Goal: Task Accomplishment & Management: Manage account settings

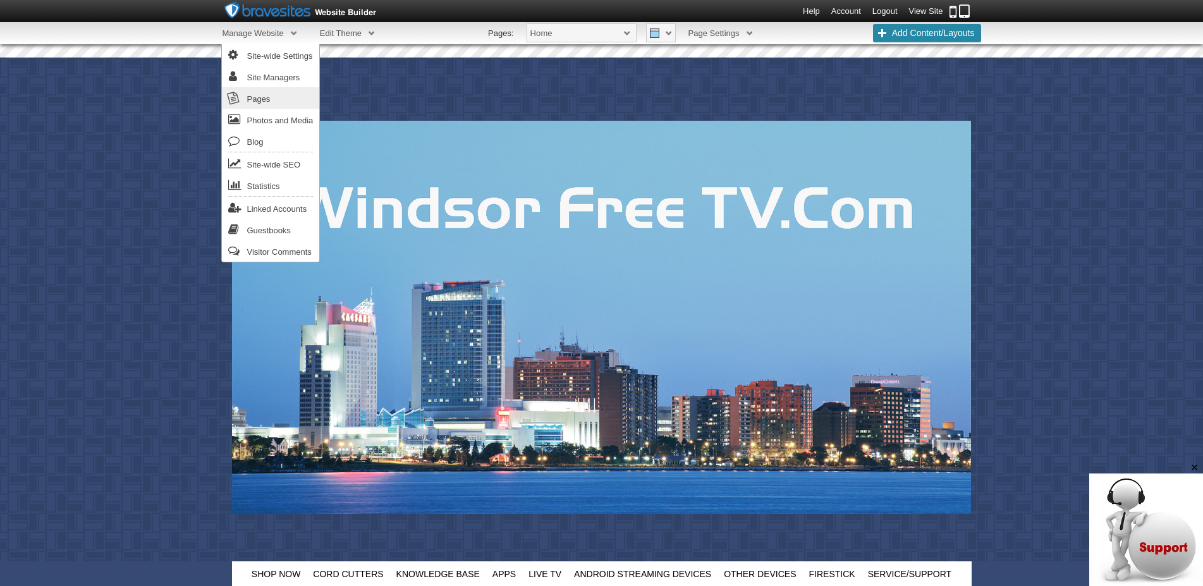
click at [264, 99] on link "Pages" at bounding box center [271, 97] width 98 height 21
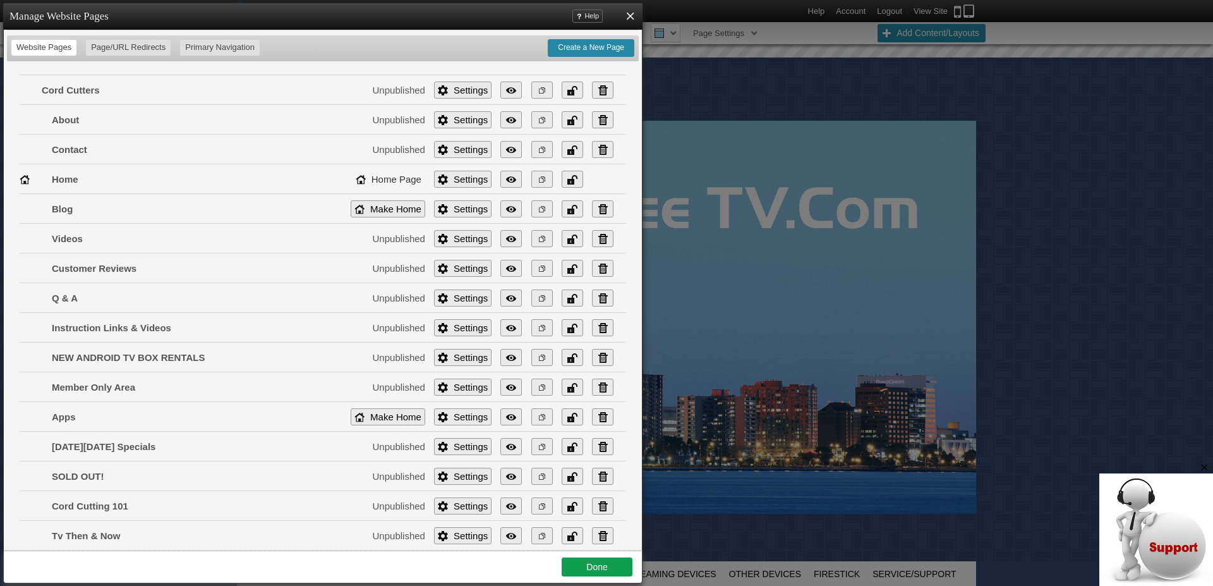
scroll to position [246, 0]
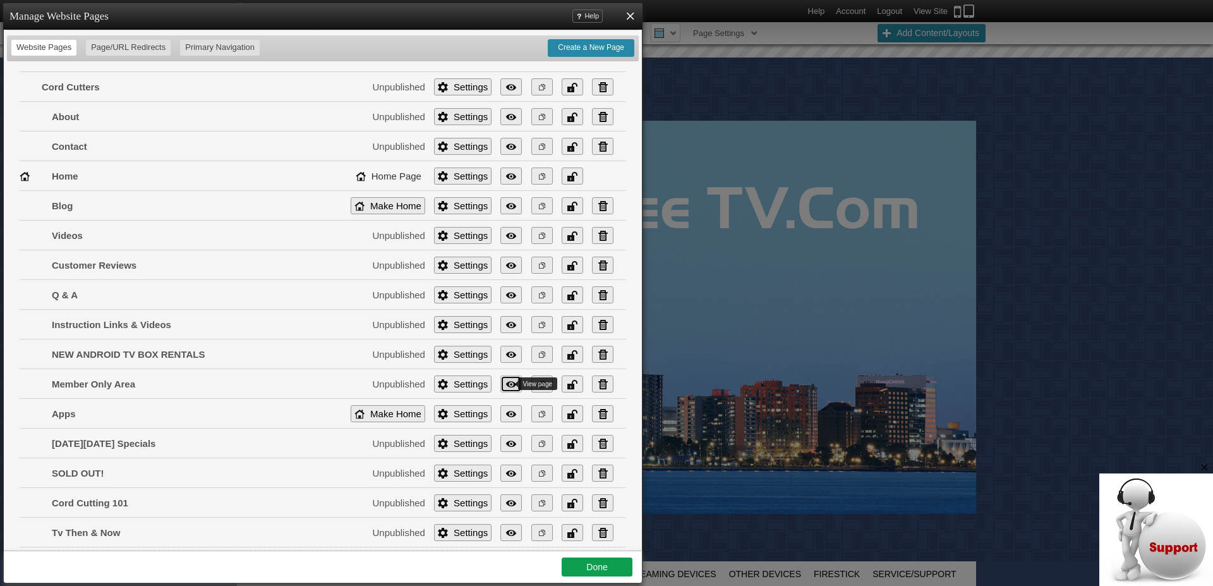
click at [501, 387] on link "View" at bounding box center [511, 383] width 21 height 17
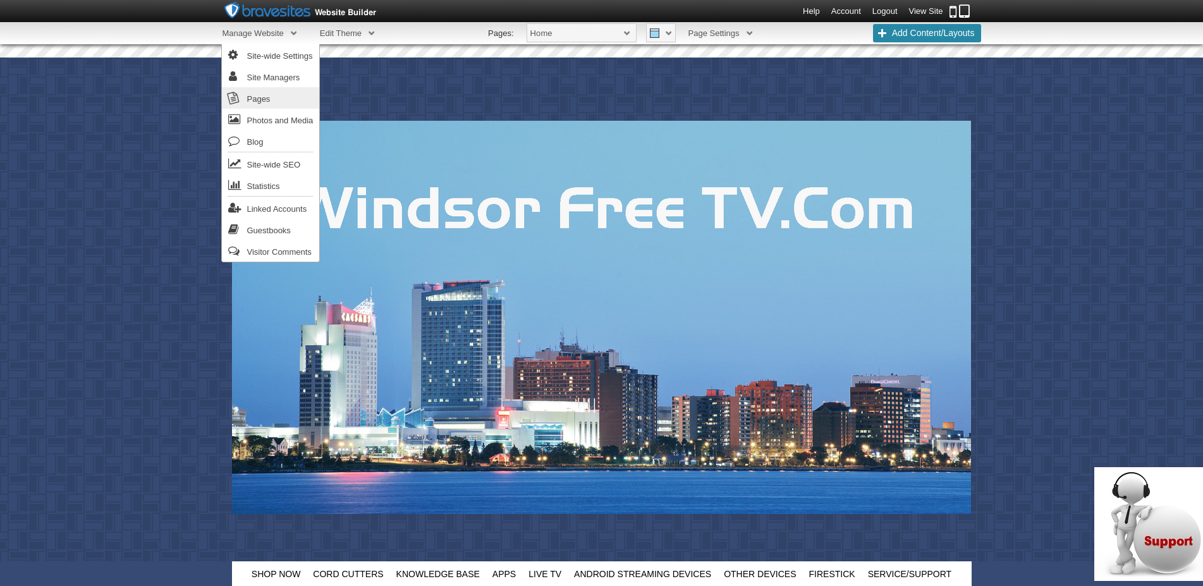
click at [270, 96] on link "Pages" at bounding box center [271, 97] width 98 height 21
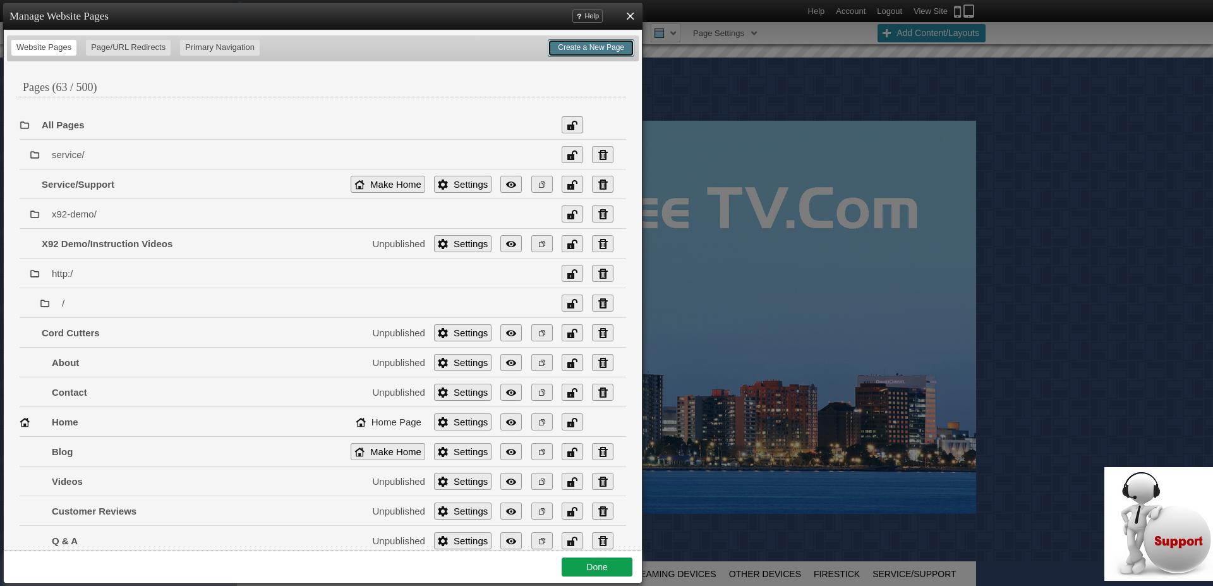
click at [583, 52] on link "Create a New Page" at bounding box center [591, 48] width 87 height 18
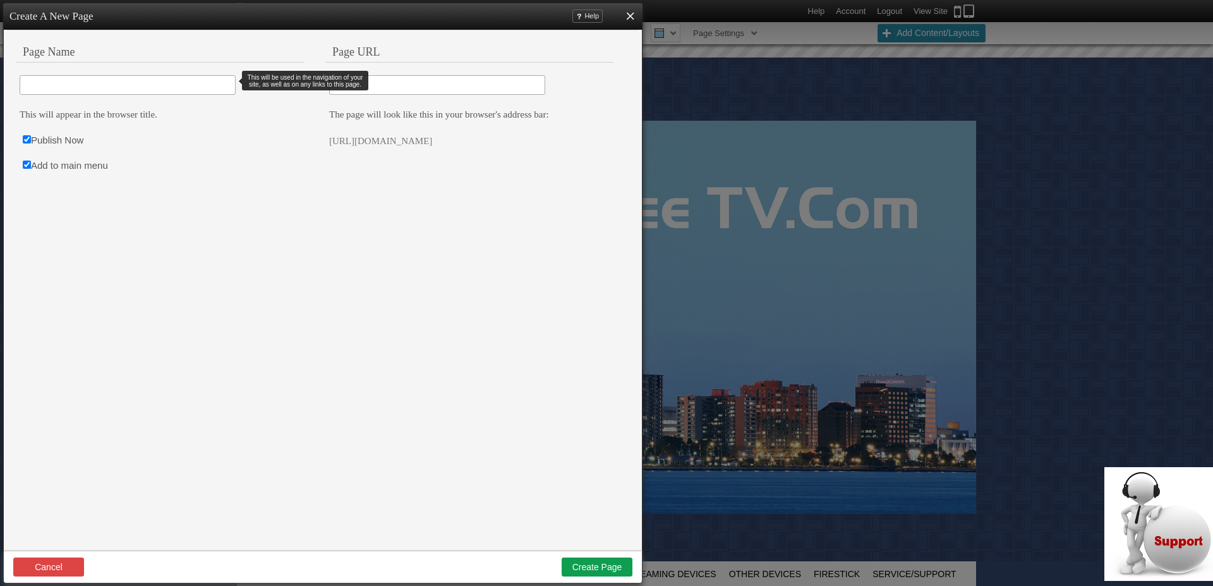
type input "C"
type input "c"
type input "Cus"
type input "cus"
type input "Custo"
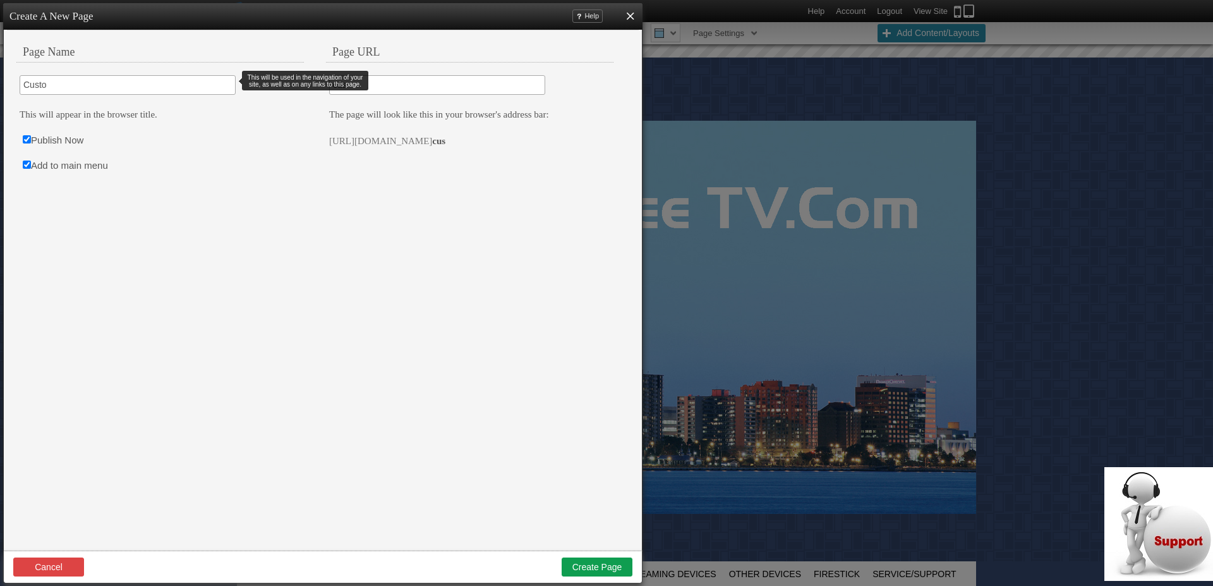
type input "custo"
type input "Customer"
type input "customer"
type input "Customer"
type input "customer-"
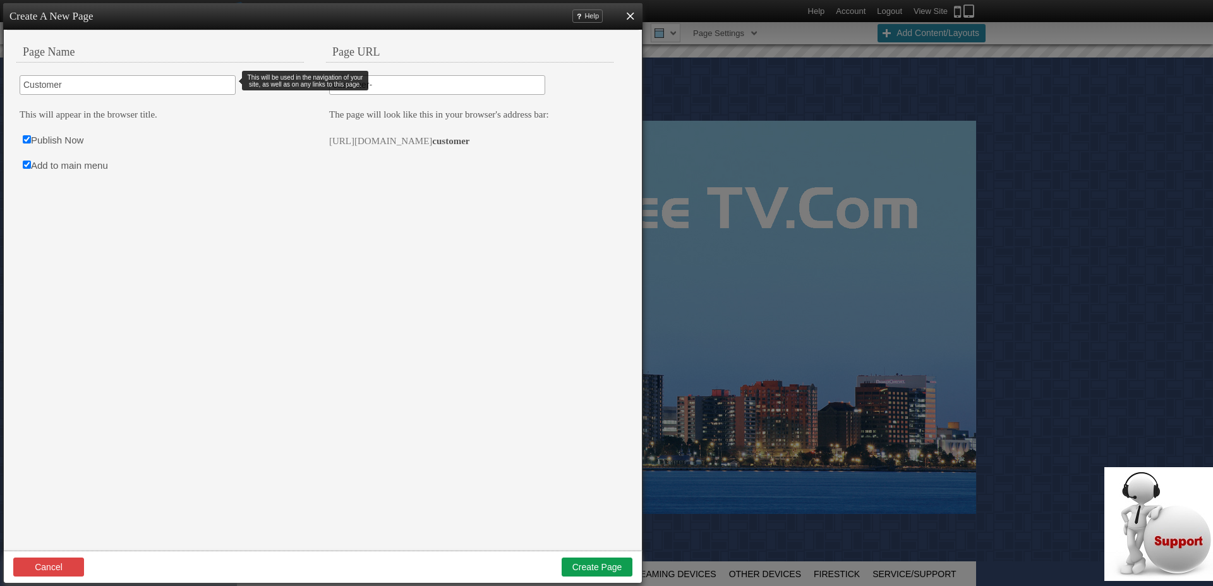
type input "Customer F"
type input "customer-f"
type input "Customer Fo"
type input "customer-fo"
type input "Customer For"
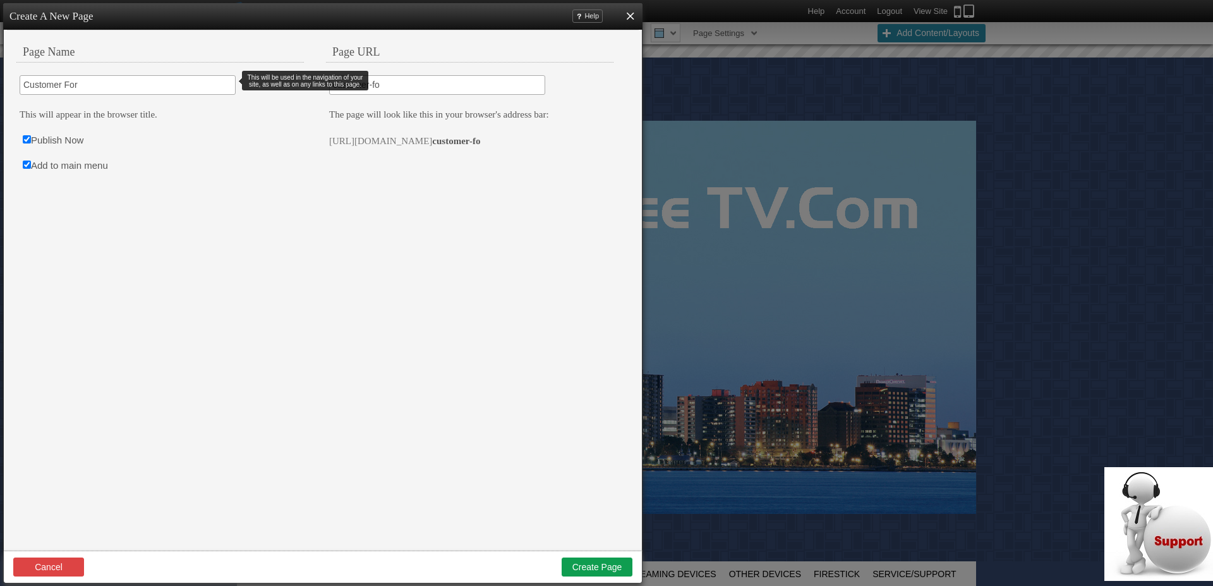
type input "customer-for"
type input "Customer Foru"
type input "customer-foru"
type input "Customer Forum"
type input "customer-forum"
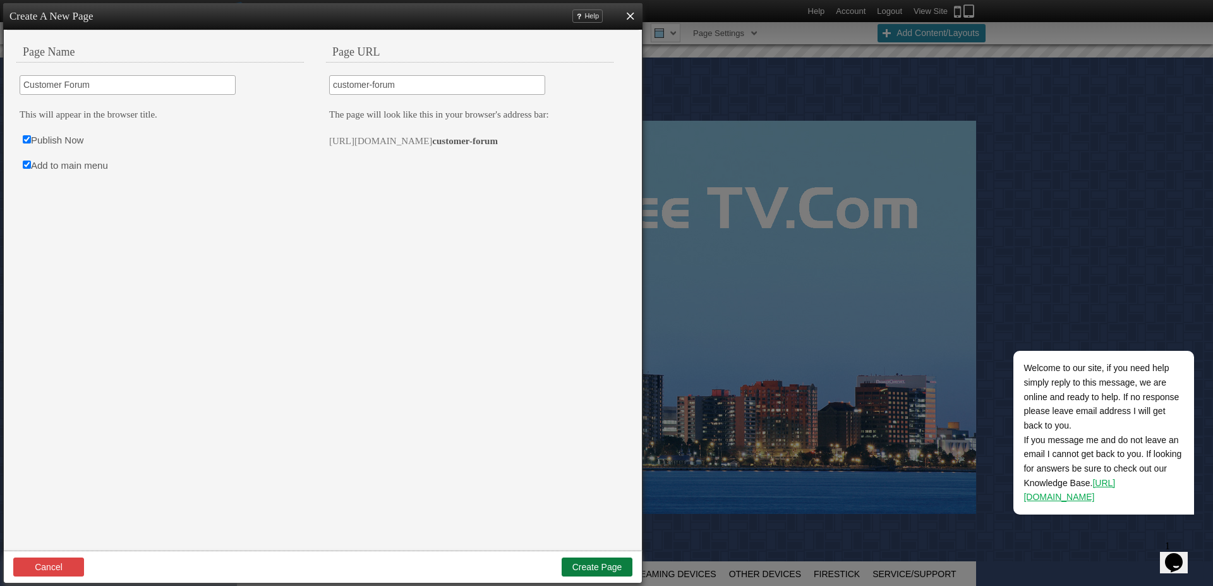
type input "Customer Forum"
click at [593, 565] on button "Create Page" at bounding box center [597, 566] width 71 height 19
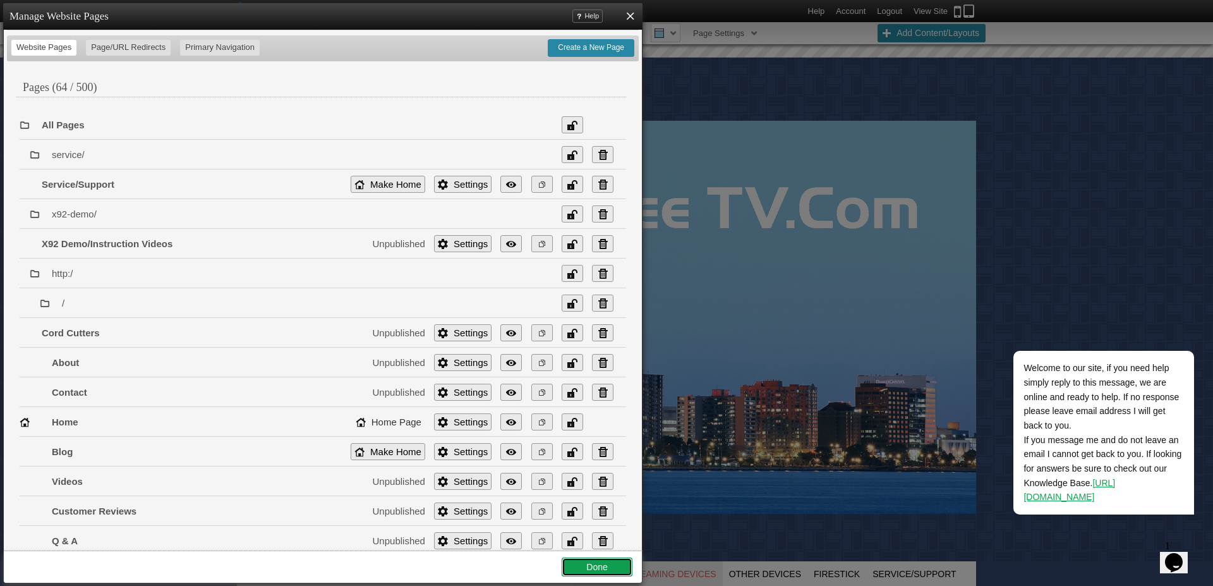
click at [597, 566] on link "Done" at bounding box center [597, 566] width 71 height 19
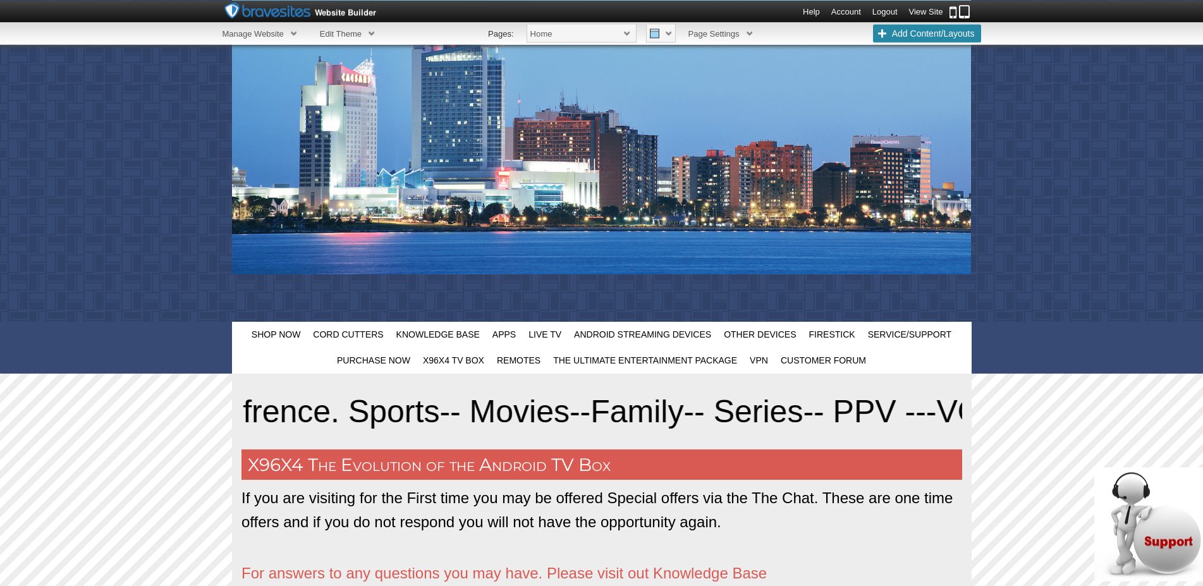
scroll to position [323, 0]
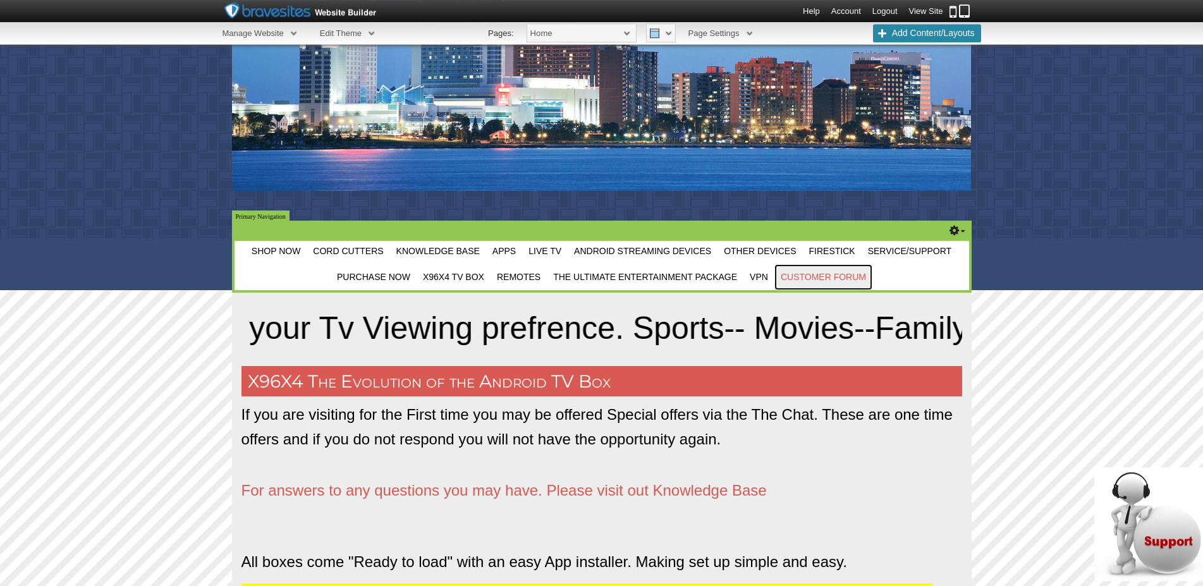
click at [830, 279] on span "Customer Forum" at bounding box center [822, 277] width 85 height 10
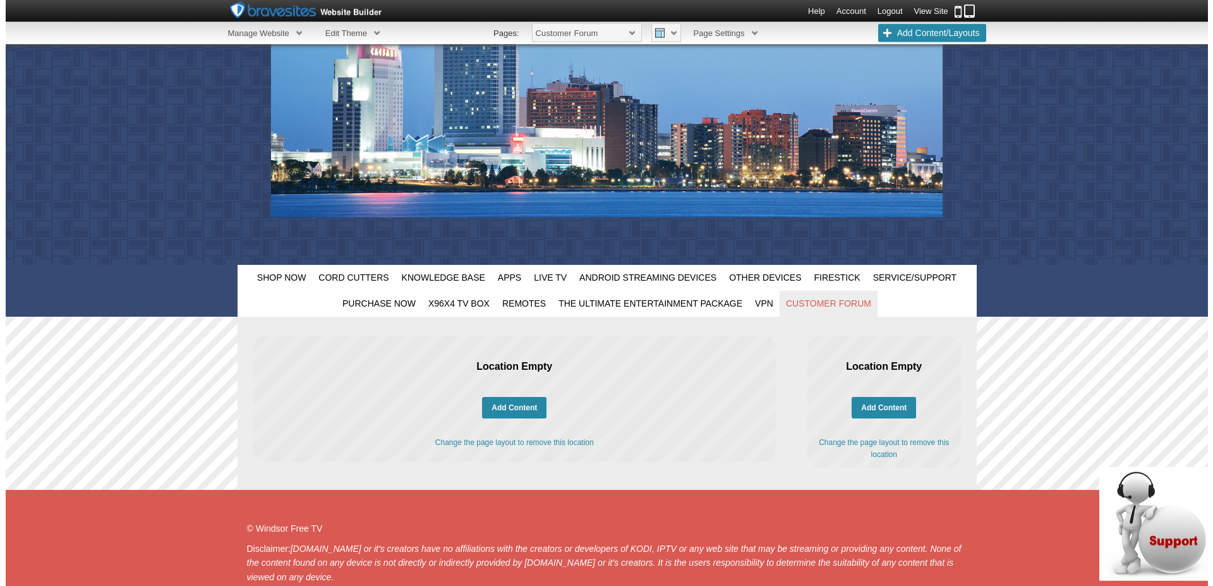
scroll to position [223, 0]
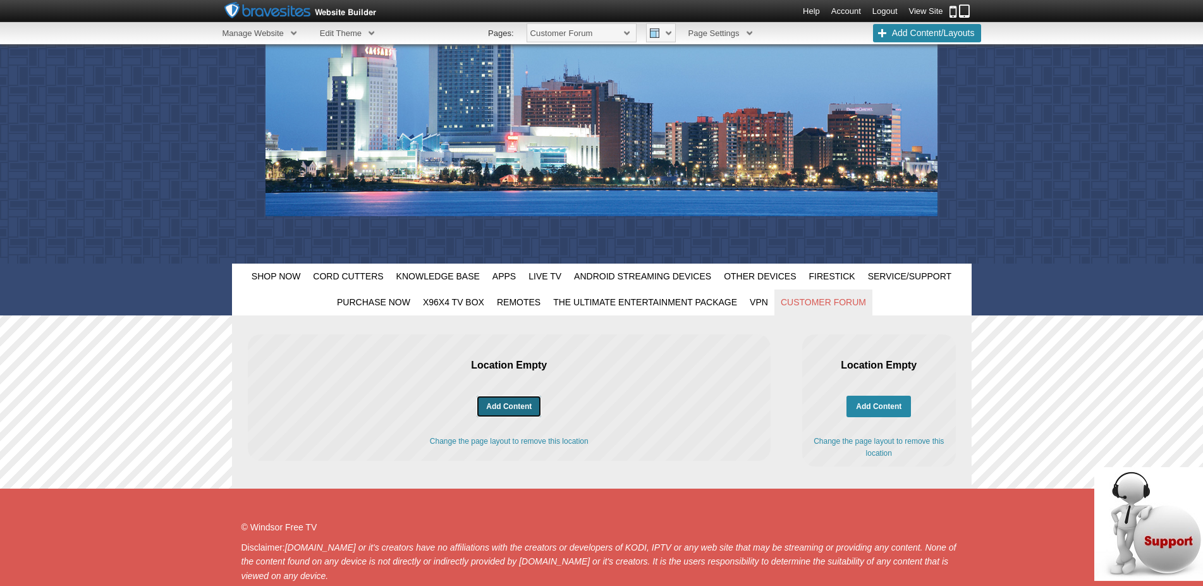
click at [520, 406] on link "Add Content" at bounding box center [509, 406] width 64 height 21
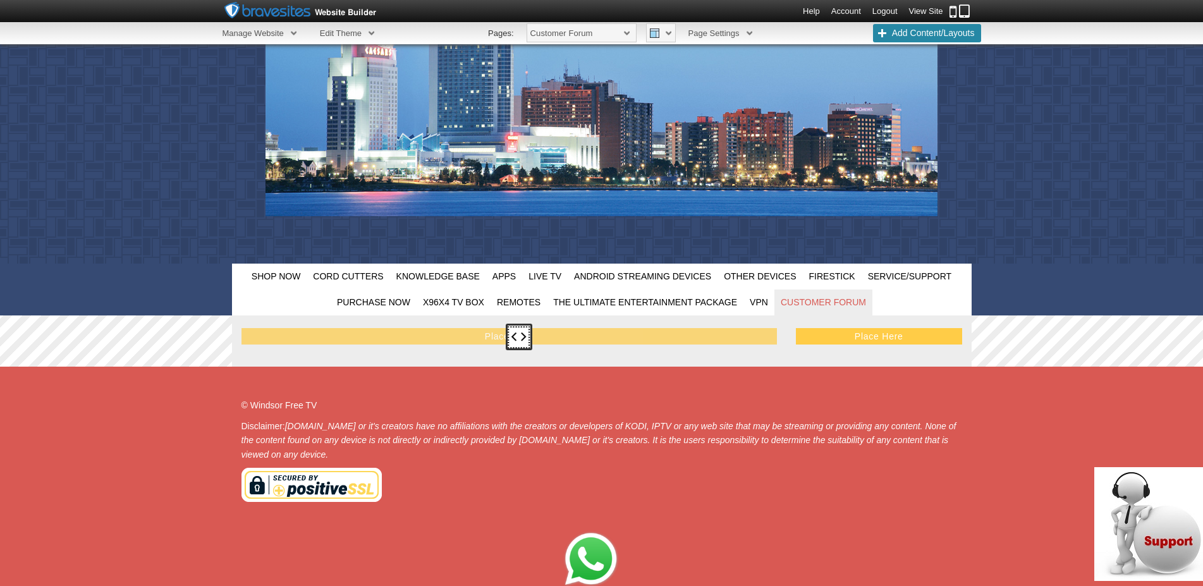
drag, startPoint x: 1016, startPoint y: 142, endPoint x: 495, endPoint y: 341, distance: 557.5
click at [495, 341] on body "Show Editor Which pages should this component appear on? Select All All Blog Pa…" at bounding box center [601, 214] width 1203 height 875
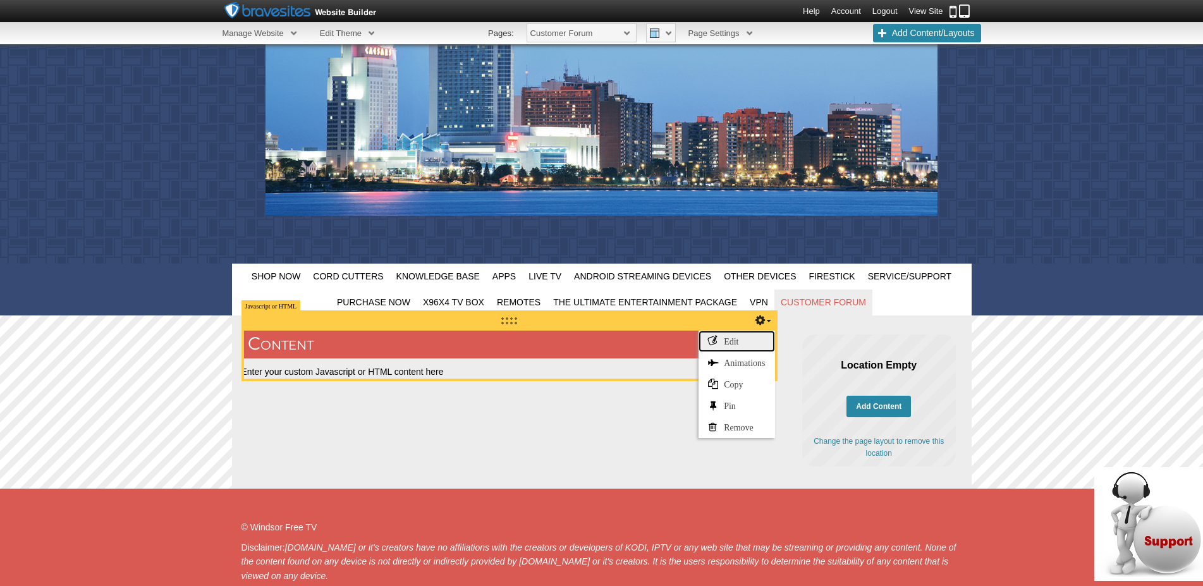
click at [732, 334] on link "Edit" at bounding box center [736, 341] width 76 height 21
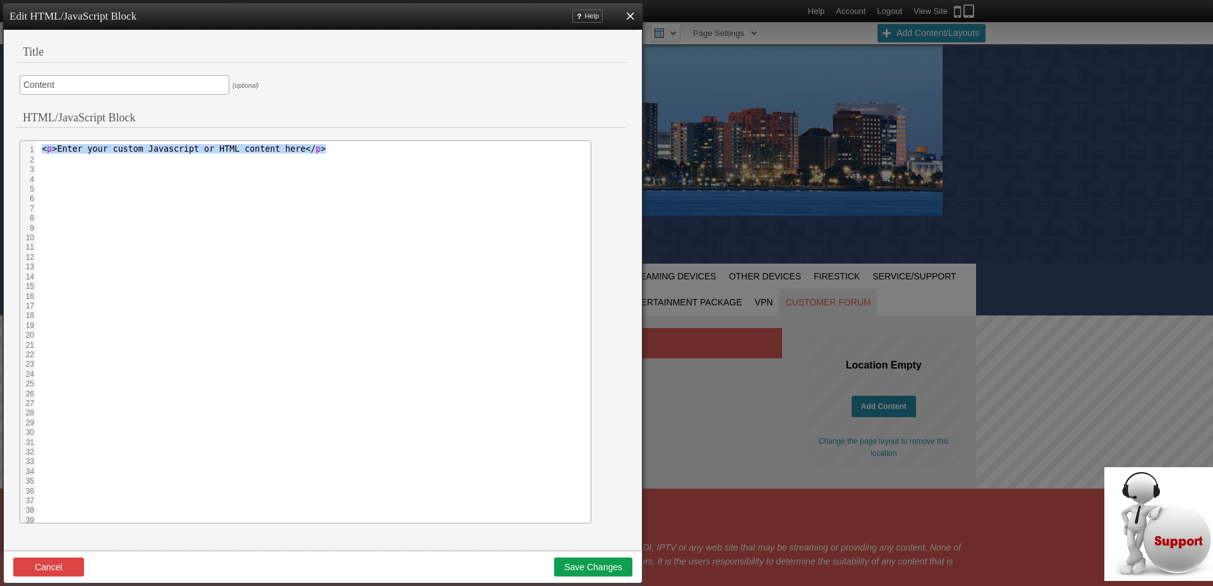
drag, startPoint x: 327, startPoint y: 154, endPoint x: 32, endPoint y: 148, distance: 295.2
click at [35, 148] on html "< p > Enter your custom Javascript or HTML content here </ p >" at bounding box center [311, 332] width 553 height 382
paste textarea "<!-- Bravenet Embedded Service Code --> <script src="https://apps.bravenet.com/…"
type textarea "<!-- Bravenet Embedded Service Code --> <script src="https://apps.bravenet.com/…"
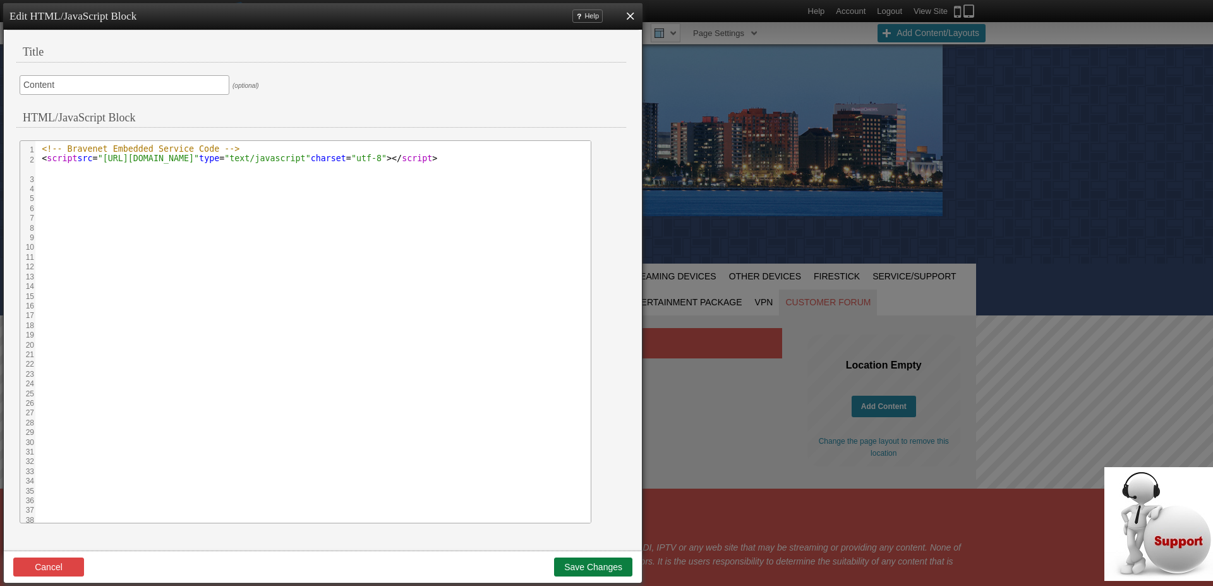
click at [600, 566] on button "Save Changes" at bounding box center [593, 566] width 78 height 19
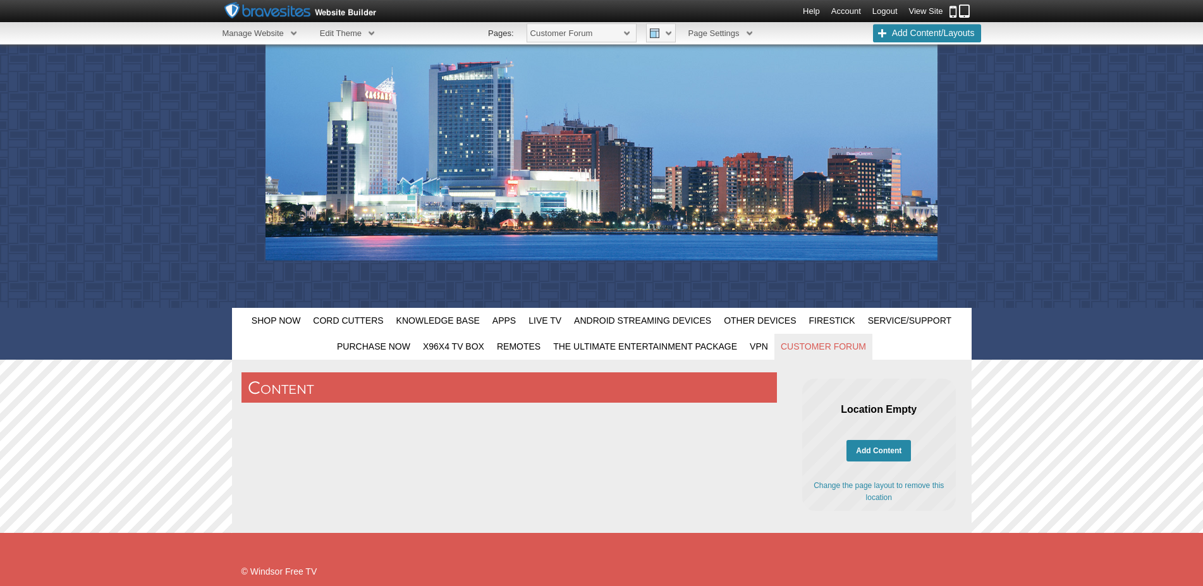
scroll to position [179, 0]
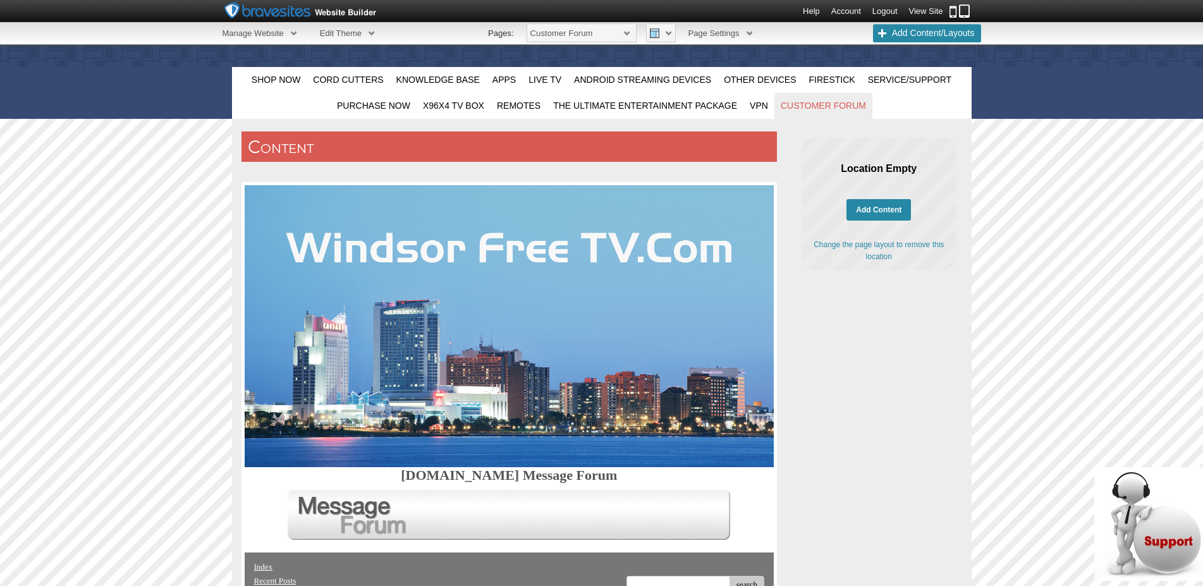
scroll to position [422, 0]
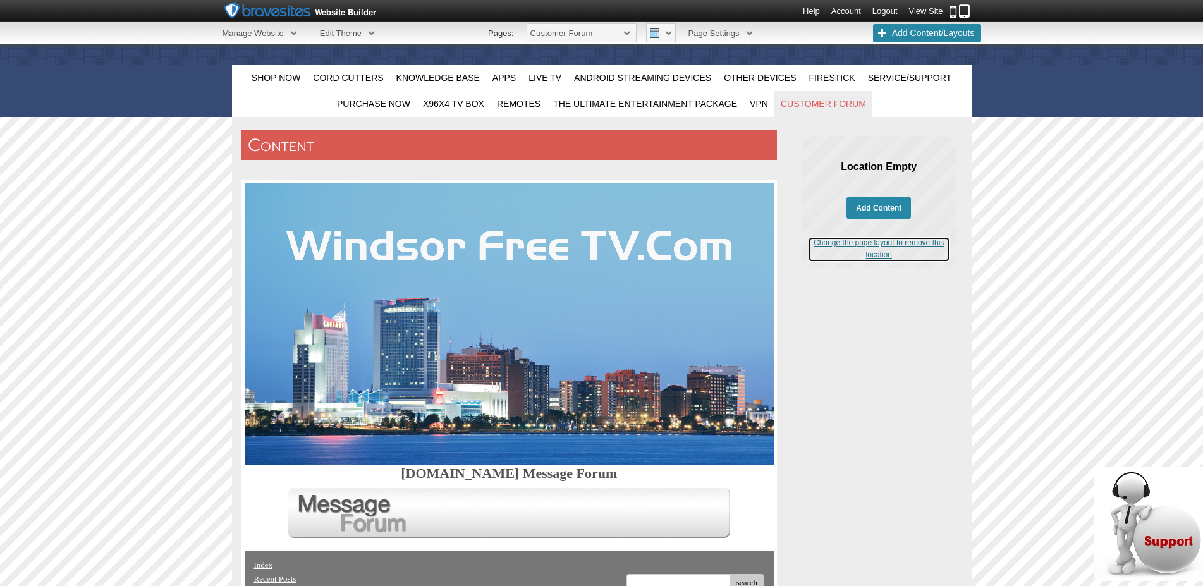
click at [863, 249] on link "Change the page layout to remove this location" at bounding box center [878, 249] width 141 height 24
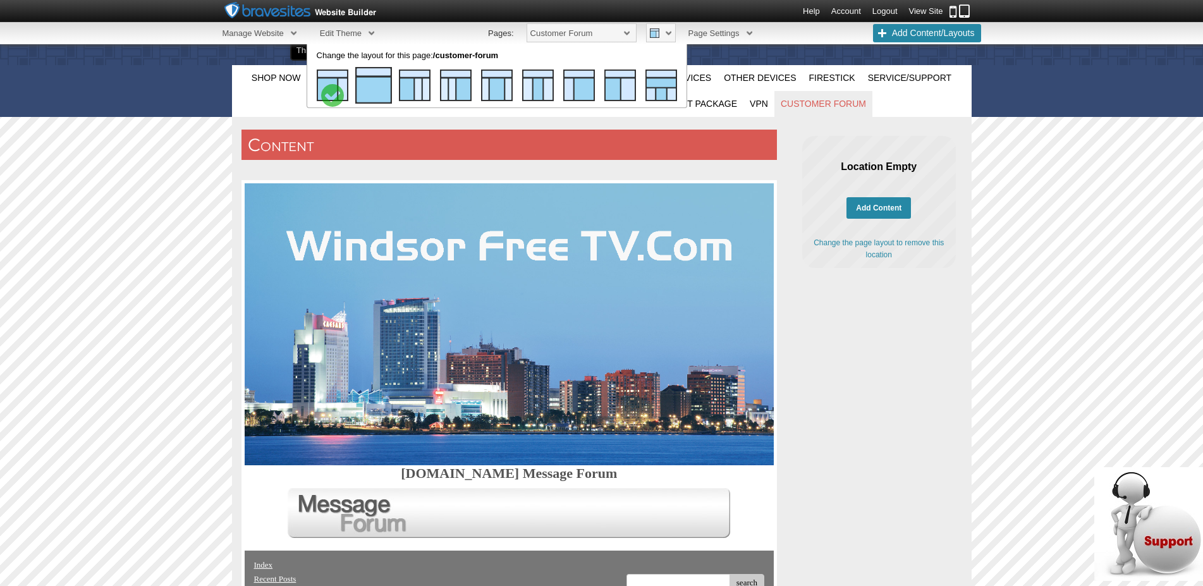
click at [374, 94] on img at bounding box center [373, 85] width 37 height 37
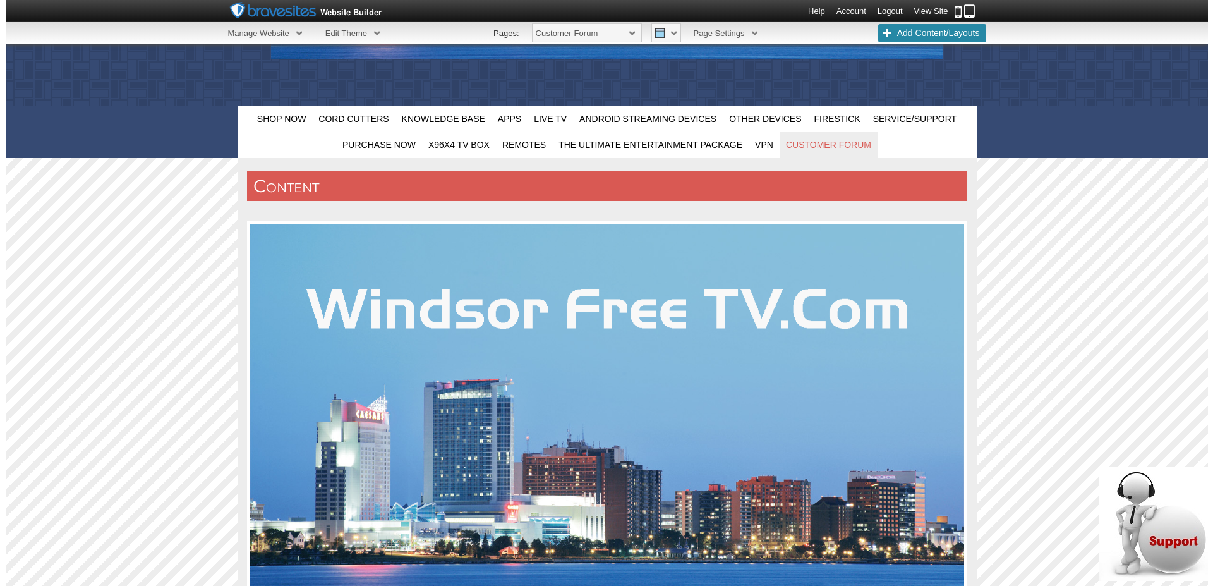
scroll to position [379, 0]
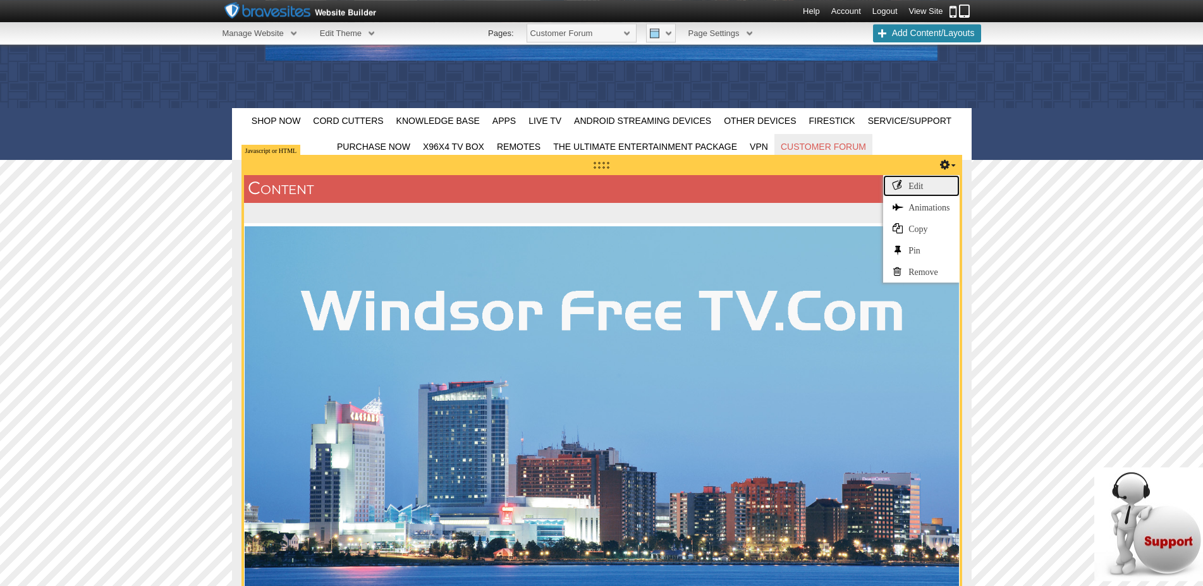
click at [918, 180] on link "Edit" at bounding box center [921, 185] width 76 height 21
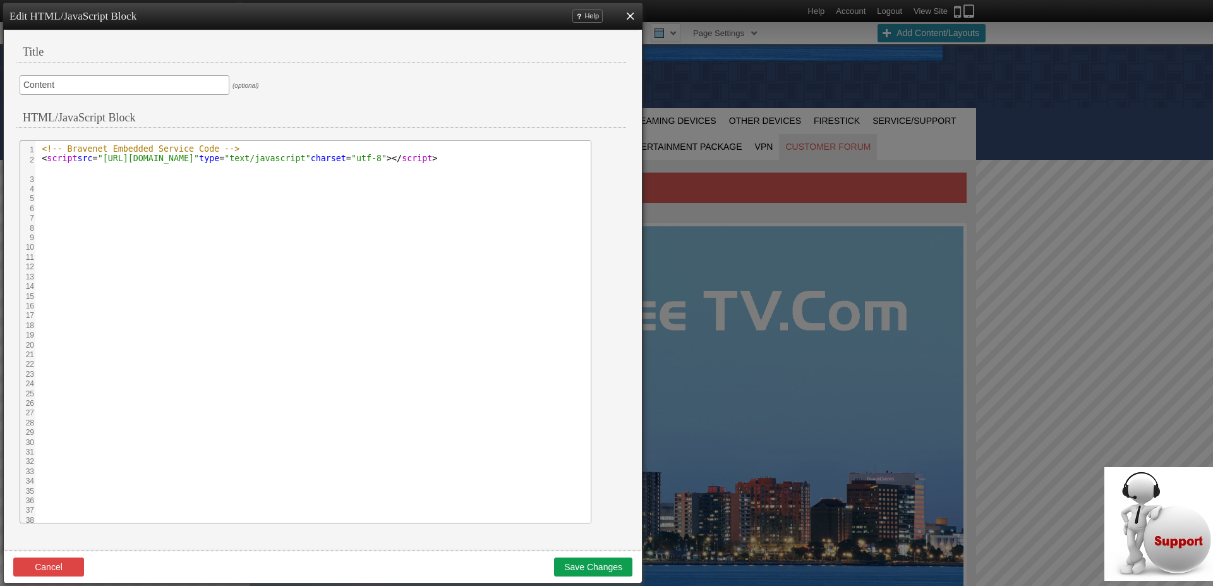
drag, startPoint x: 78, startPoint y: 87, endPoint x: 0, endPoint y: 68, distance: 80.0
click at [20, 75] on input "Content" at bounding box center [125, 85] width 210 height 20
click at [605, 569] on button "Save Changes" at bounding box center [593, 566] width 78 height 19
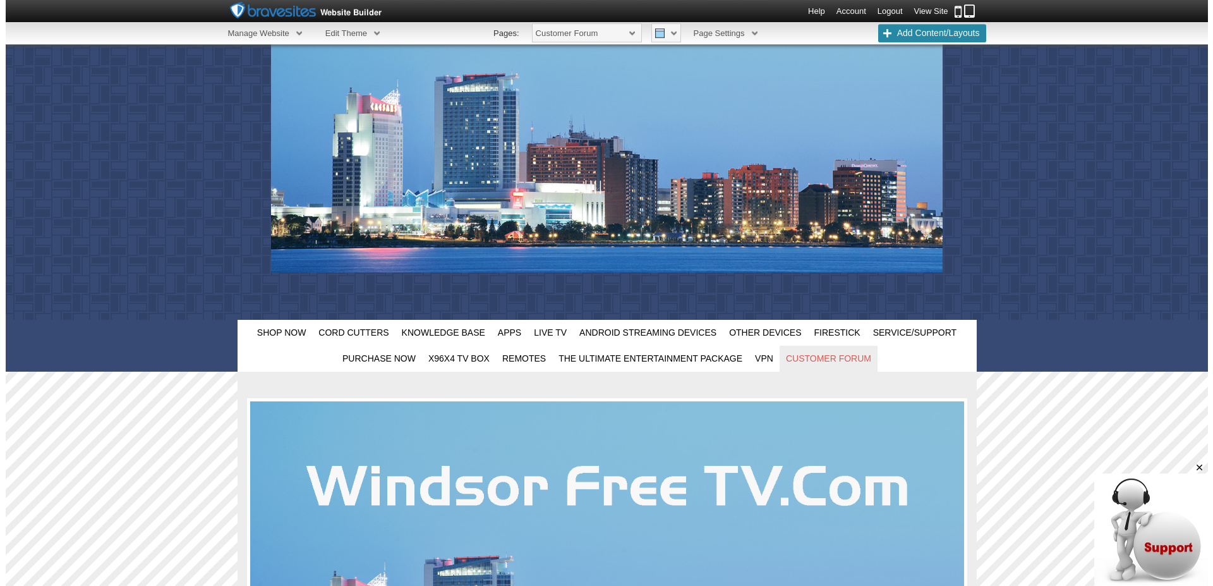
scroll to position [161, 0]
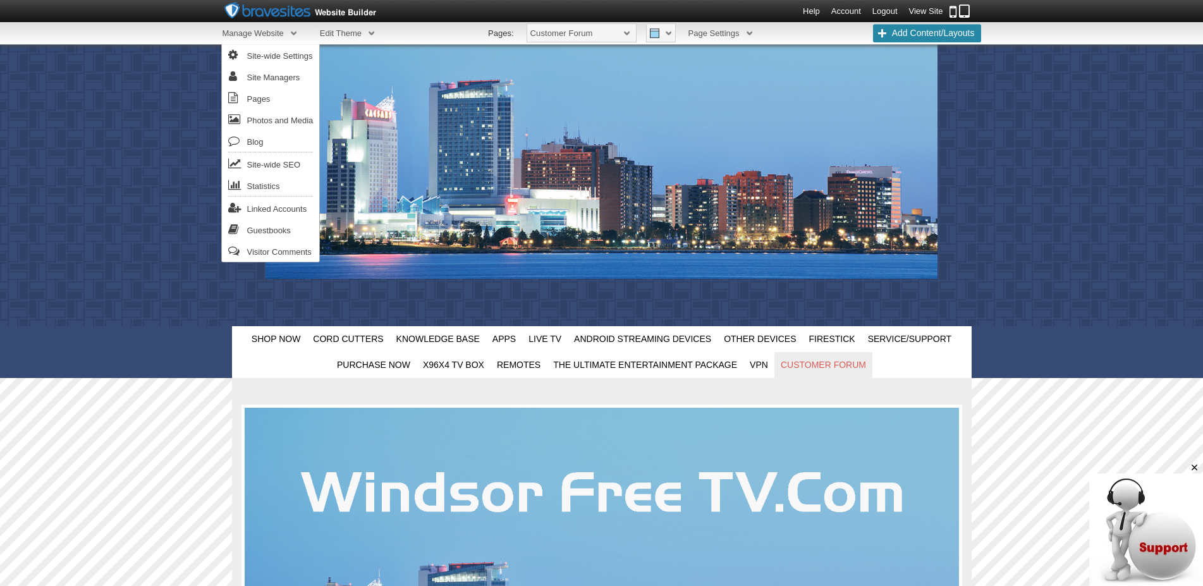
click at [289, 33] on span "Manage Website" at bounding box center [259, 33] width 74 height 22
click at [265, 97] on link "Pages" at bounding box center [271, 97] width 98 height 21
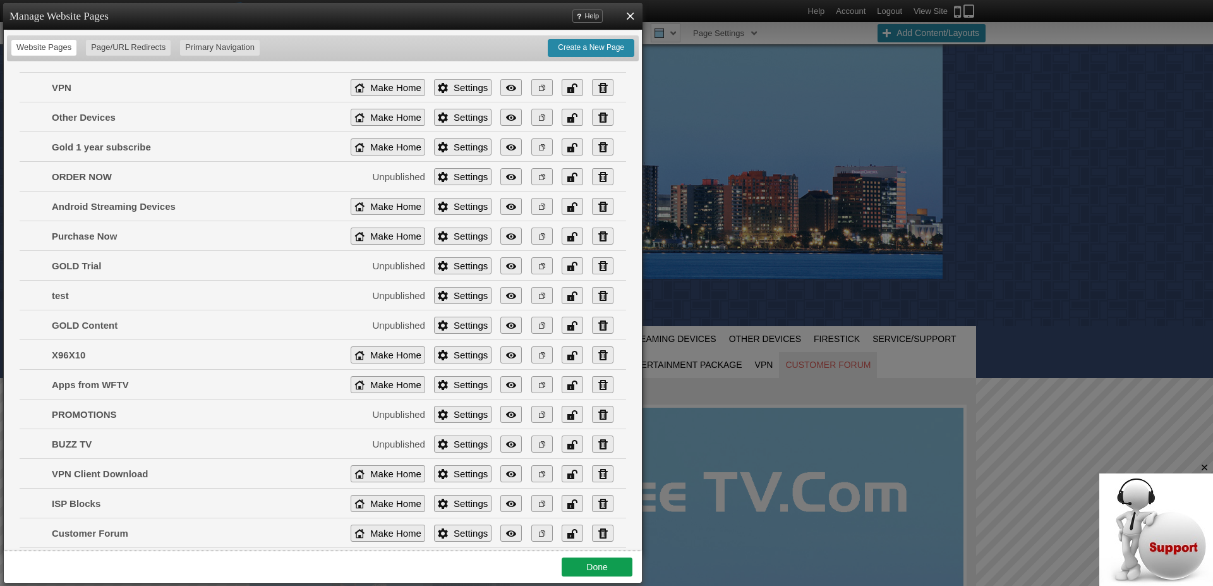
scroll to position [1629, 0]
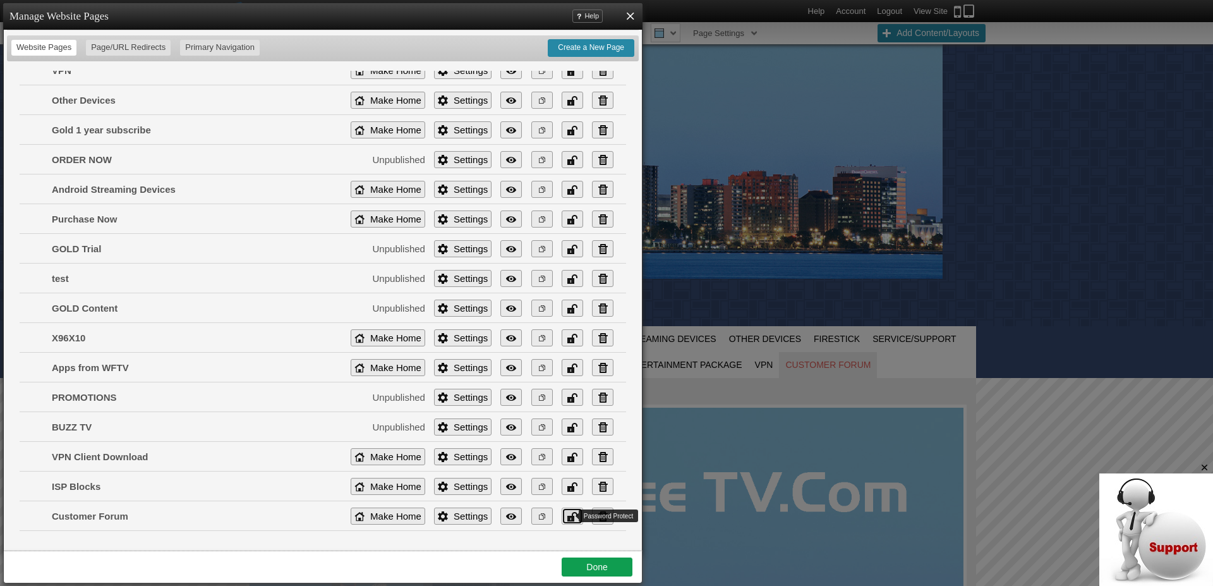
click at [562, 519] on link "Unlocked" at bounding box center [572, 515] width 21 height 17
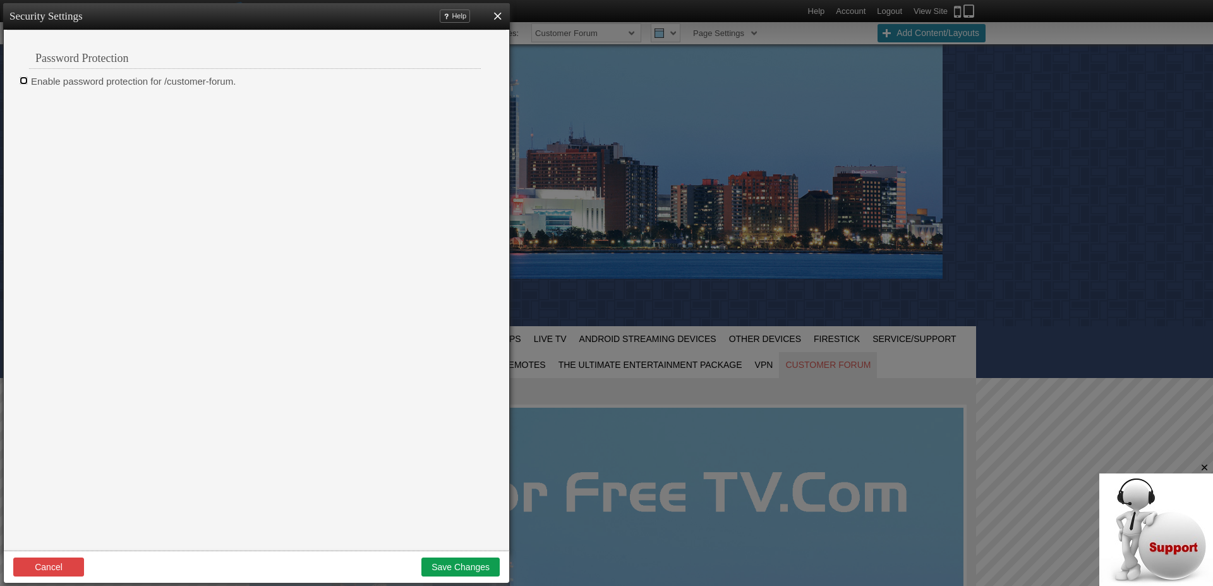
click at [23, 81] on input "Enable password protection for /customer-forum." at bounding box center [24, 80] width 8 height 8
checkbox input "true"
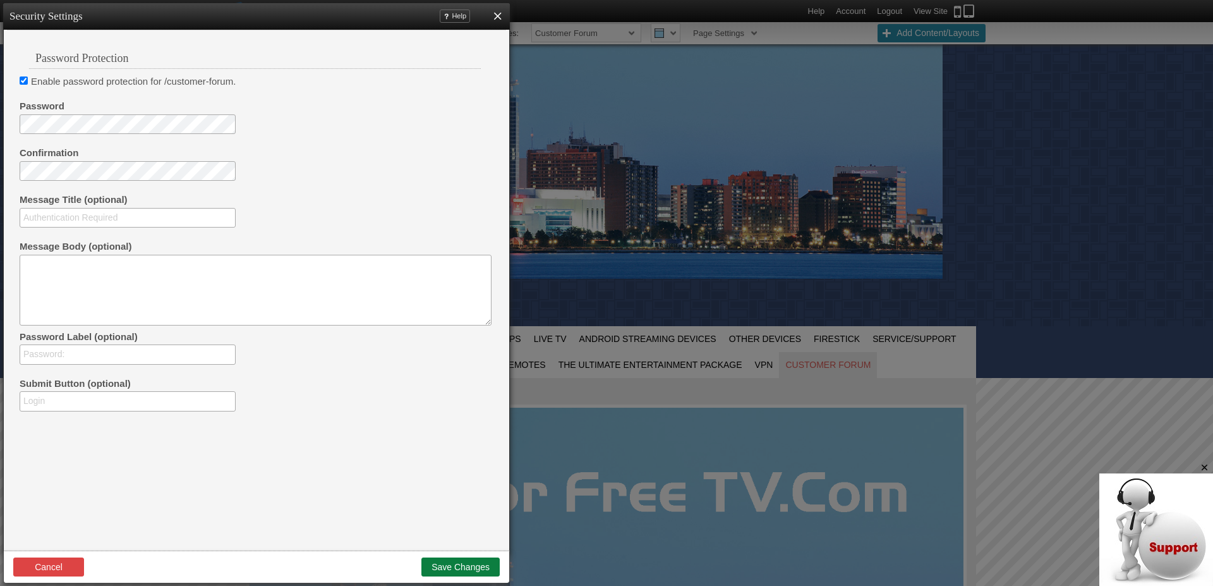
click at [454, 566] on button "Save Changes" at bounding box center [461, 566] width 78 height 19
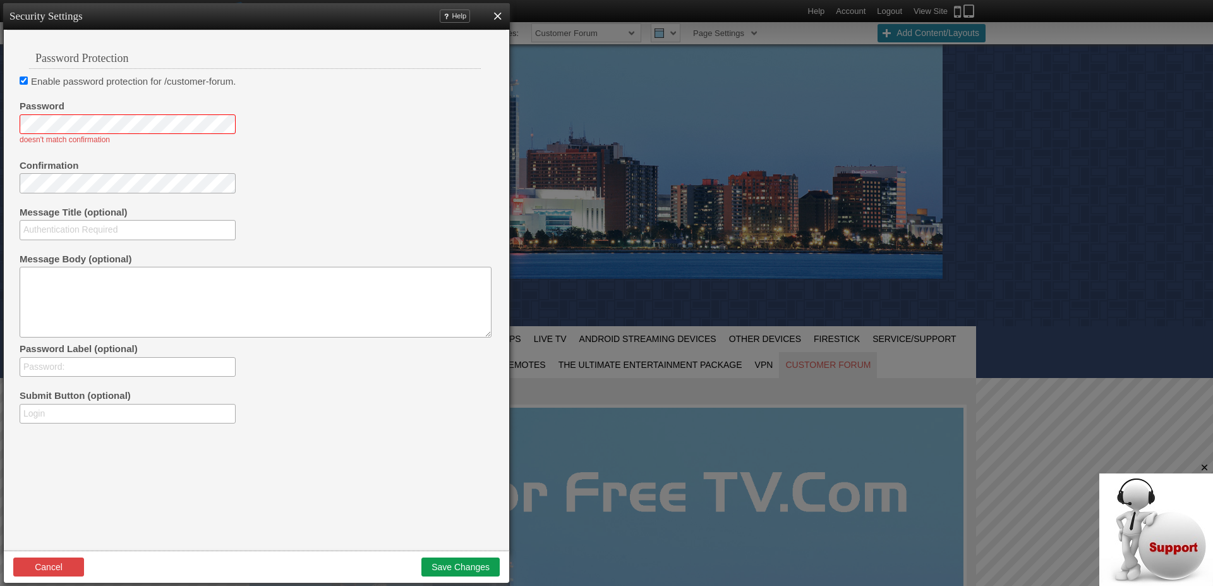
click at [399, 130] on div "Password doesn't match confirmation" at bounding box center [252, 123] width 464 height 47
click at [464, 567] on button "Save Changes" at bounding box center [461, 566] width 78 height 19
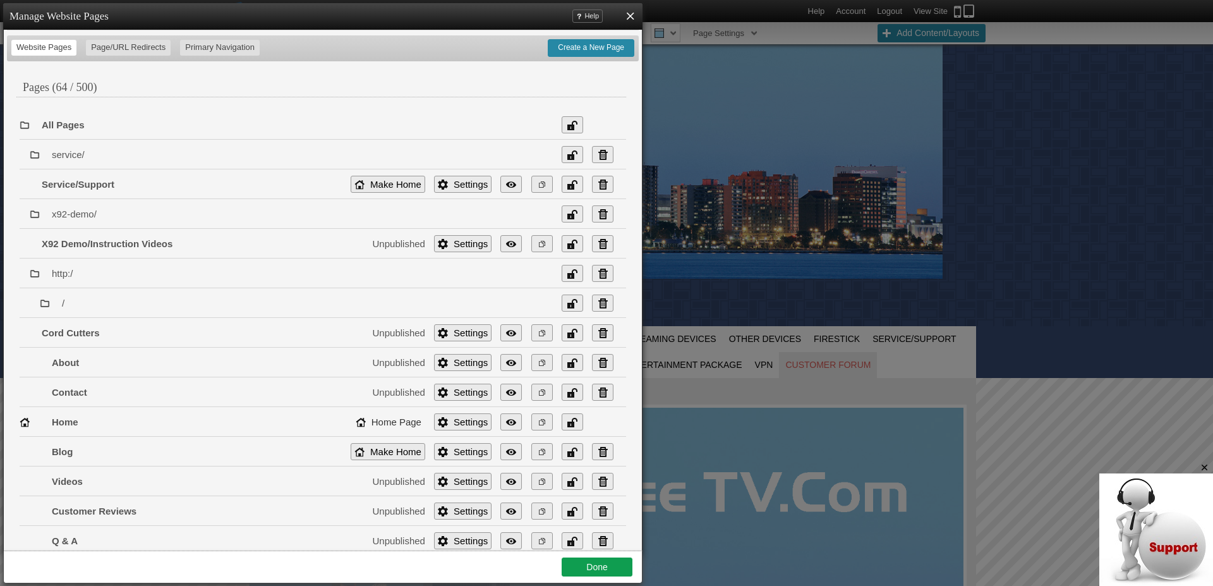
click at [1038, 246] on div "Manage Website Pages Help X Website Pages Page/URL Redirects Primary Navigation…" at bounding box center [606, 293] width 1213 height 580
click at [633, 15] on link "X" at bounding box center [630, 15] width 13 height 13
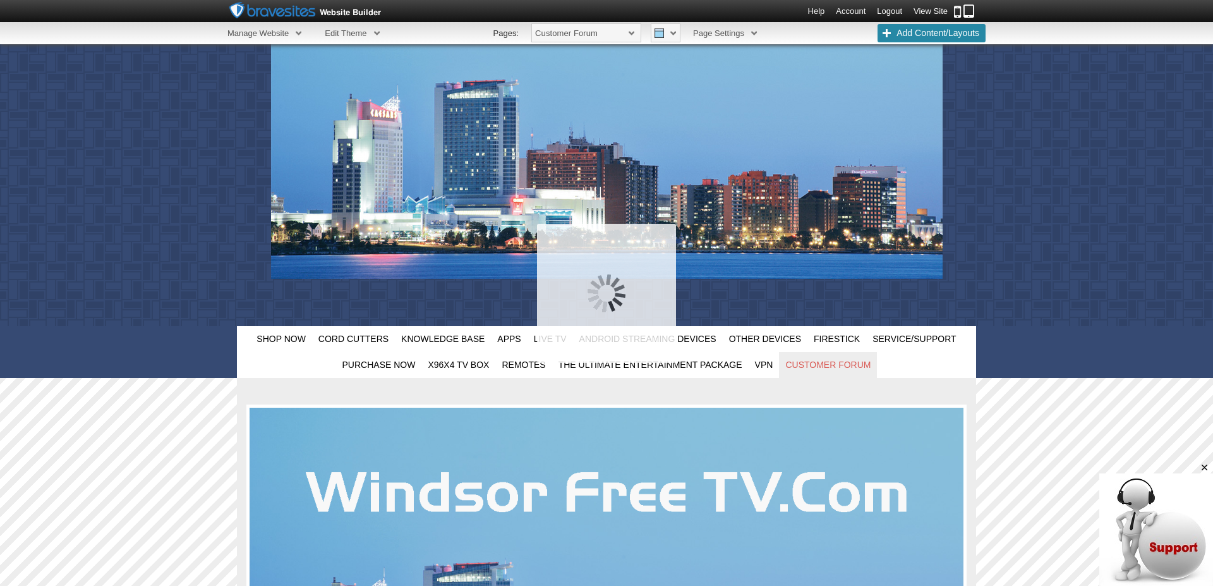
click at [927, 8] on link "View Site" at bounding box center [931, 10] width 34 height 9
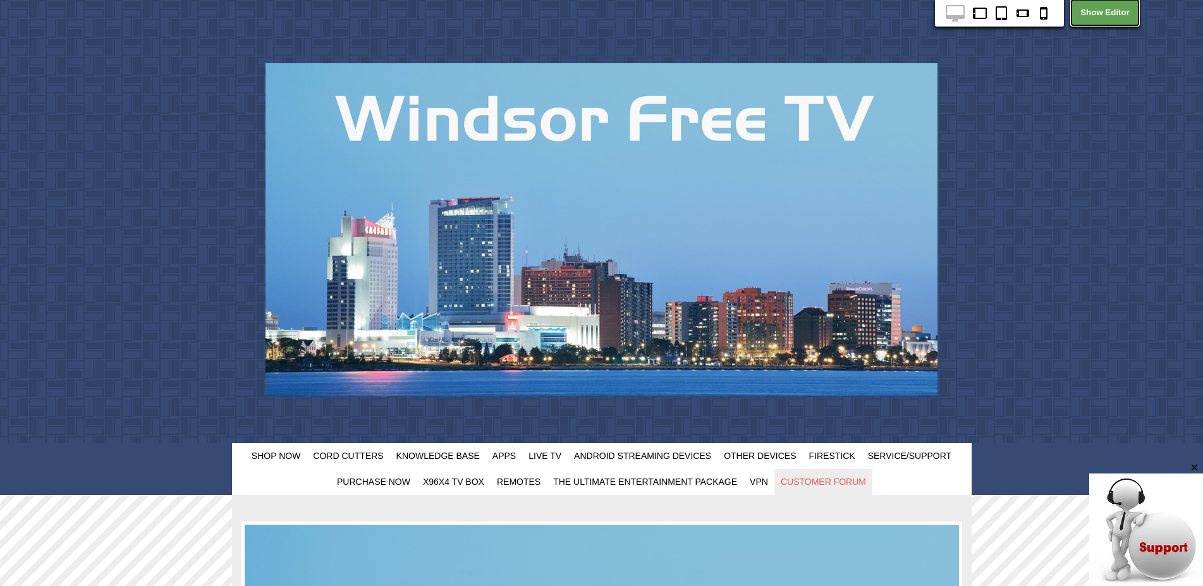
click at [1108, 11] on link "Show Editor" at bounding box center [1105, 13] width 70 height 28
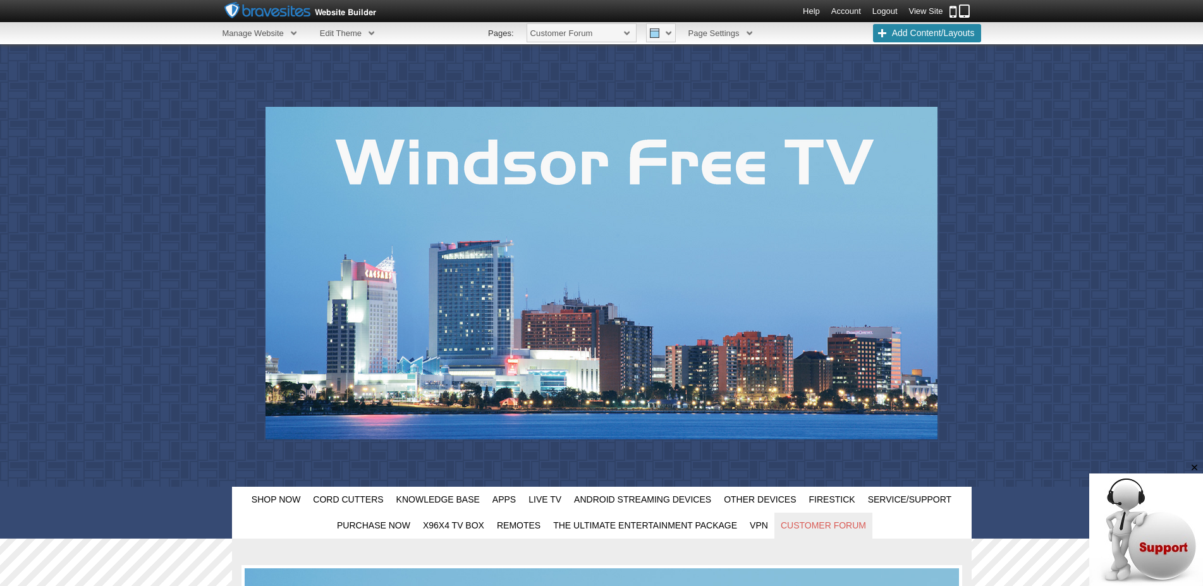
click at [843, 10] on link "Account" at bounding box center [846, 10] width 30 height 9
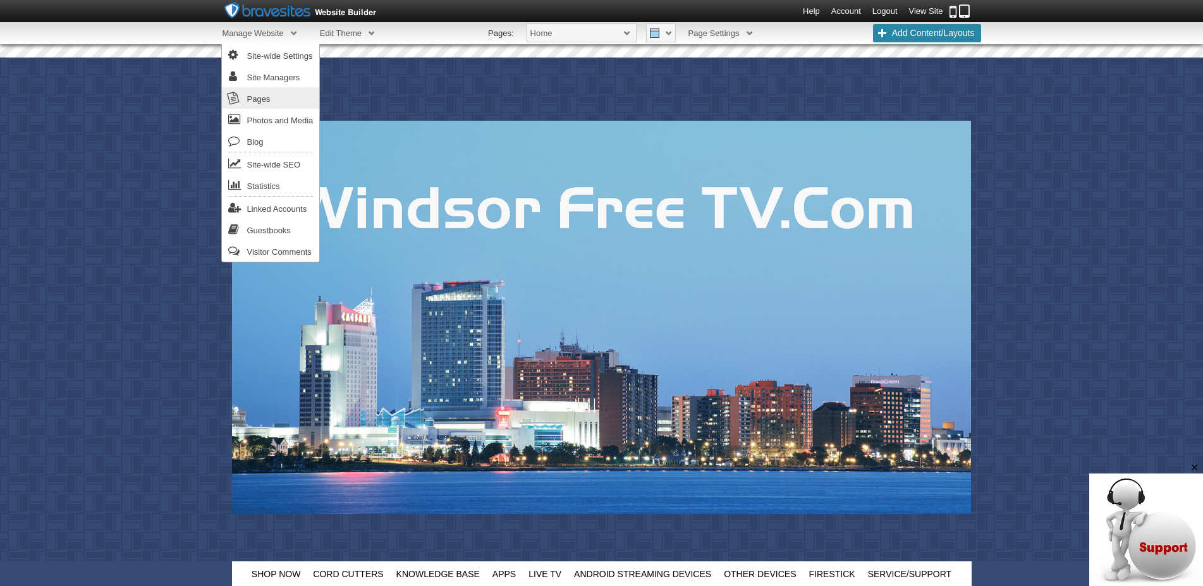
click at [276, 97] on link "Pages" at bounding box center [271, 97] width 98 height 21
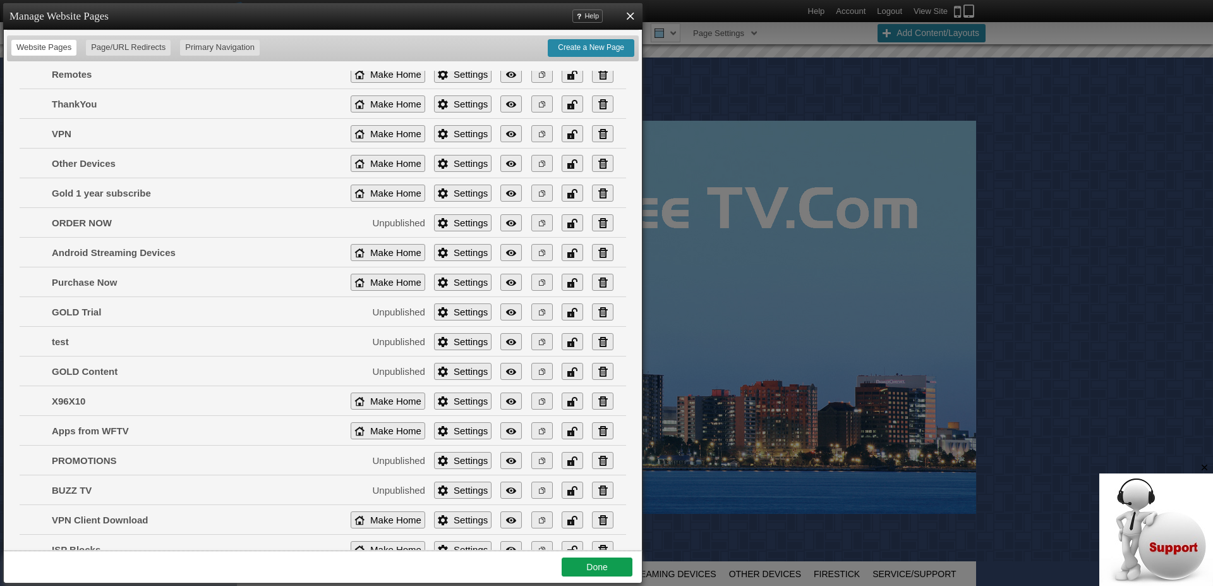
scroll to position [1629, 0]
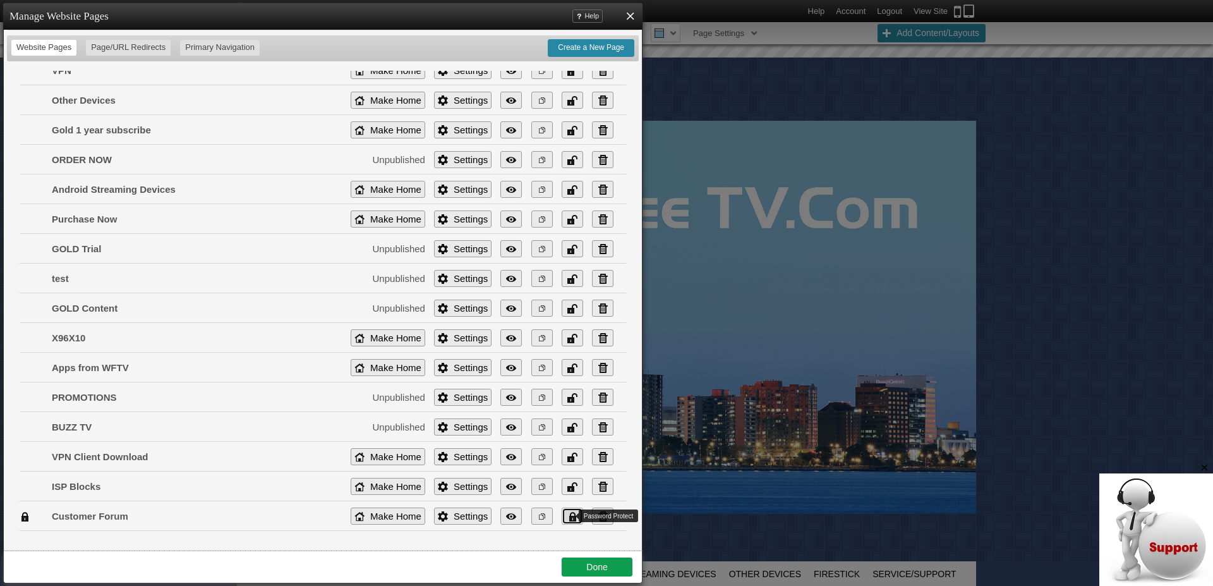
click at [562, 518] on link "Locked" at bounding box center [572, 515] width 21 height 17
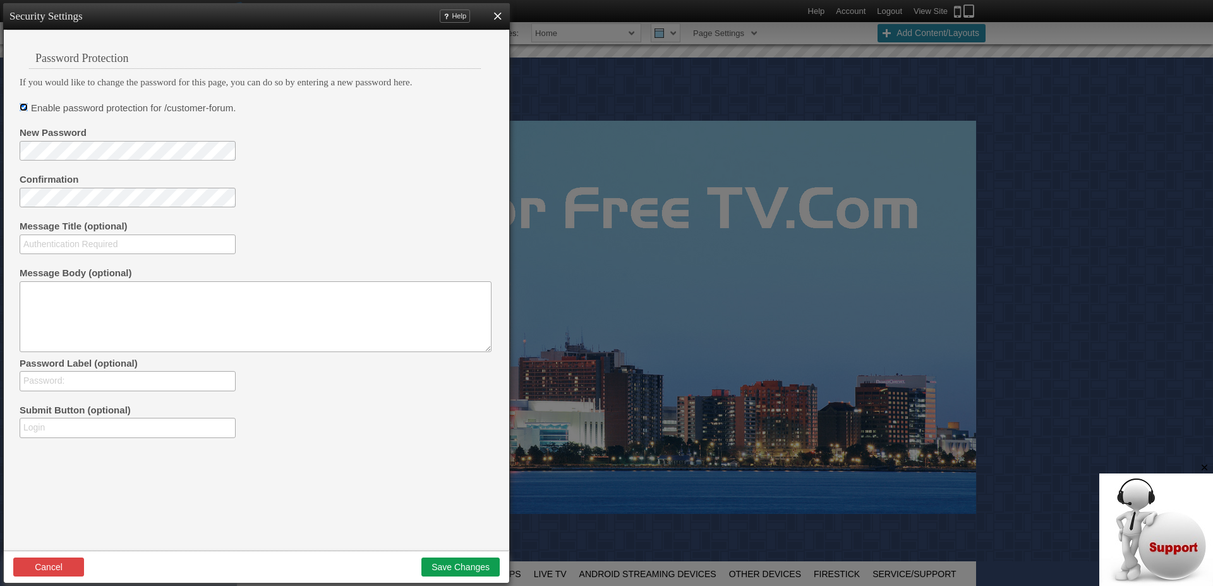
click at [22, 107] on input "Enable password protection for /customer-forum." at bounding box center [24, 107] width 8 height 8
checkbox input "false"
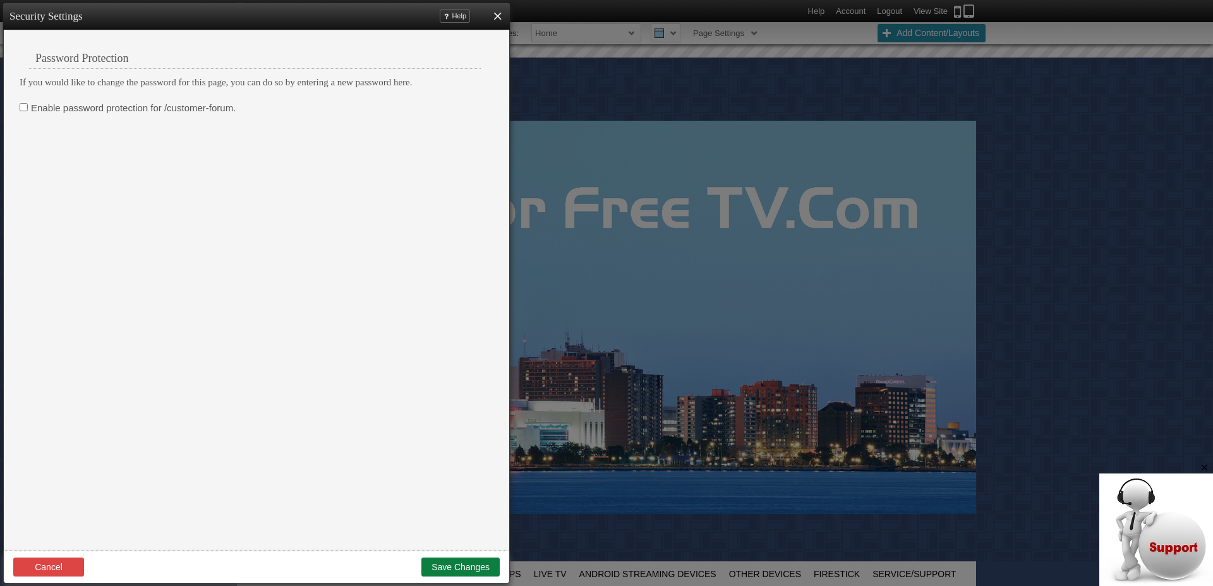
click at [441, 561] on button "Save Changes" at bounding box center [461, 566] width 78 height 19
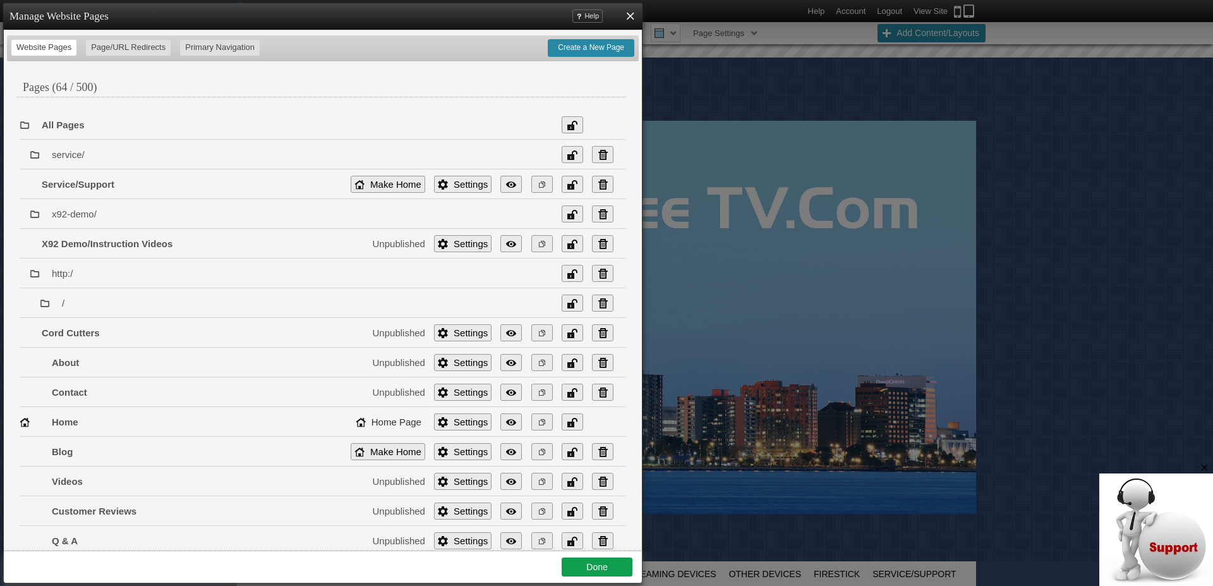
scroll to position [0, 0]
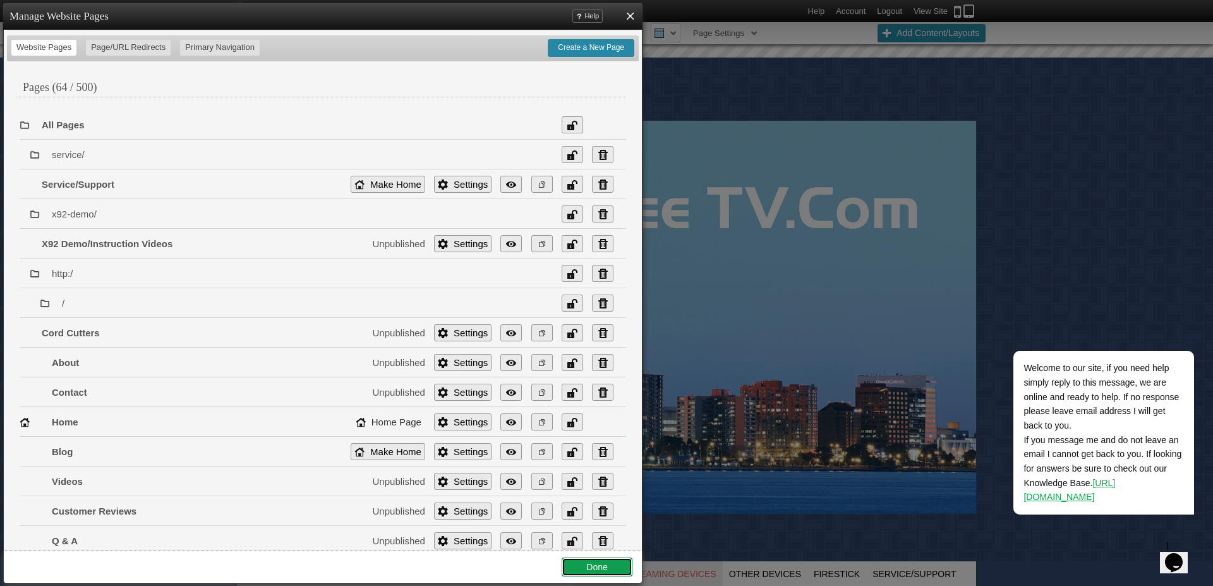
click at [594, 565] on link "Done" at bounding box center [597, 566] width 71 height 19
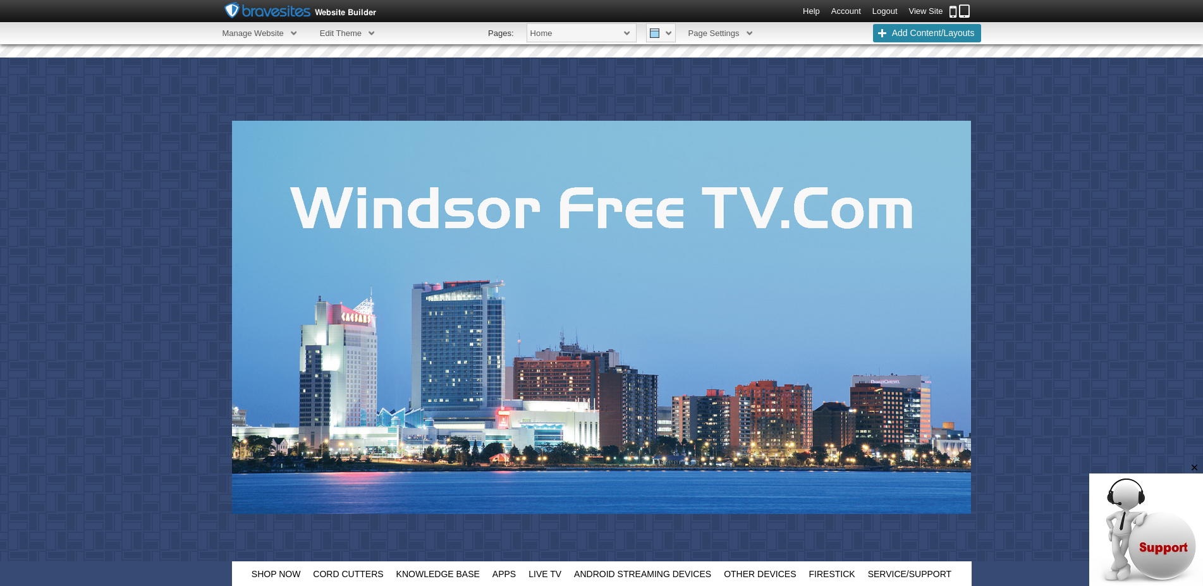
click at [841, 10] on link "Account" at bounding box center [846, 10] width 30 height 9
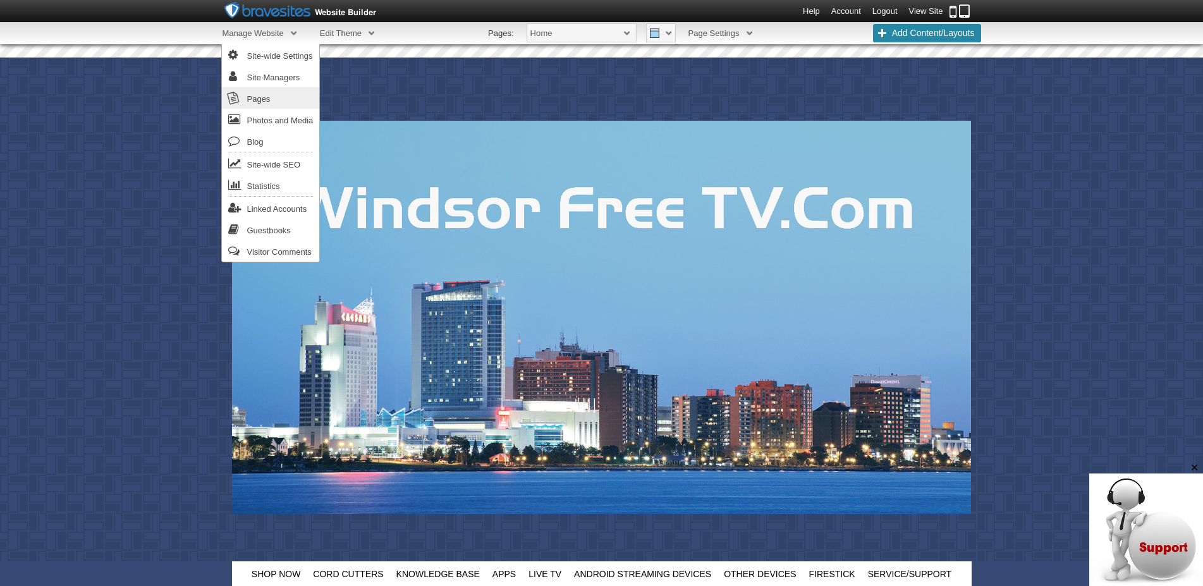
click at [266, 99] on link "Pages" at bounding box center [271, 97] width 98 height 21
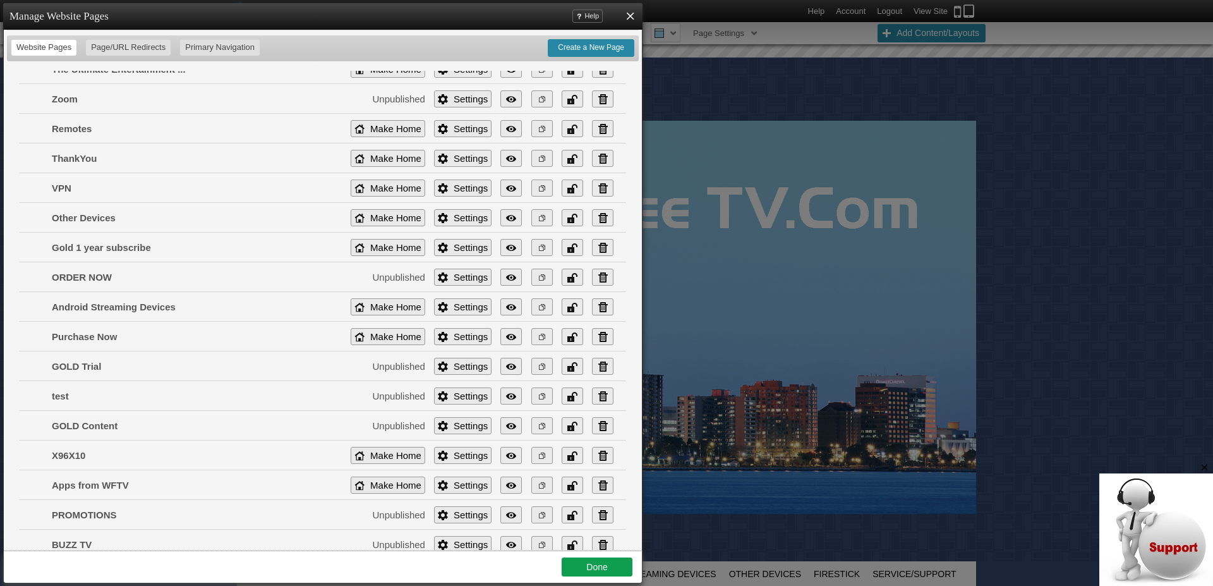
scroll to position [1629, 0]
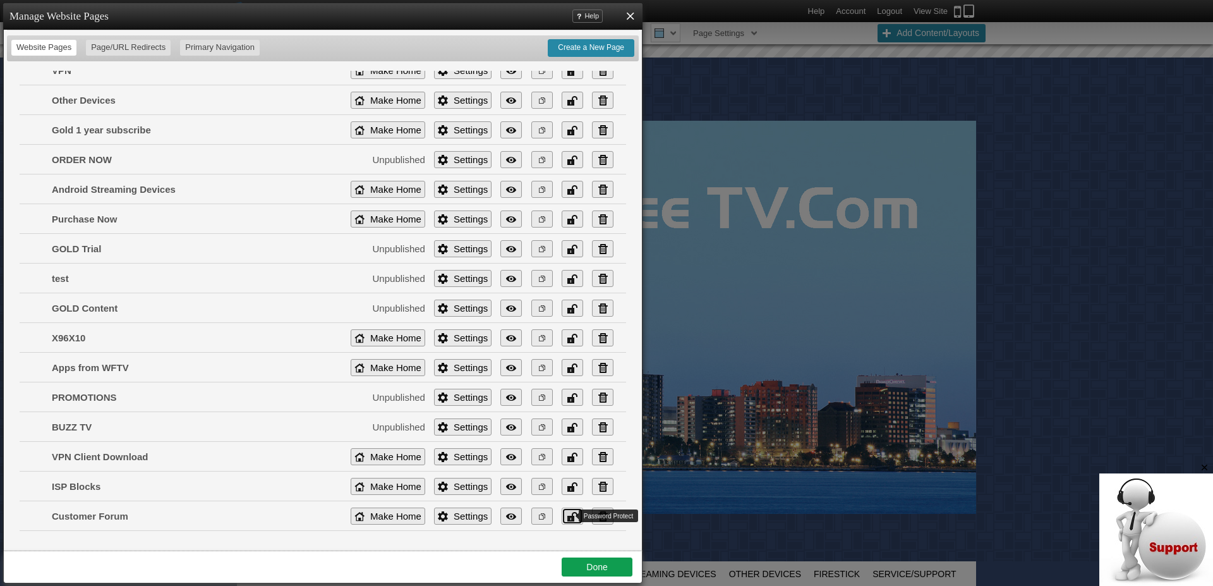
click at [562, 519] on link "Unlocked" at bounding box center [572, 515] width 21 height 17
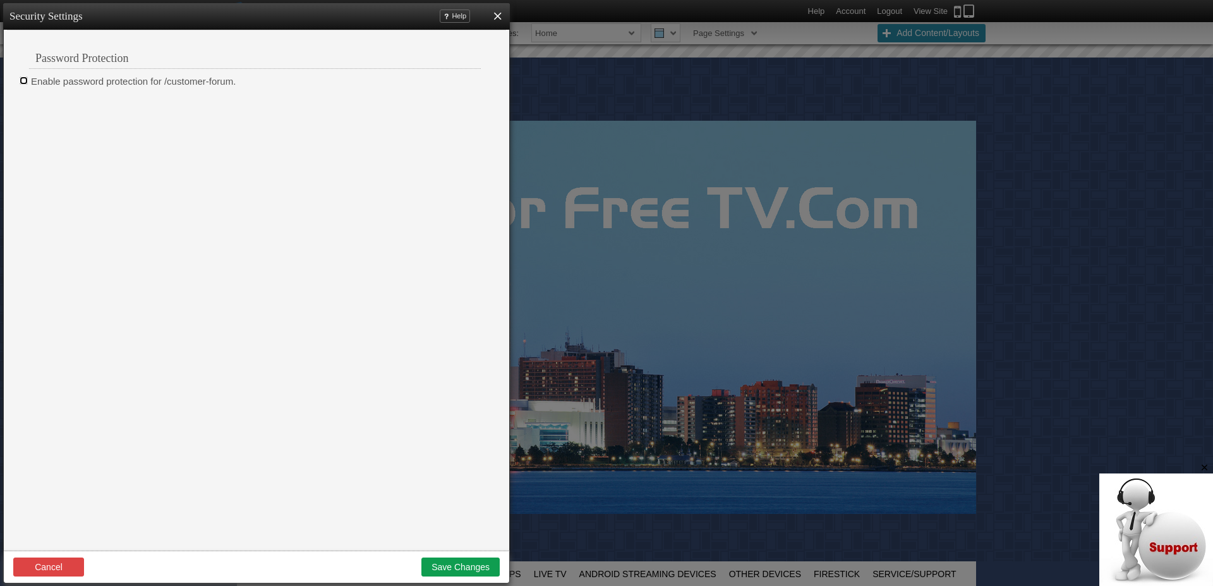
click at [22, 80] on input "Enable password protection for /customer-forum." at bounding box center [24, 80] width 8 height 8
checkbox input "true"
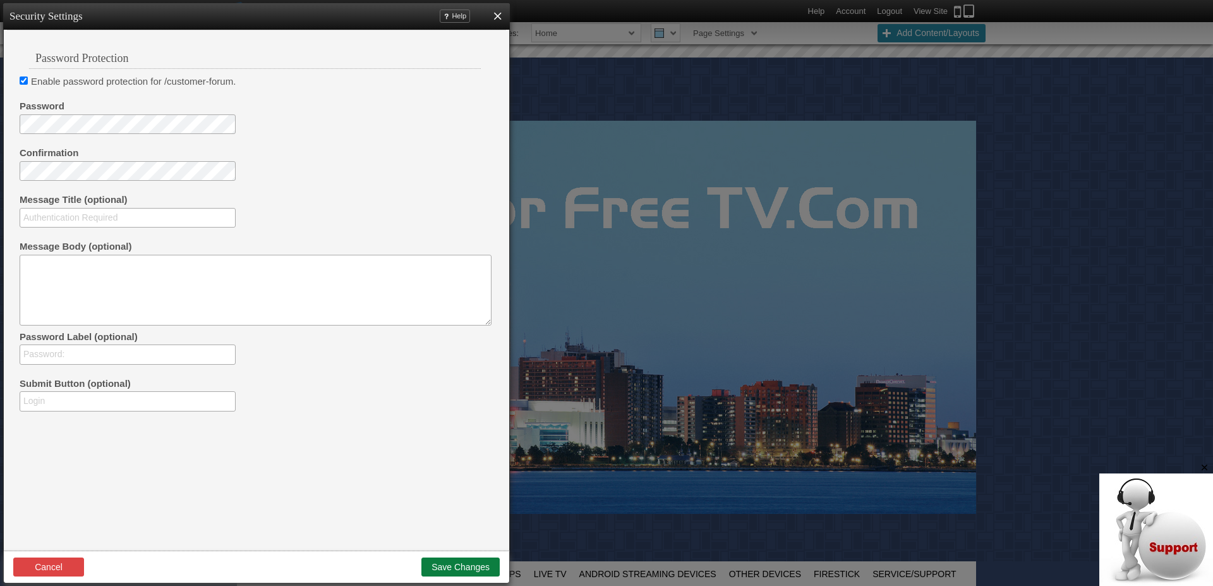
click at [455, 566] on button "Save Changes" at bounding box center [461, 566] width 78 height 19
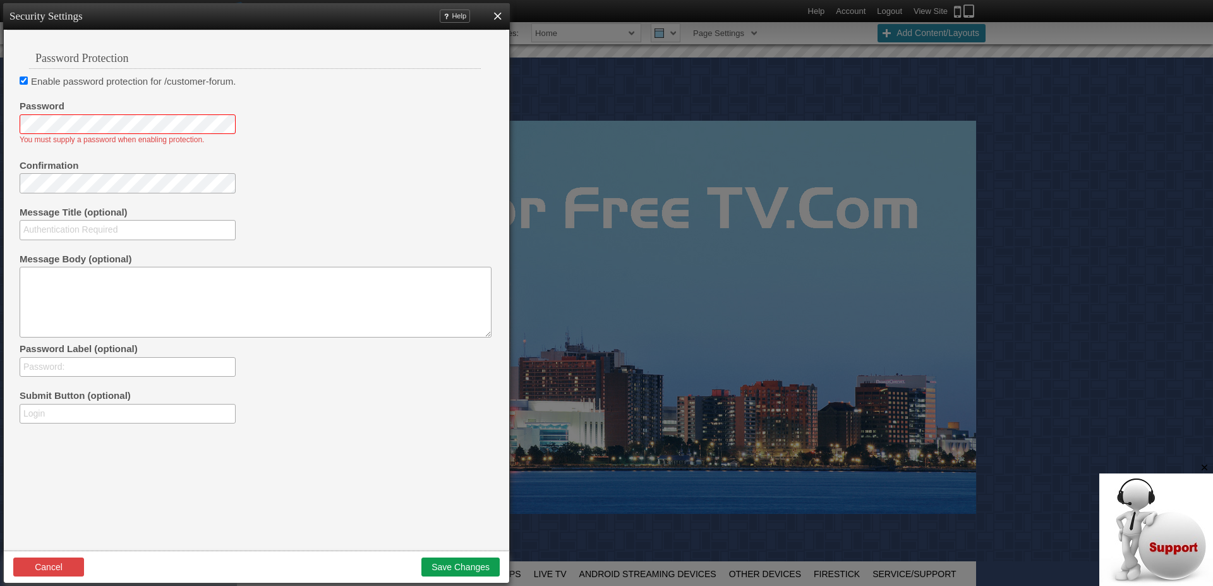
click at [406, 461] on div "Password Protection Enable password protection for /customer-forum. Password Yo…" at bounding box center [256, 292] width 499 height 514
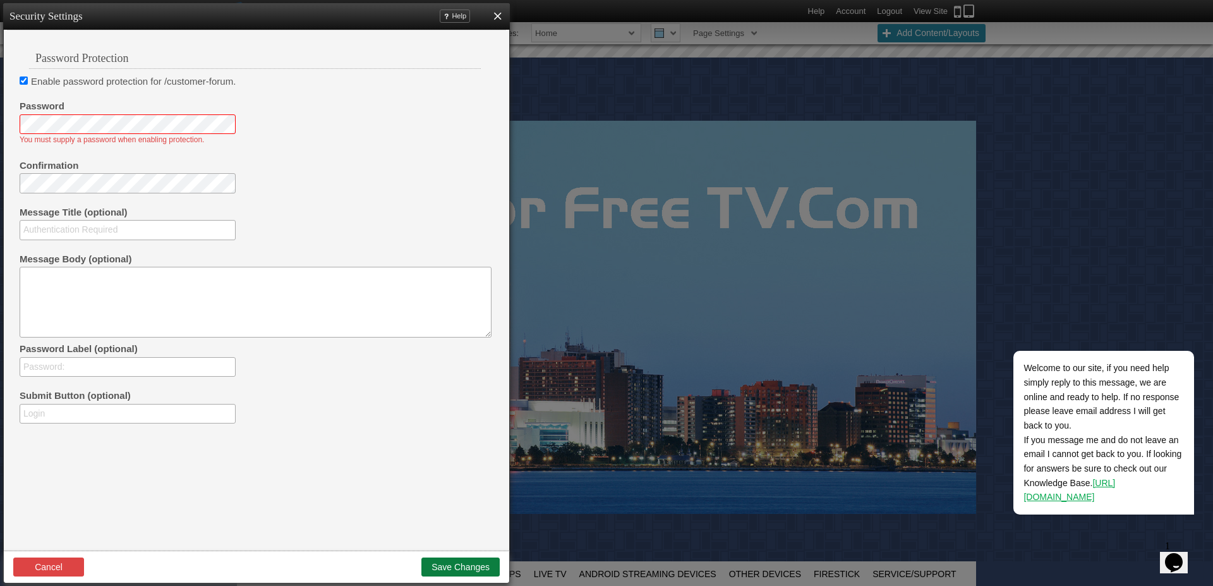
click at [454, 564] on button "Save Changes" at bounding box center [461, 566] width 78 height 19
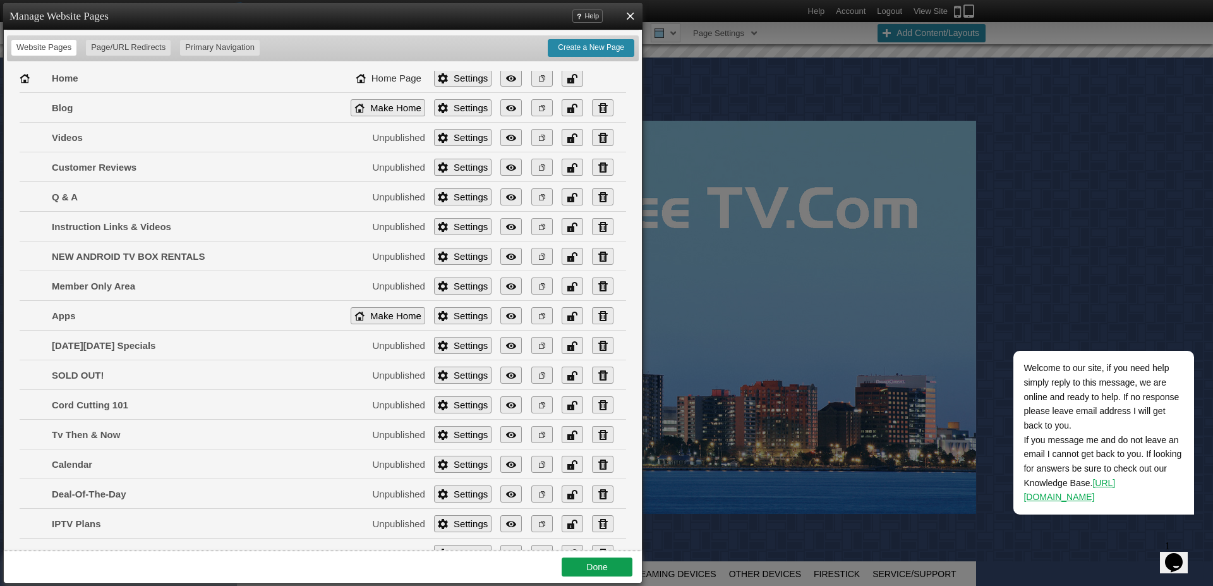
scroll to position [496, 0]
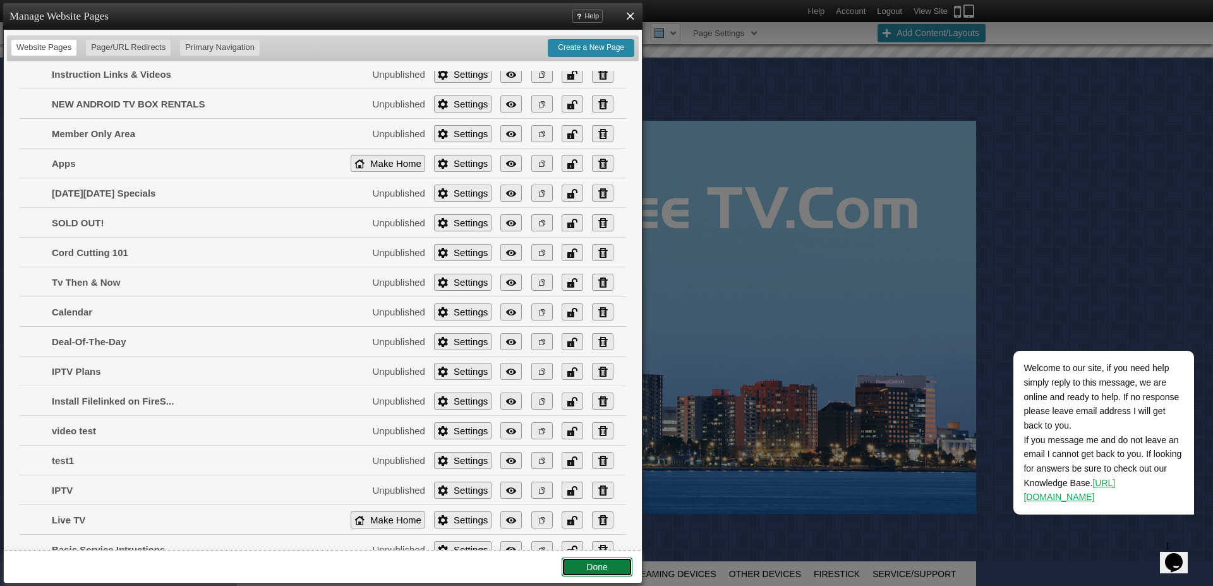
click at [596, 570] on link "Done" at bounding box center [597, 566] width 71 height 19
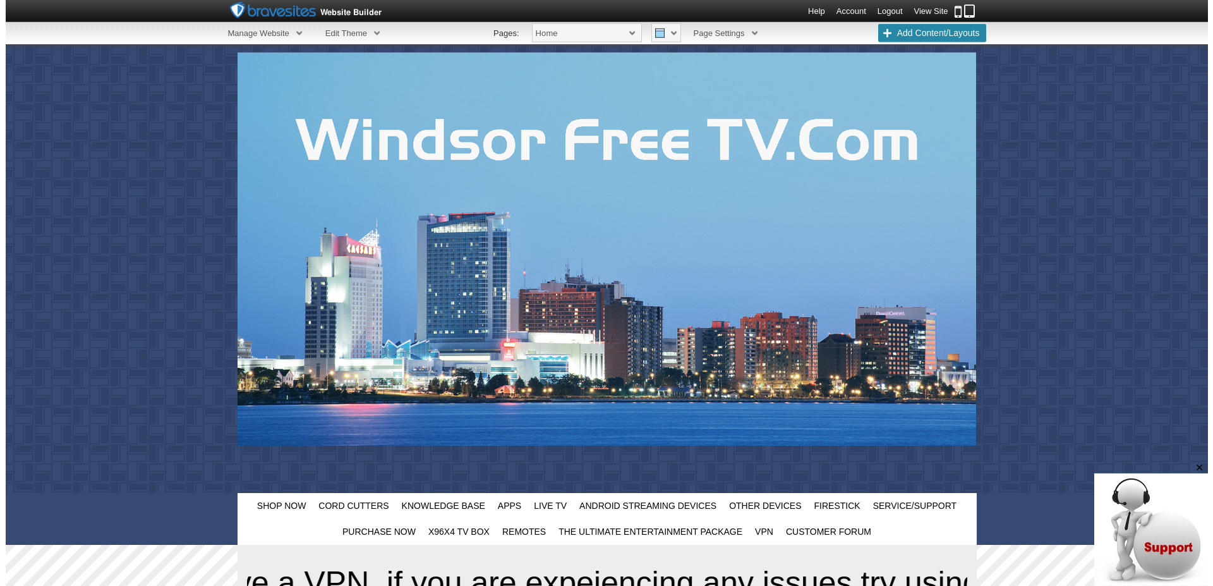
scroll to position [46, 0]
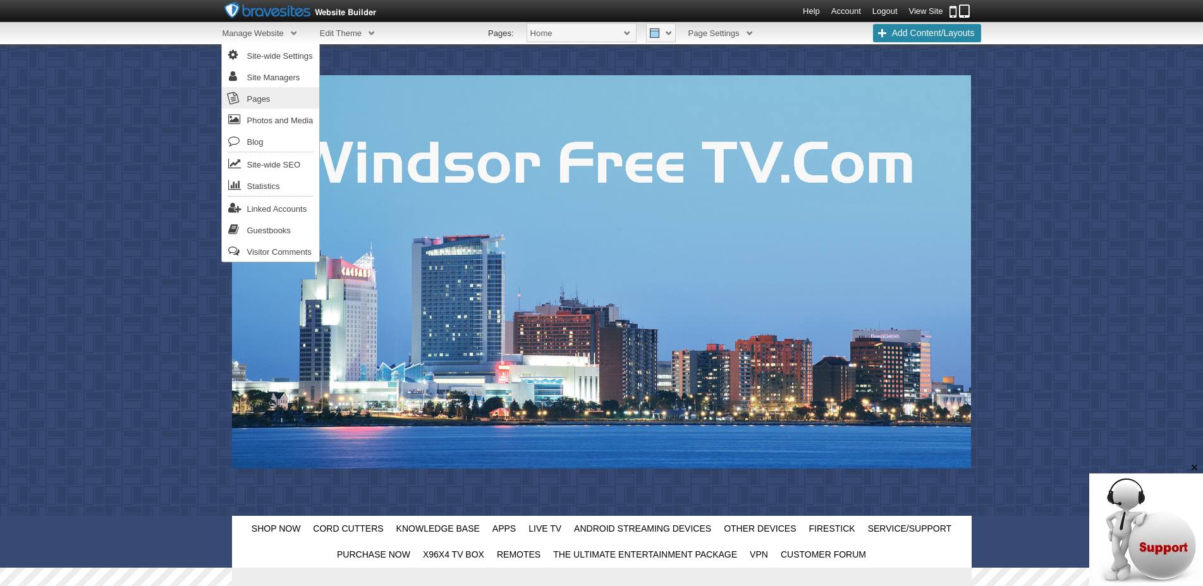
click at [258, 100] on link "Pages" at bounding box center [271, 97] width 98 height 21
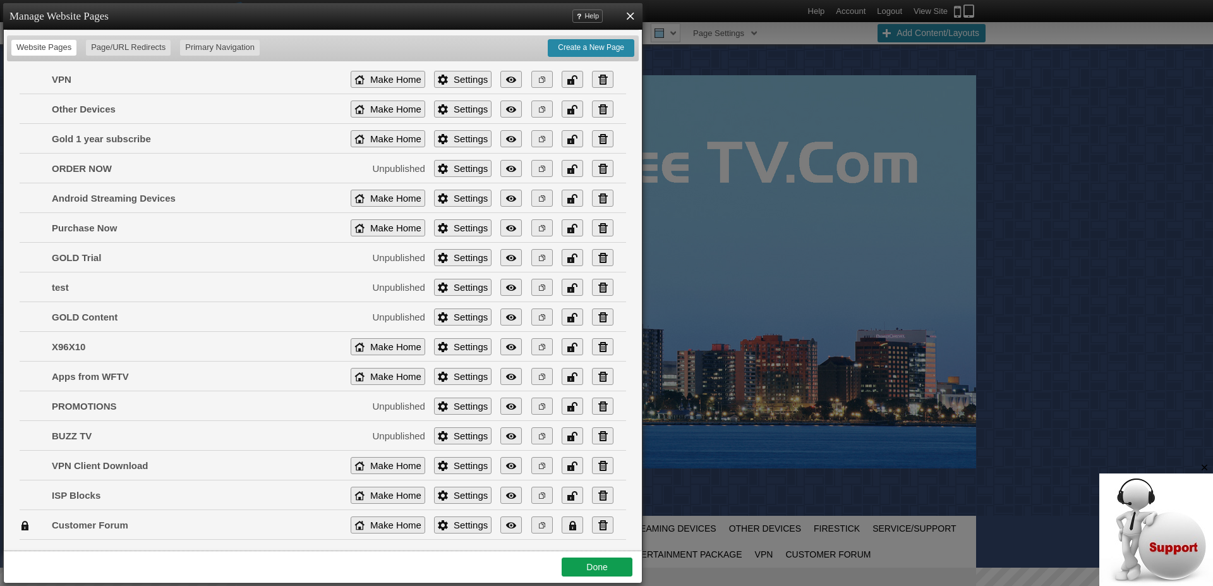
scroll to position [1629, 0]
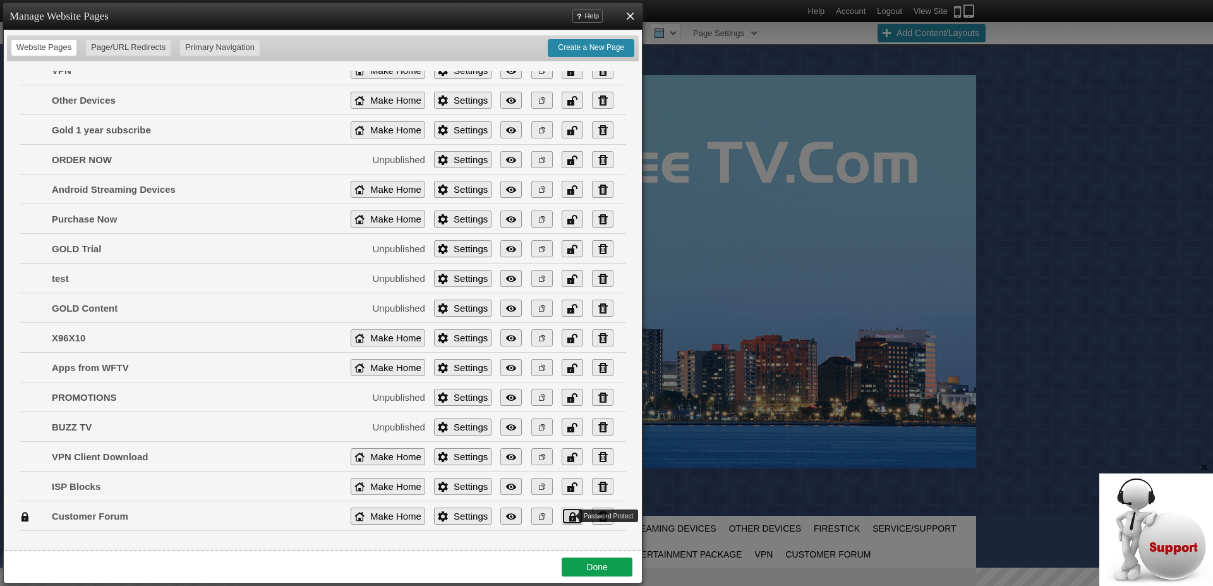
click at [562, 517] on link "Locked" at bounding box center [572, 515] width 21 height 17
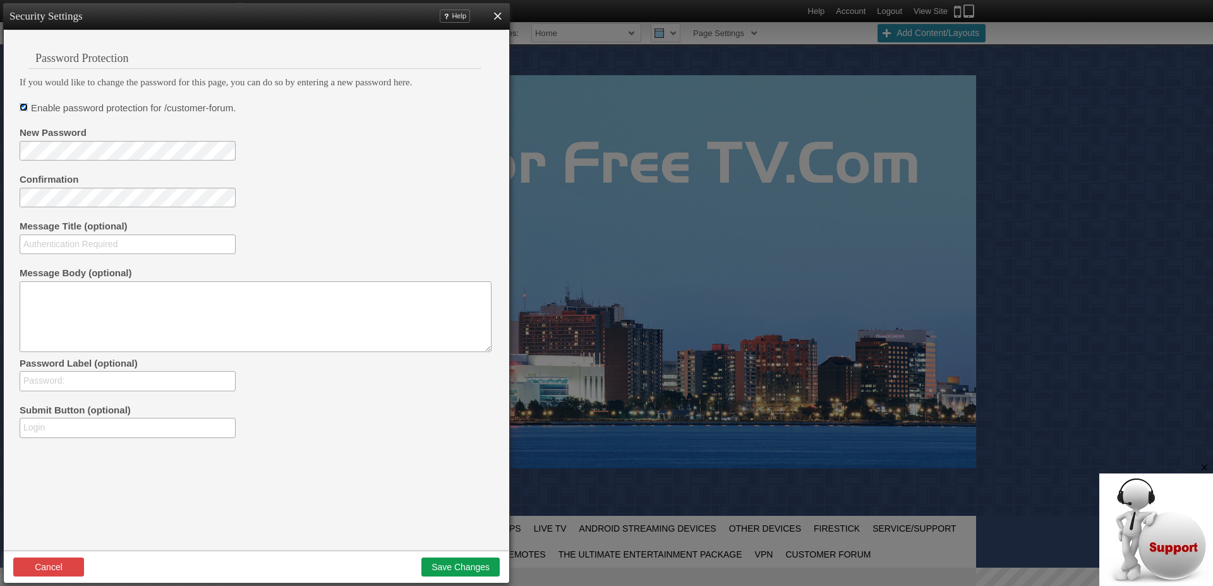
click at [25, 104] on input "Enable password protection for /customer-forum." at bounding box center [24, 107] width 8 height 8
checkbox input "false"
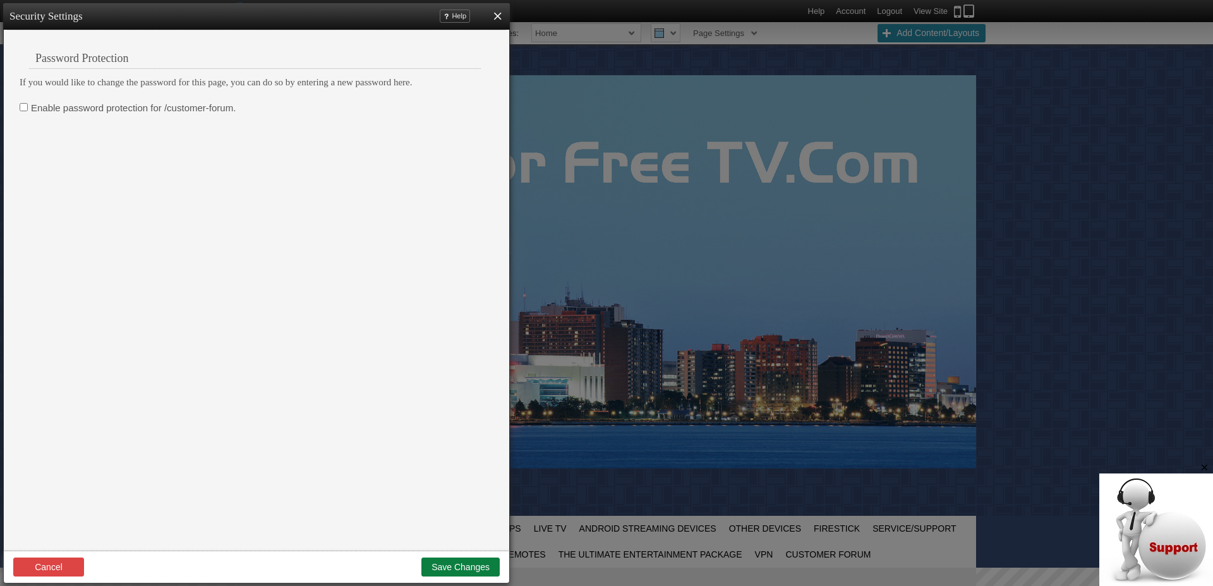
click at [453, 564] on button "Save Changes" at bounding box center [461, 566] width 78 height 19
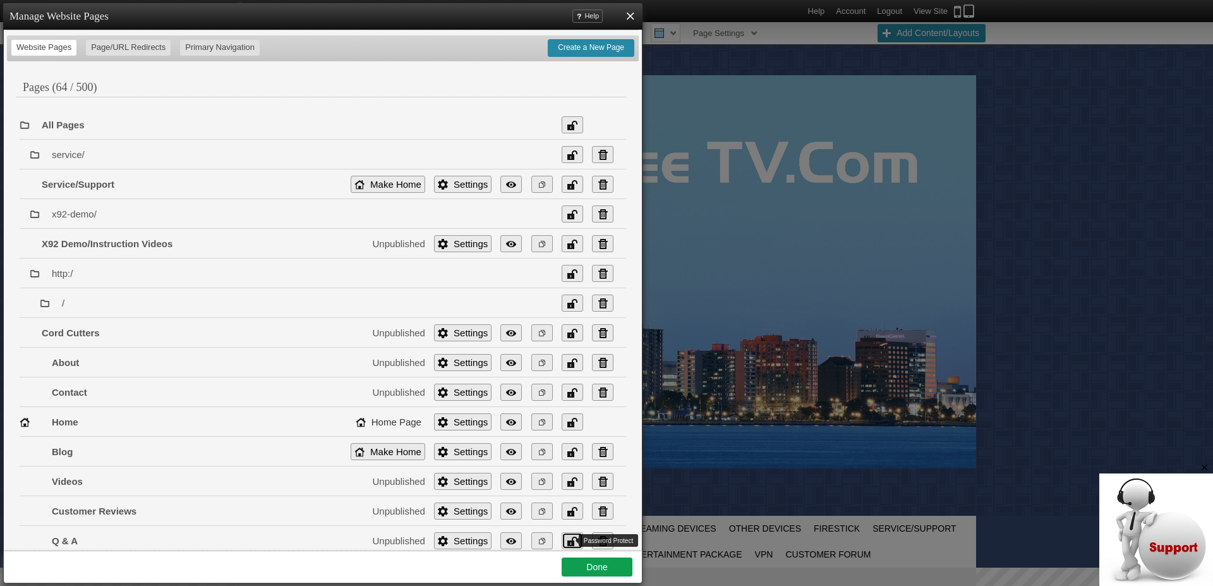
click at [562, 542] on link "Unlocked" at bounding box center [572, 540] width 21 height 17
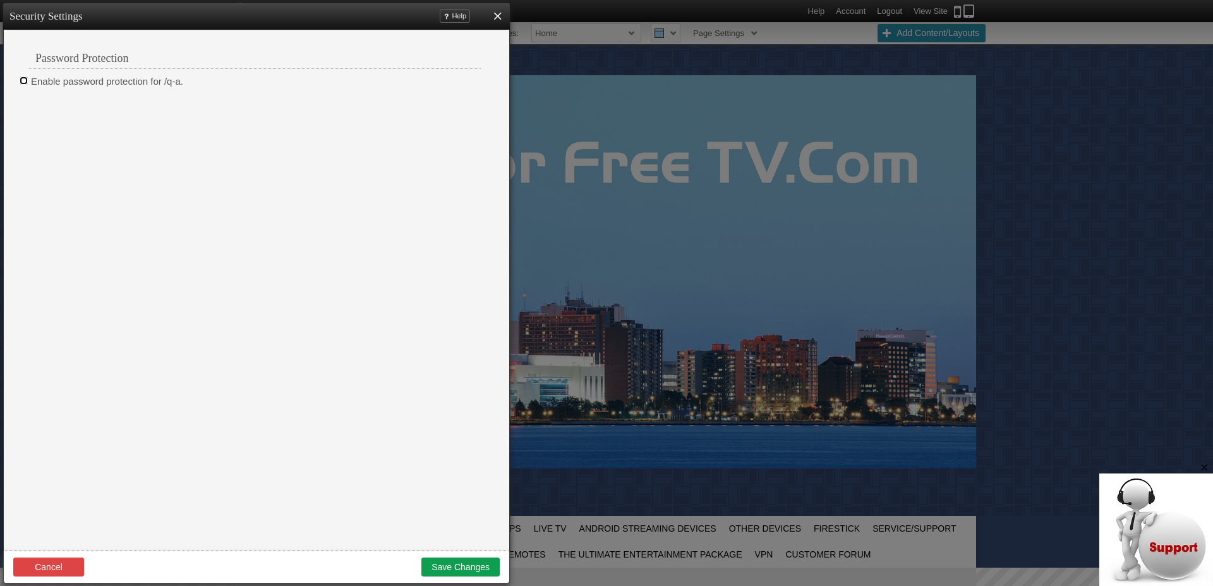
click at [23, 81] on input "Enable password protection for /q-a." at bounding box center [24, 80] width 8 height 8
checkbox input "true"
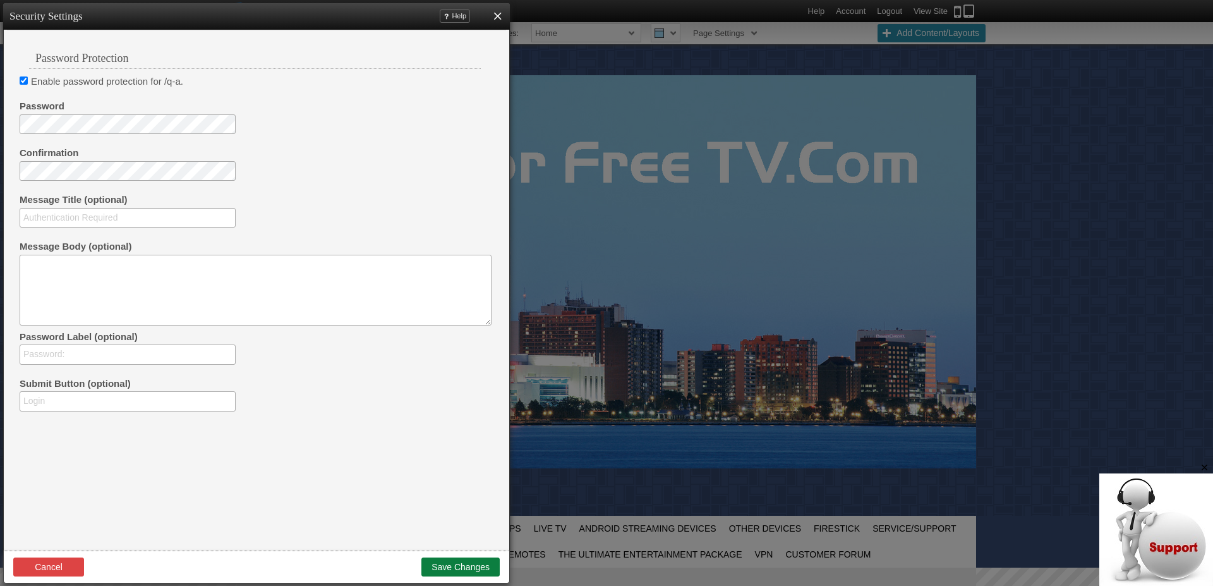
click at [467, 568] on button "Save Changes" at bounding box center [461, 566] width 78 height 19
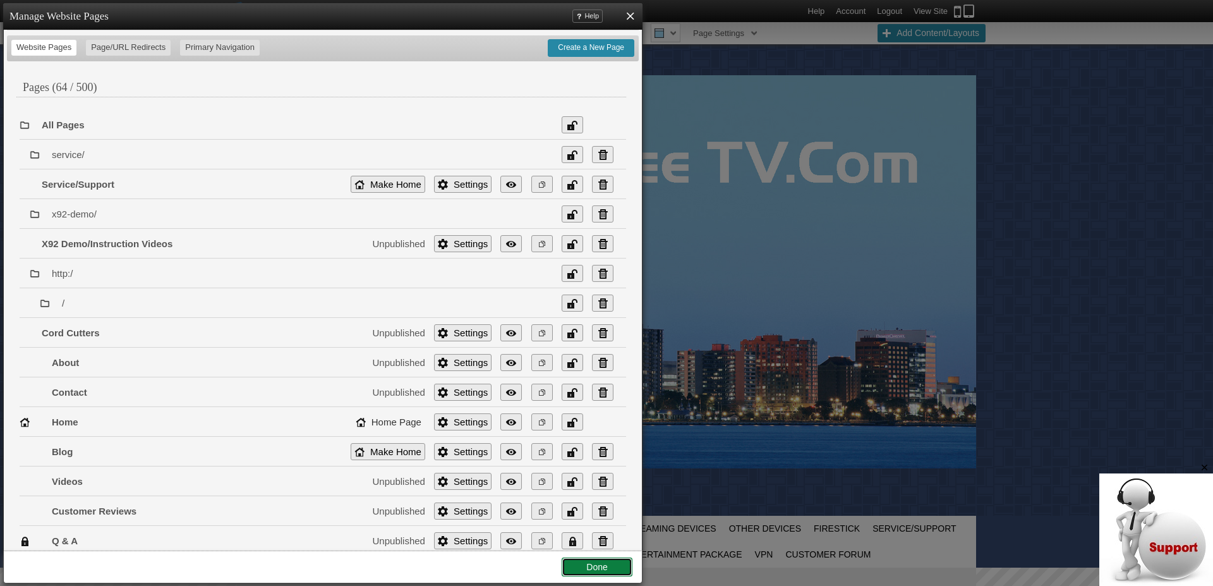
click at [619, 564] on link "Done" at bounding box center [597, 566] width 71 height 19
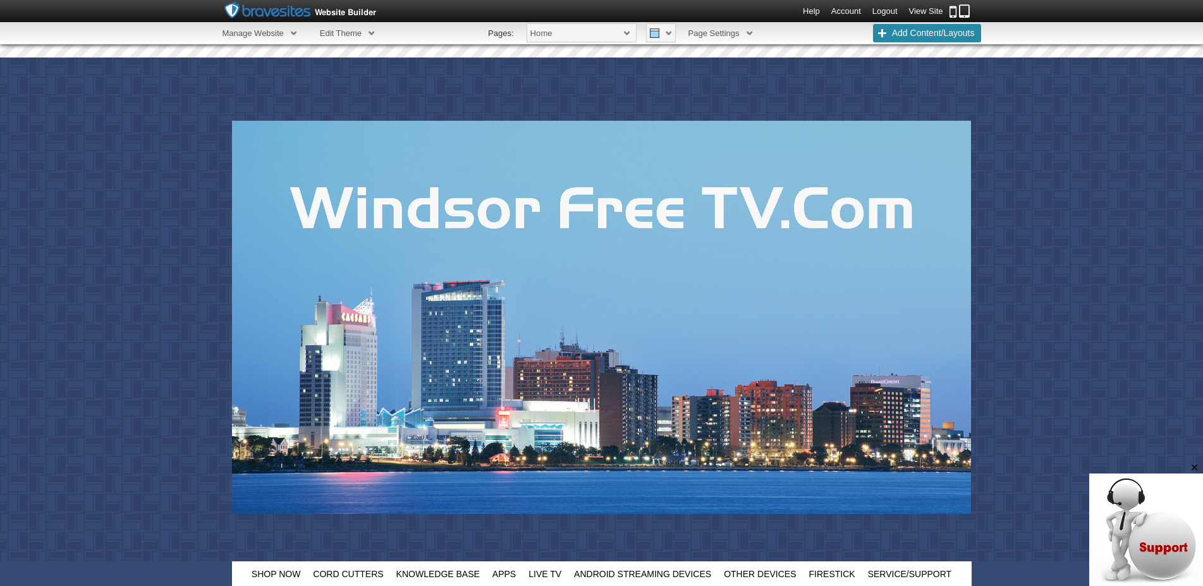
click at [844, 11] on link "Account" at bounding box center [846, 10] width 30 height 9
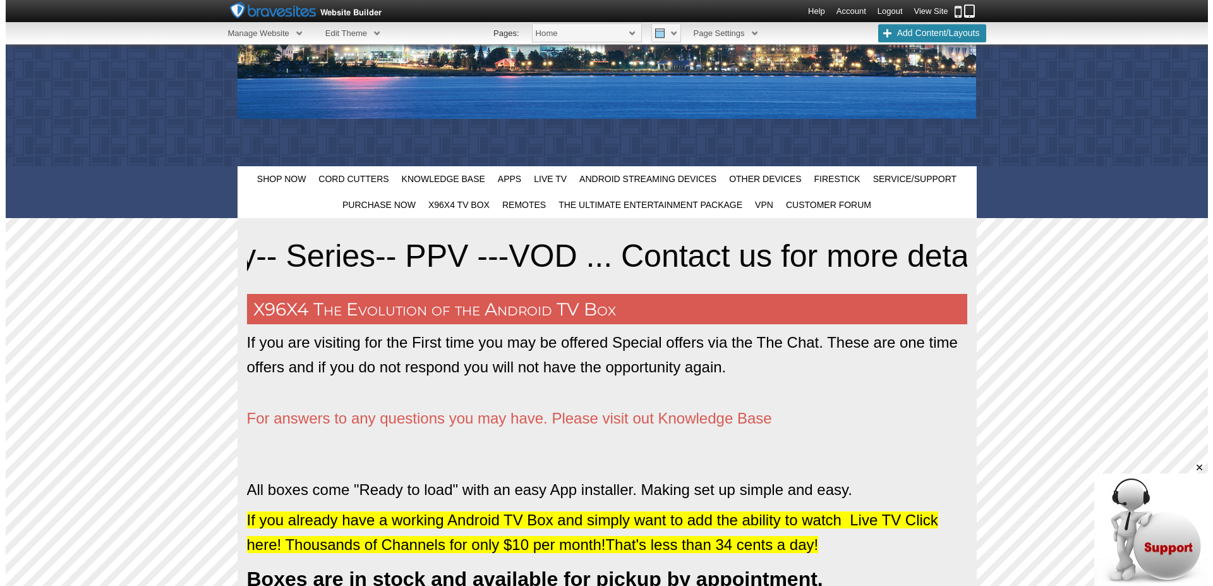
scroll to position [391, 0]
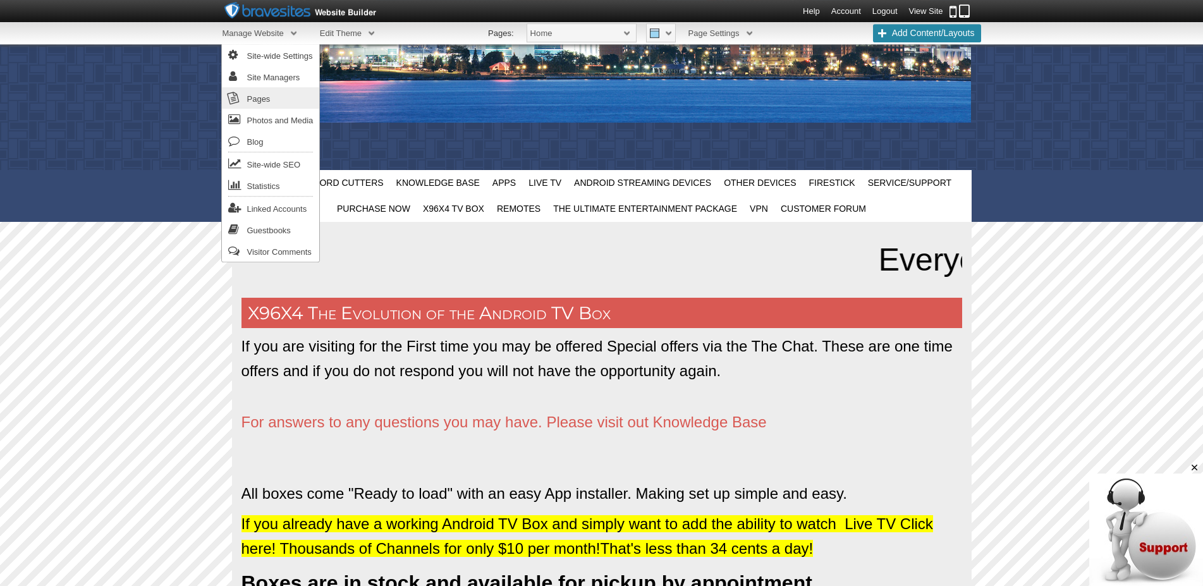
click at [255, 99] on link "Pages" at bounding box center [271, 97] width 98 height 21
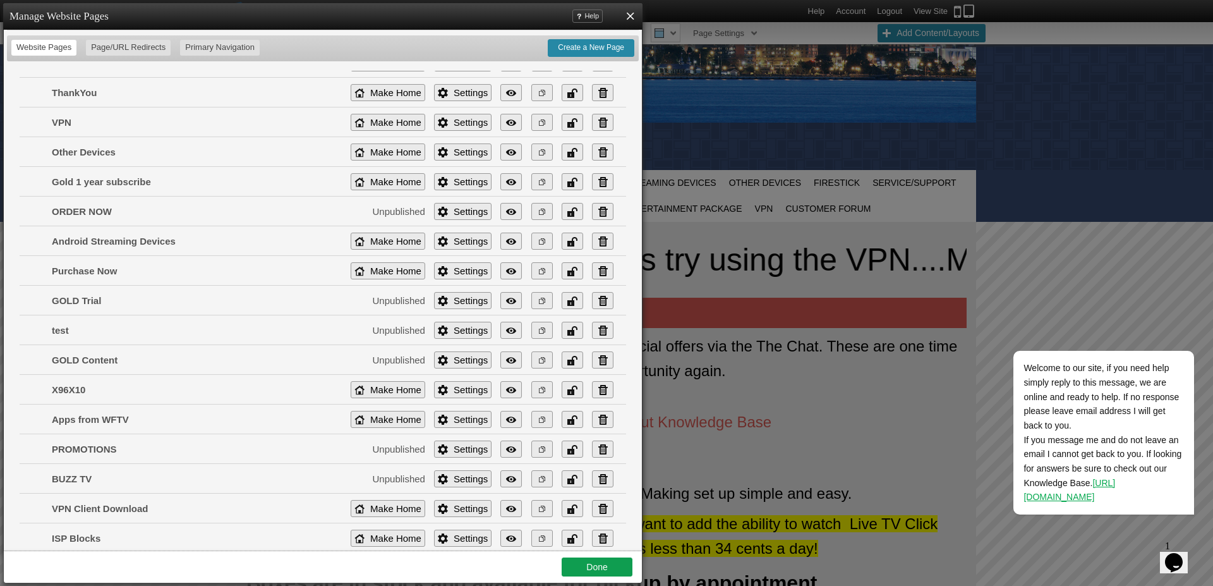
scroll to position [1629, 0]
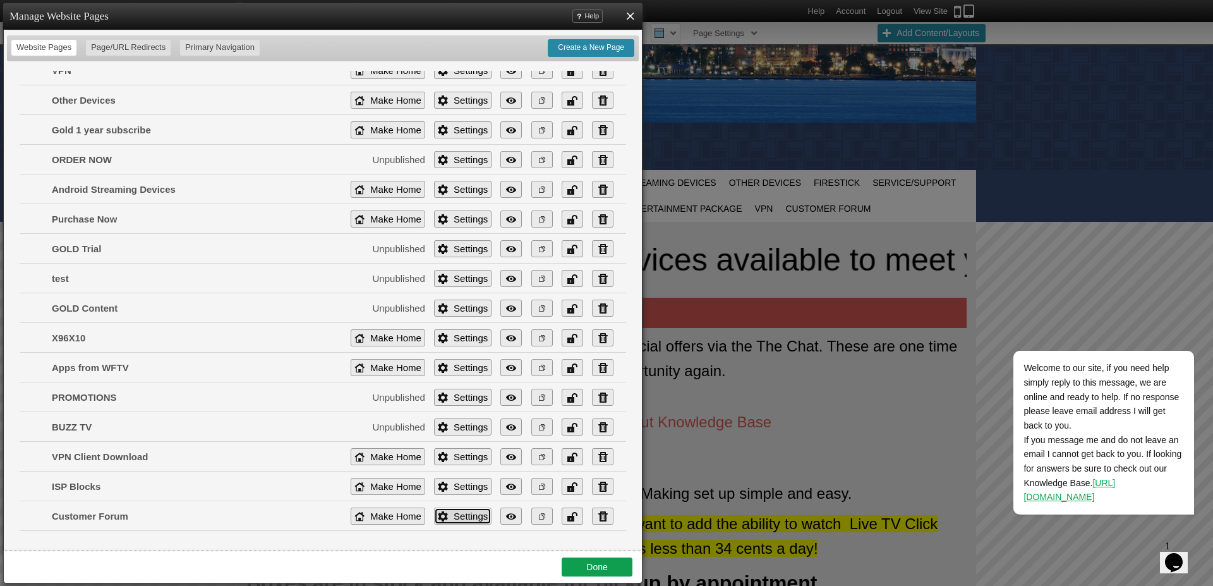
click at [444, 515] on link "Settings" at bounding box center [463, 515] width 58 height 17
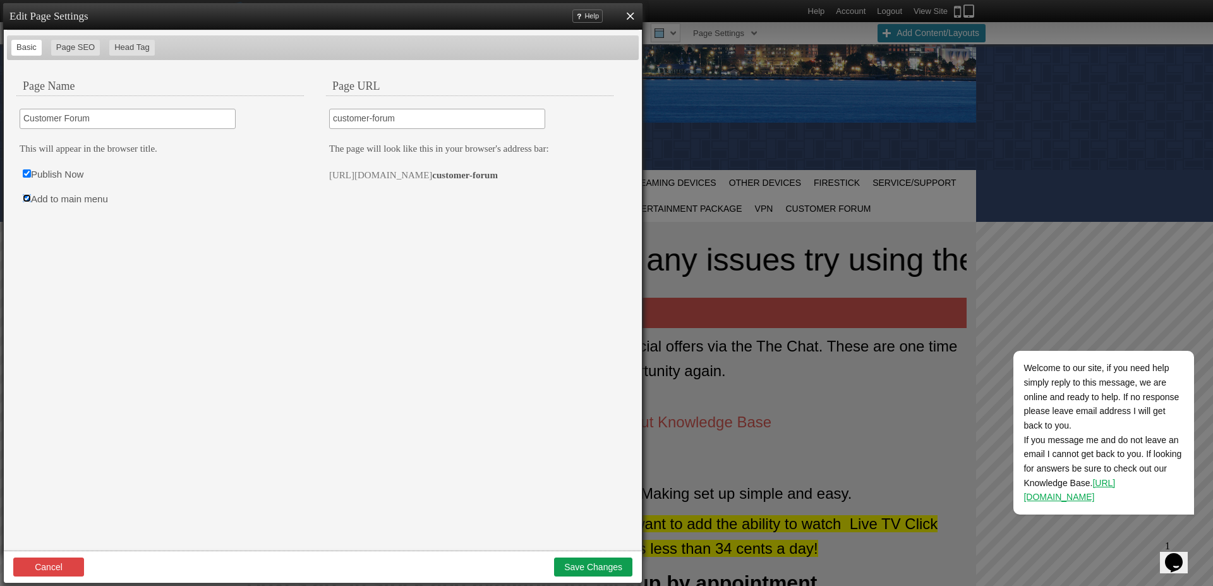
click at [25, 198] on input "Add to main menu" at bounding box center [27, 198] width 8 height 8
checkbox input "false"
click at [28, 176] on input "Publish Now" at bounding box center [27, 173] width 8 height 8
checkbox input "false"
click at [583, 567] on button "Save Changes" at bounding box center [593, 566] width 78 height 19
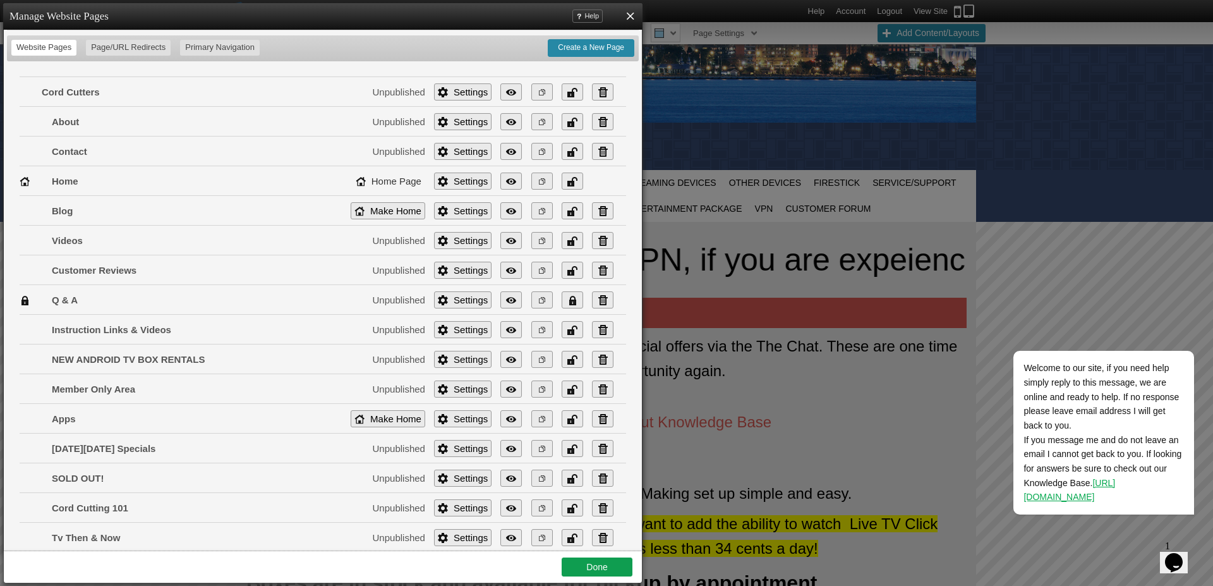
scroll to position [246, 0]
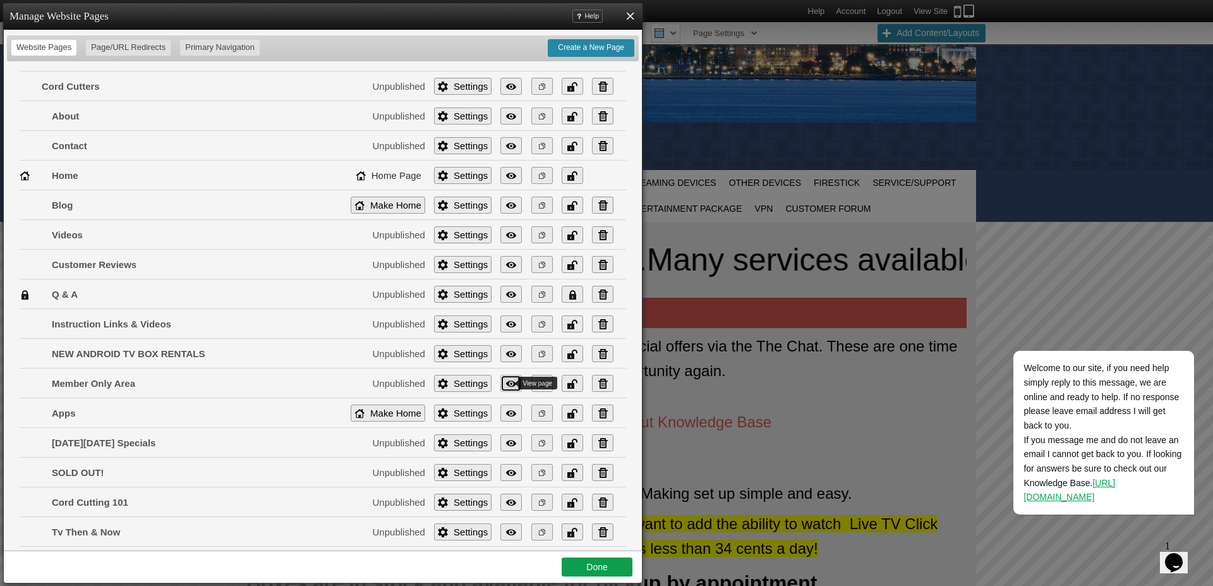
click at [501, 385] on link "View" at bounding box center [511, 383] width 21 height 17
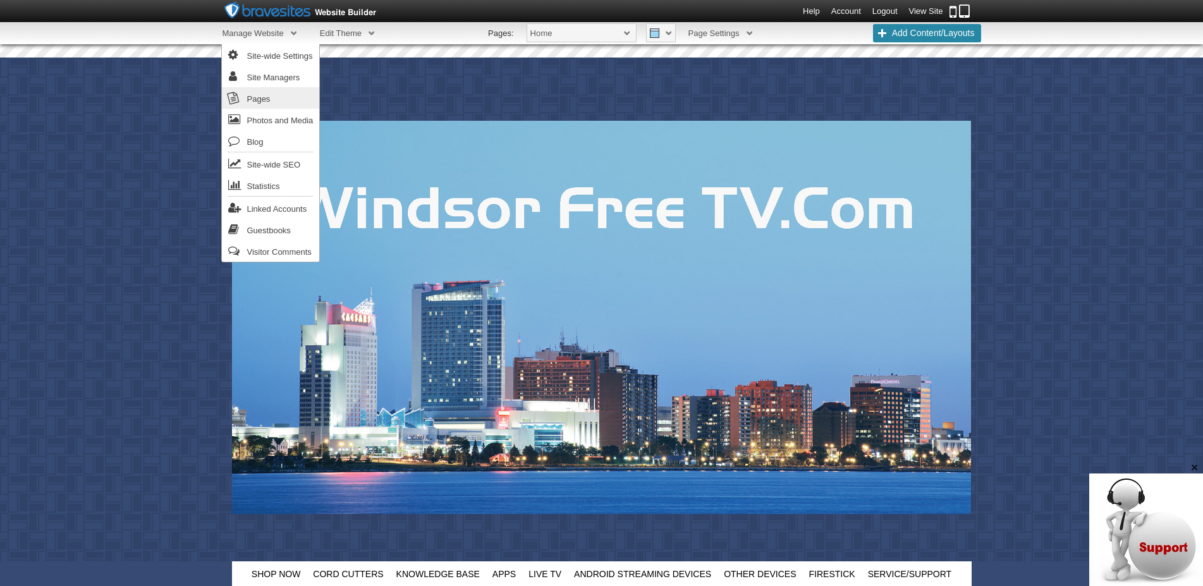
click at [257, 96] on link "Pages" at bounding box center [271, 97] width 98 height 21
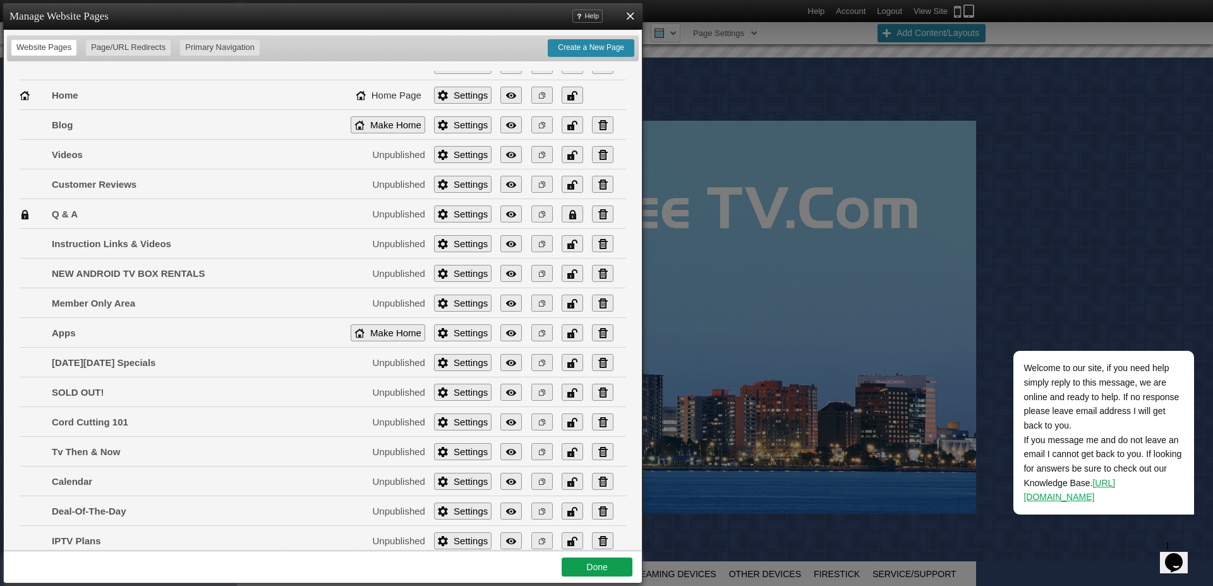
scroll to position [350, 0]
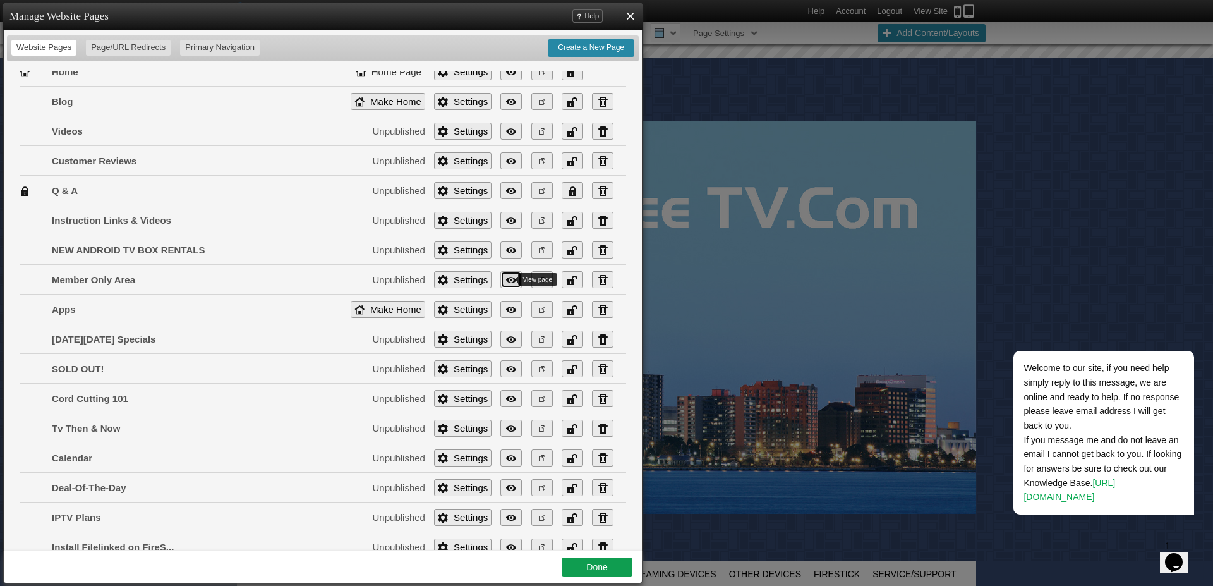
click at [501, 279] on link "View" at bounding box center [511, 279] width 21 height 17
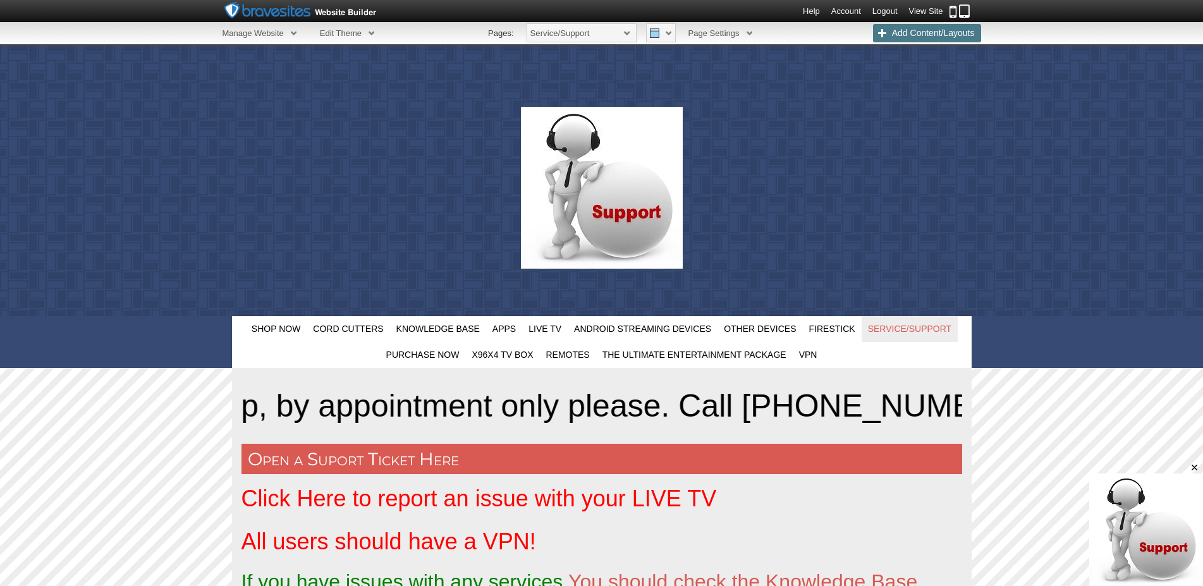
click at [923, 30] on span "Add Content/Layouts" at bounding box center [927, 33] width 108 height 18
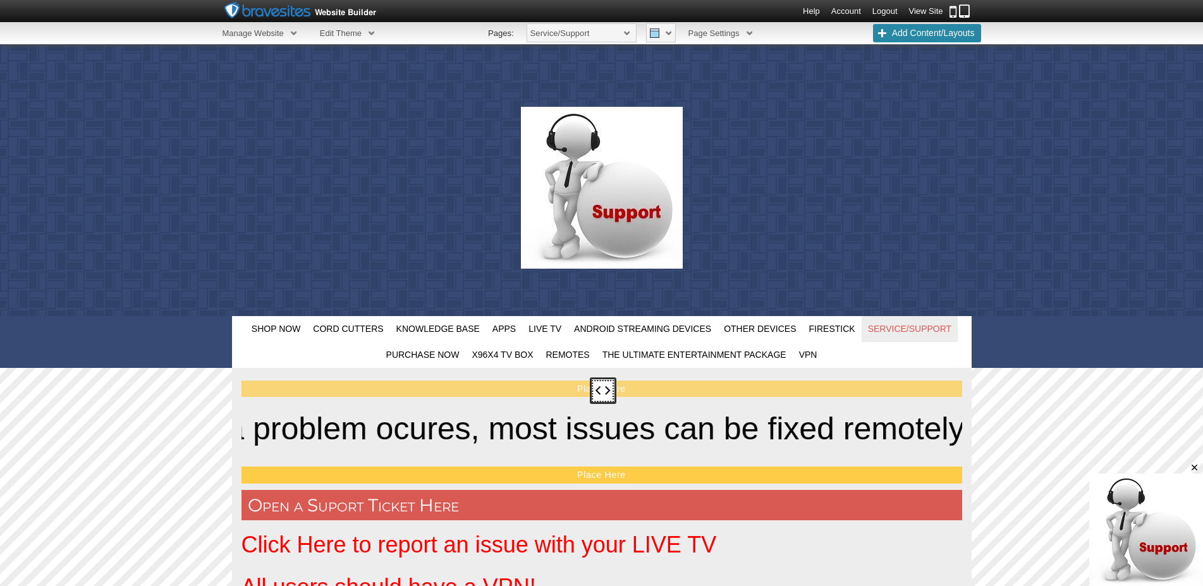
drag, startPoint x: 1014, startPoint y: 143, endPoint x: 580, endPoint y: 395, distance: 501.8
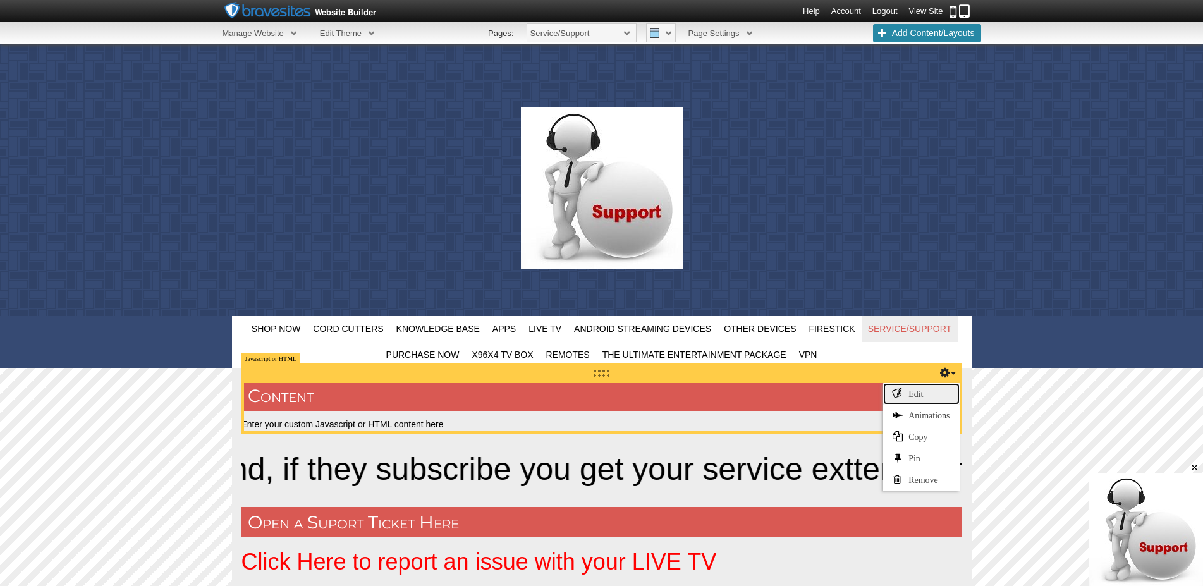
click at [914, 389] on link "Edit" at bounding box center [921, 393] width 76 height 21
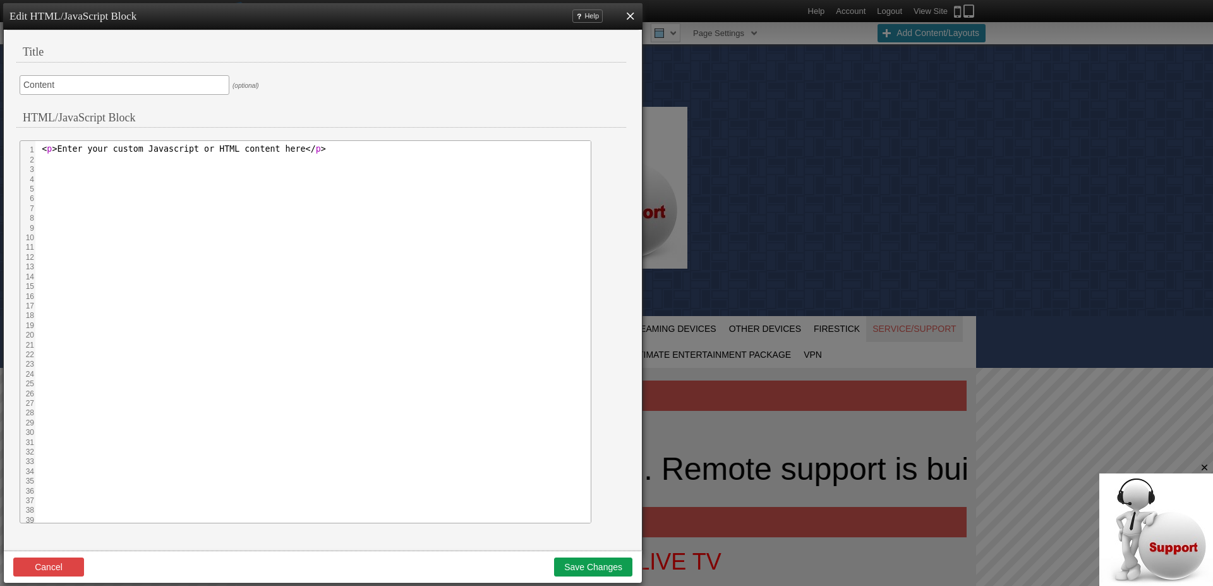
drag, startPoint x: 60, startPoint y: 83, endPoint x: 6, endPoint y: 80, distance: 54.4
click at [20, 80] on input "Content" at bounding box center [125, 85] width 210 height 20
type input "Login to Membaers Only Area"
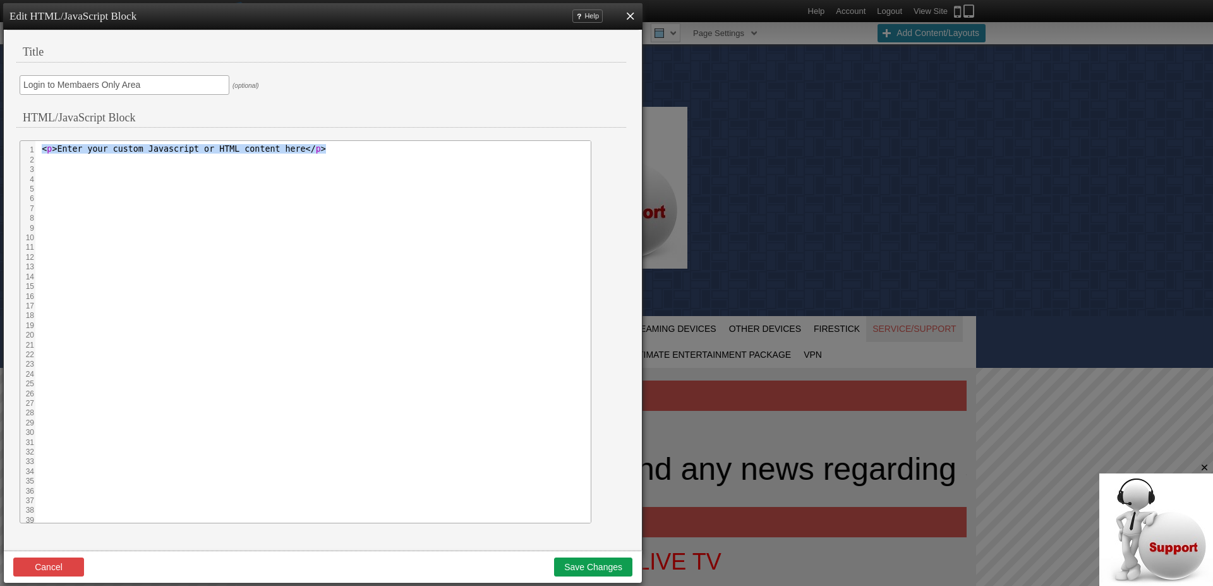
drag, startPoint x: 305, startPoint y: 150, endPoint x: 15, endPoint y: 138, distance: 290.3
click at [35, 141] on html "< p > Enter your custom Javascript or HTML content here </ p >" at bounding box center [311, 332] width 553 height 382
paste textarea "<!-- Start [DOMAIN_NAME] Service Code --> <div align="center"> <form action="[U…"
type textarea "<!-- Start [DOMAIN_NAME] Service Code --> <div align="center"> <form action="[U…"
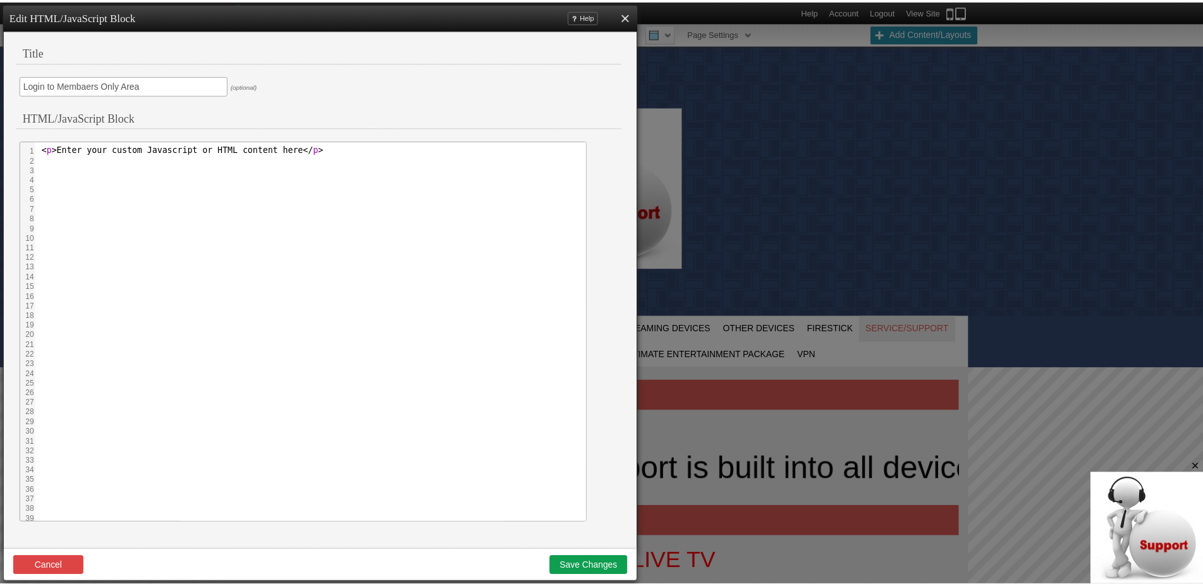
scroll to position [5102, 7]
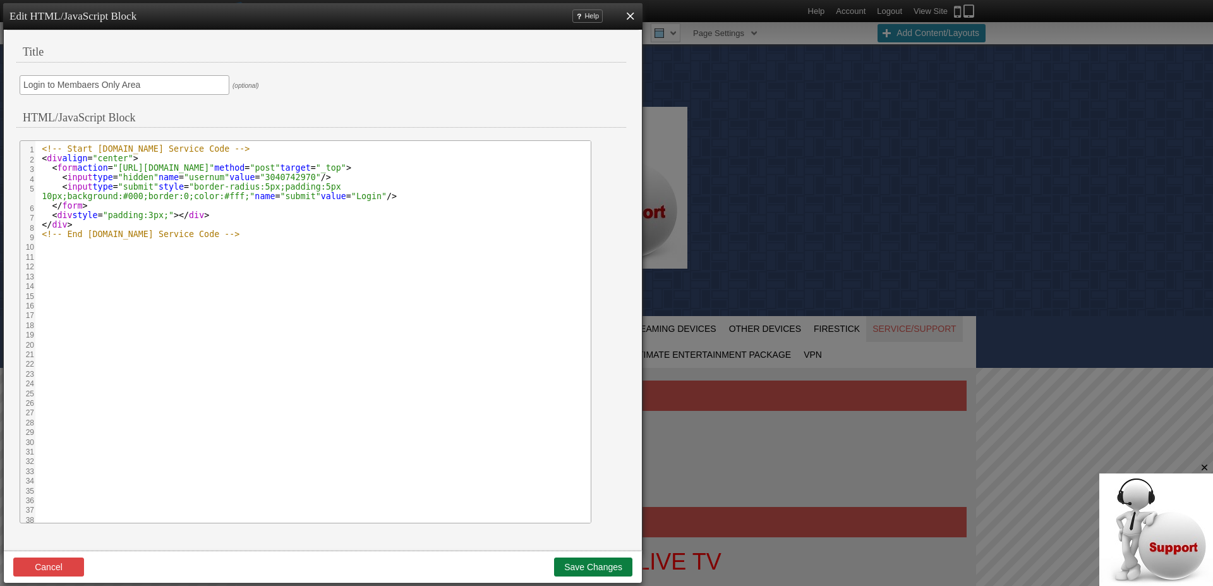
click at [581, 565] on button "Save Changes" at bounding box center [593, 566] width 78 height 19
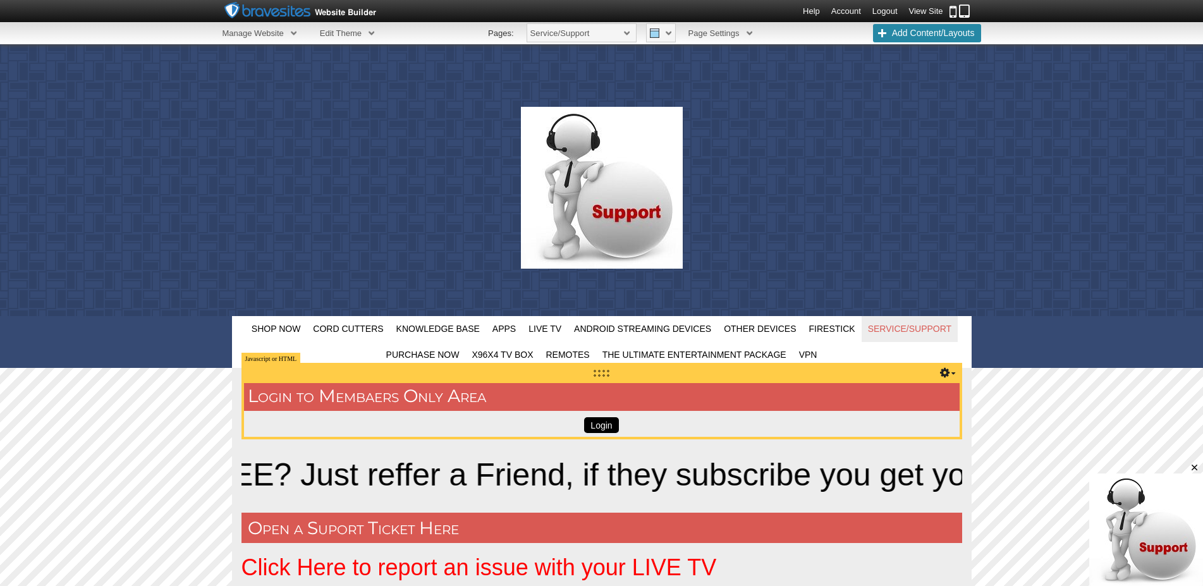
click at [605, 423] on input "Login" at bounding box center [601, 425] width 34 height 16
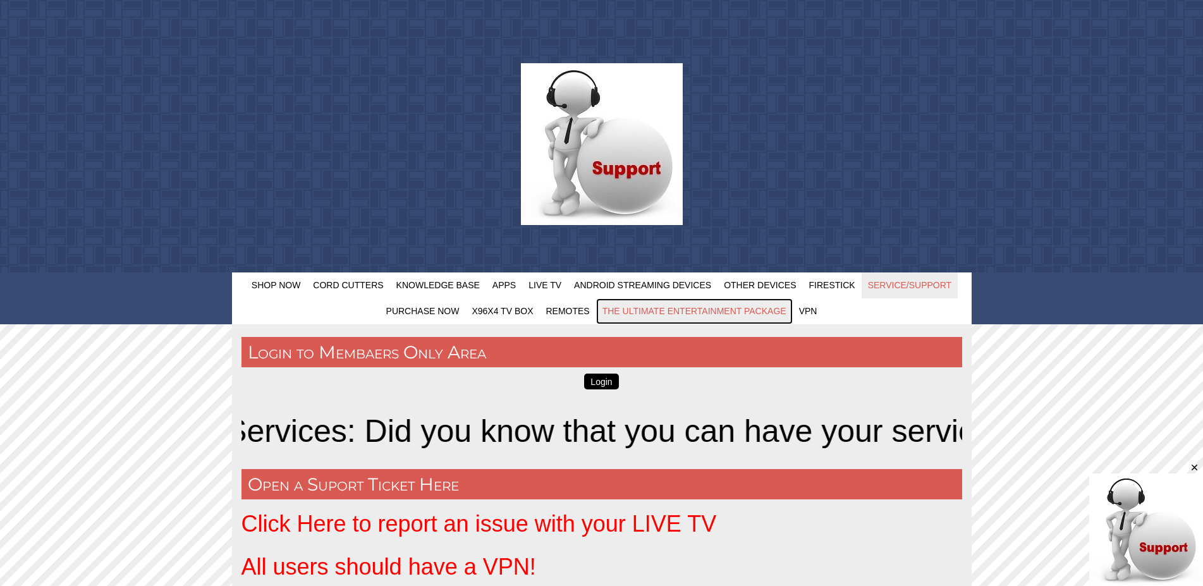
click at [708, 307] on span "The Ultimate Entertainment Package" at bounding box center [694, 311] width 184 height 10
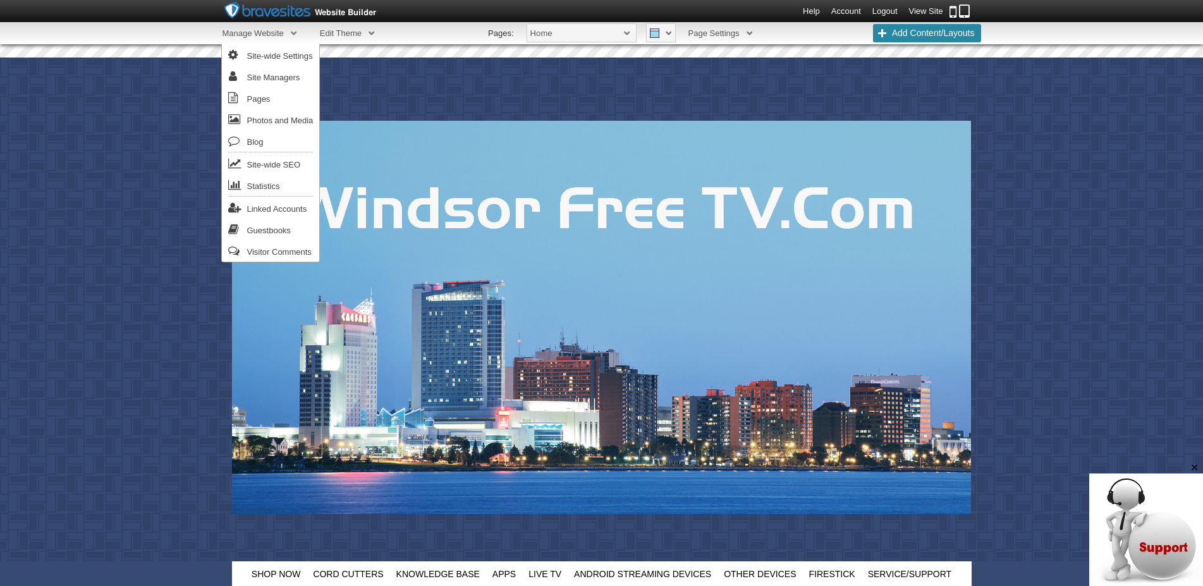
click at [293, 33] on span "Manage Website" at bounding box center [259, 33] width 74 height 22
click at [262, 99] on link "Pages" at bounding box center [271, 97] width 98 height 21
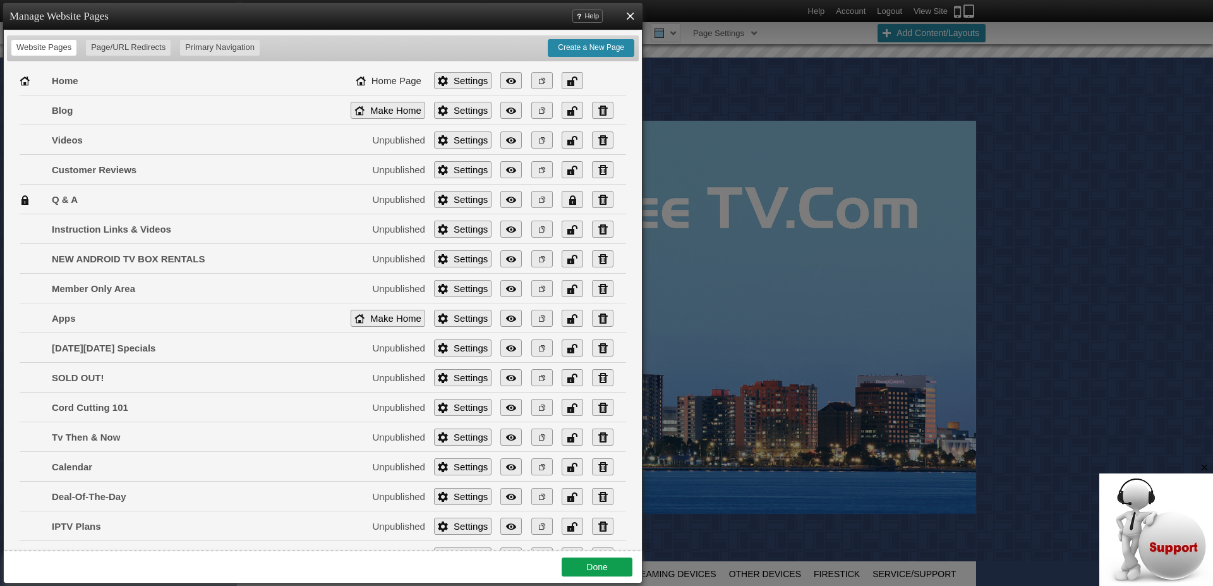
scroll to position [350, 0]
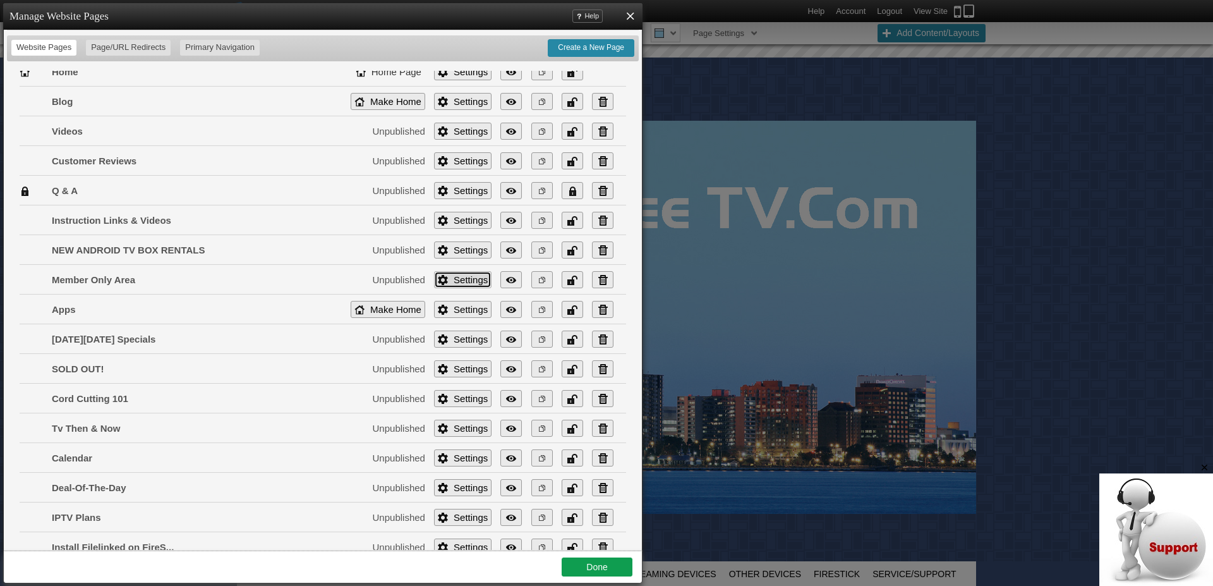
click at [449, 282] on link "Settings" at bounding box center [463, 279] width 58 height 17
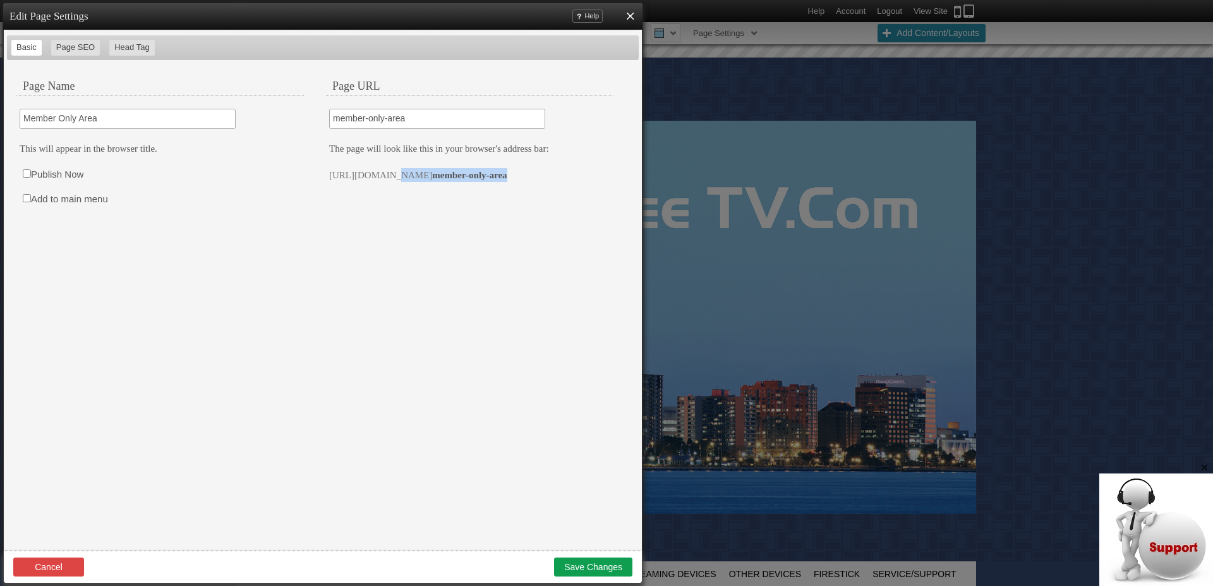
drag, startPoint x: 538, startPoint y: 176, endPoint x: 319, endPoint y: 167, distance: 219.4
click at [319, 167] on fieldset "member-only-area The page will look like this in your browser's address bar: ht…" at bounding box center [472, 151] width 310 height 99
copy p "https://windsorfreetv.com/ member-only-area"
click at [28, 175] on input "Publish Now" at bounding box center [27, 173] width 8 height 8
checkbox input "true"
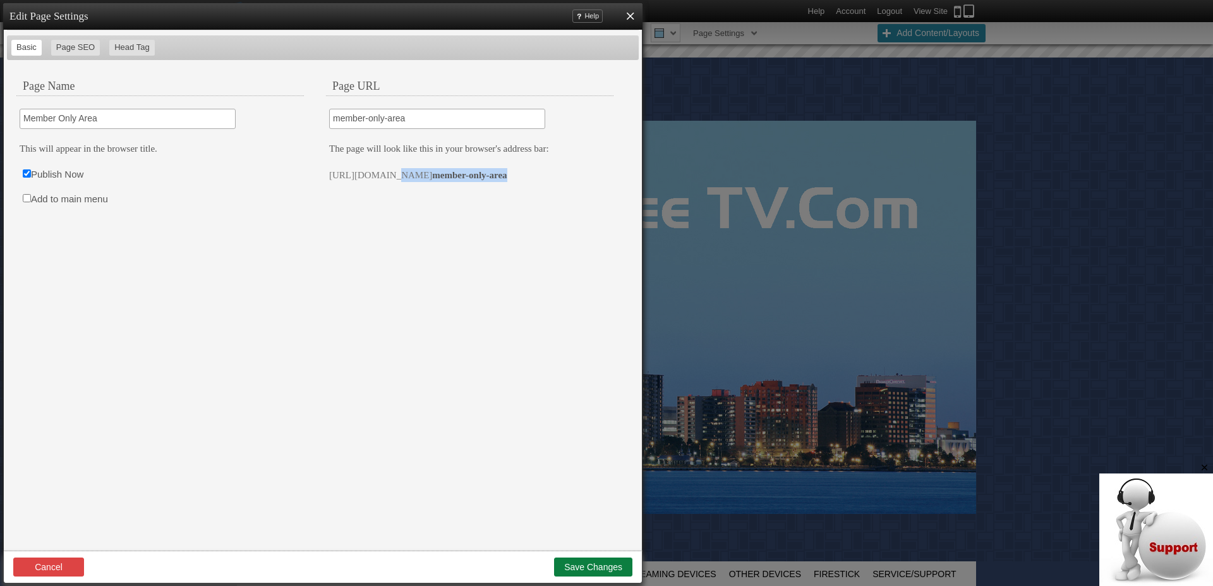
click at [586, 566] on button "Save Changes" at bounding box center [593, 566] width 78 height 19
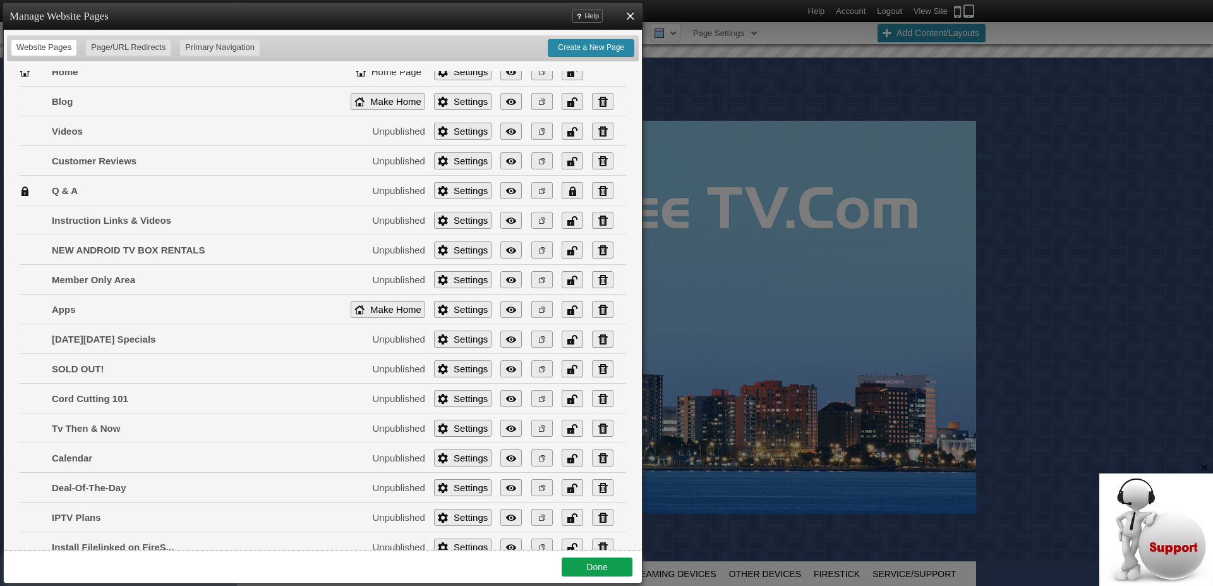
scroll to position [0, 0]
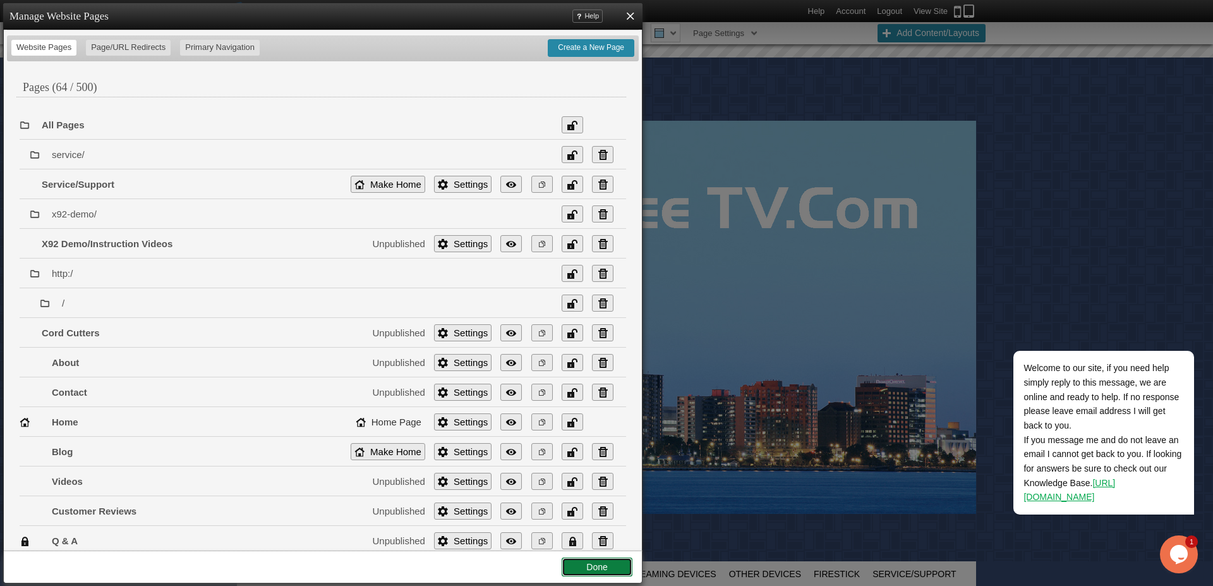
click at [598, 568] on link "Done" at bounding box center [597, 566] width 71 height 19
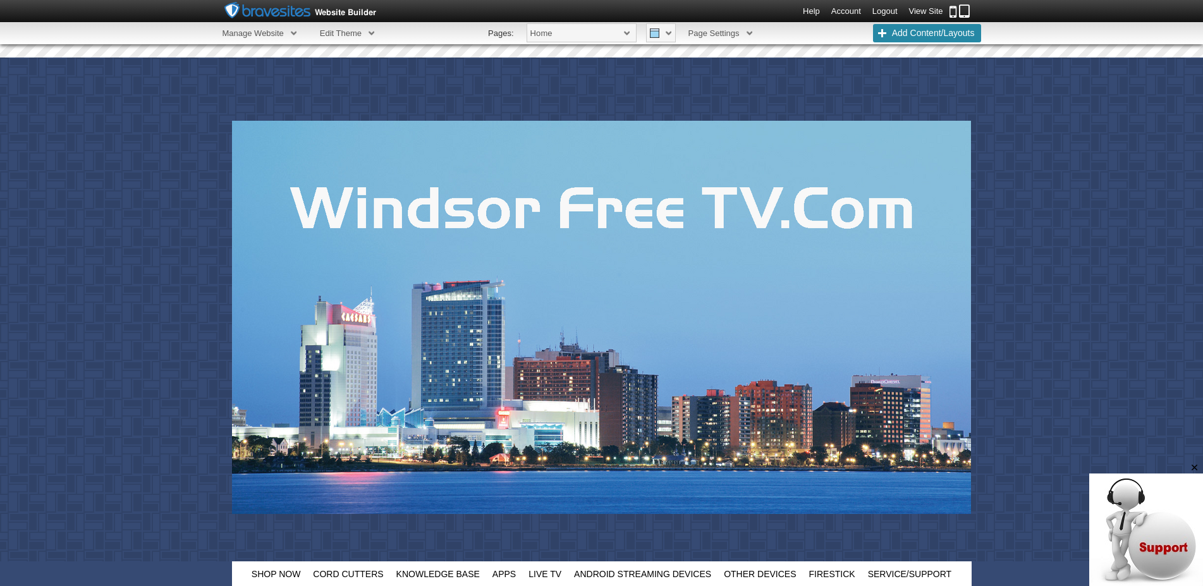
click at [844, 10] on link "Account" at bounding box center [846, 10] width 30 height 9
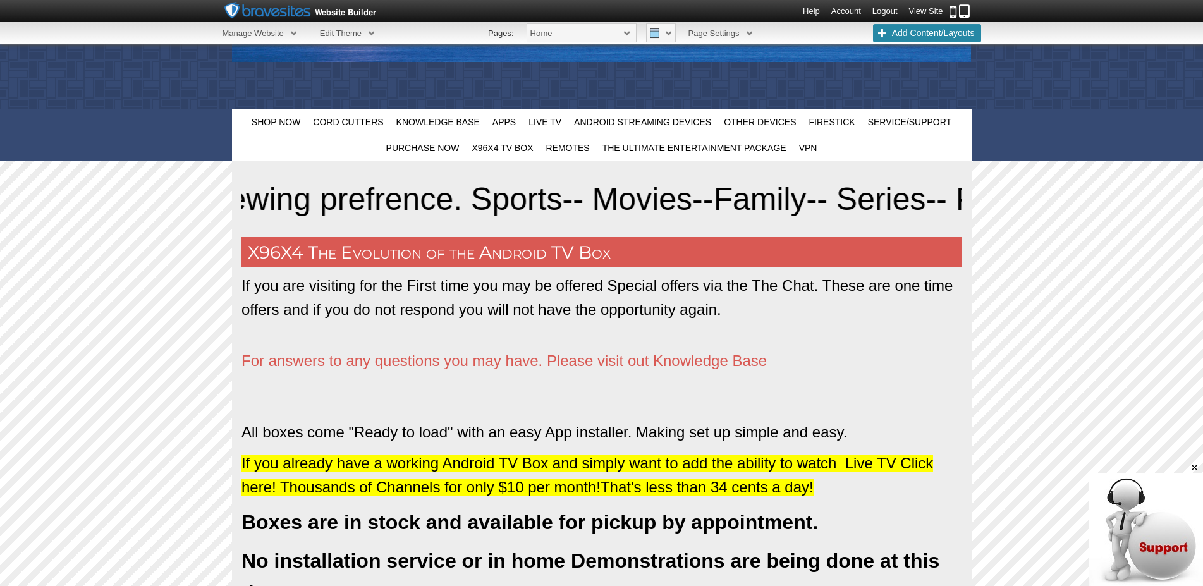
scroll to position [429, 0]
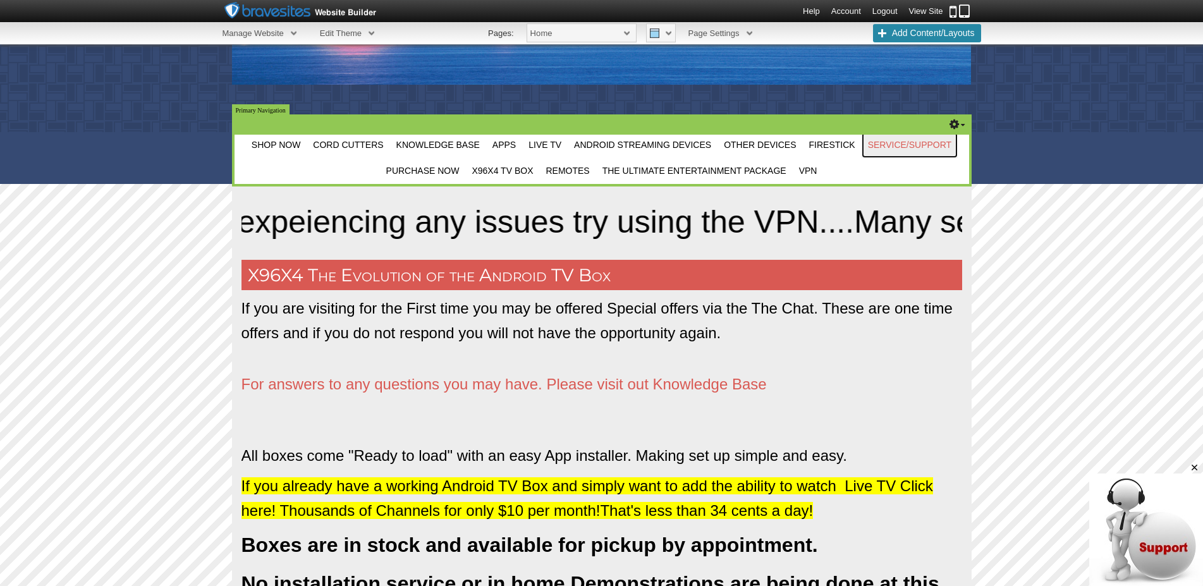
click at [911, 143] on span "Service/Support" at bounding box center [910, 145] width 84 height 10
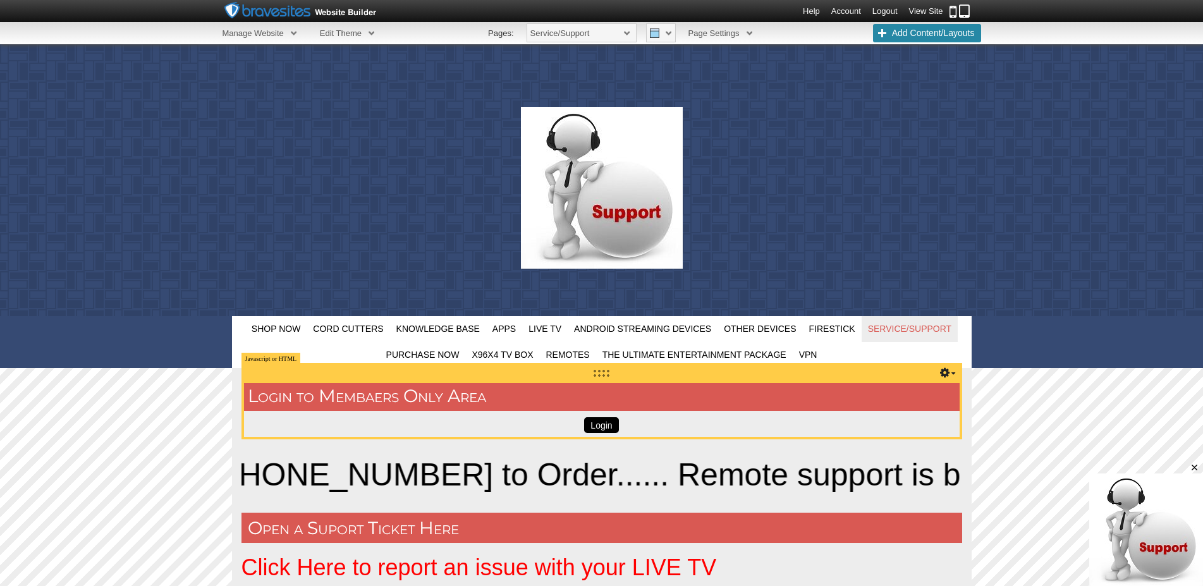
click at [603, 423] on input "Login" at bounding box center [601, 425] width 34 height 16
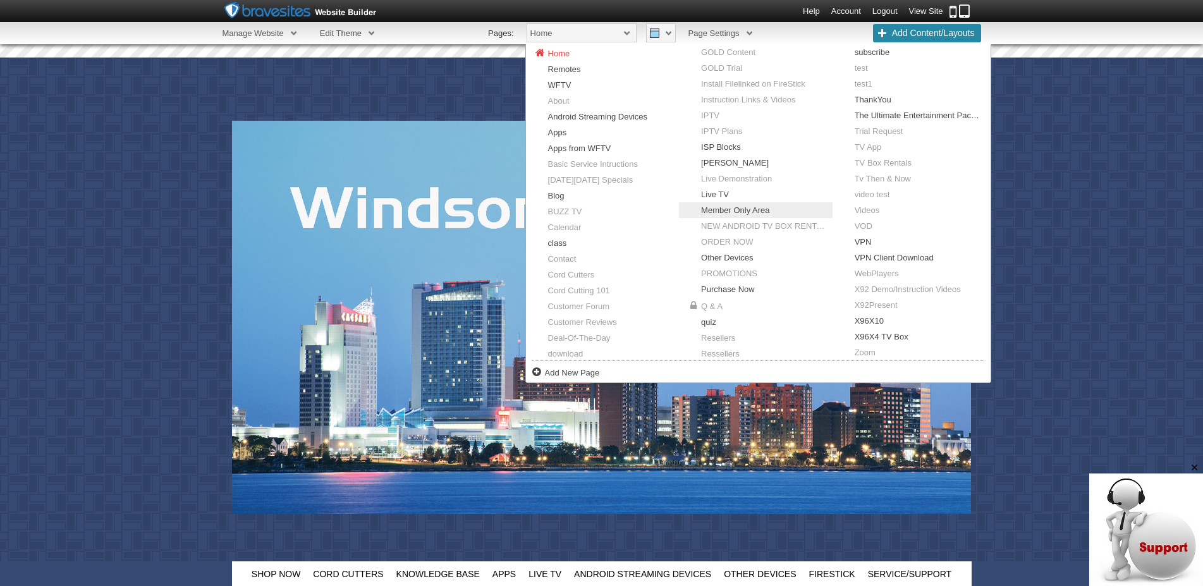
click at [713, 217] on link "Member Only Area" at bounding box center [756, 210] width 154 height 16
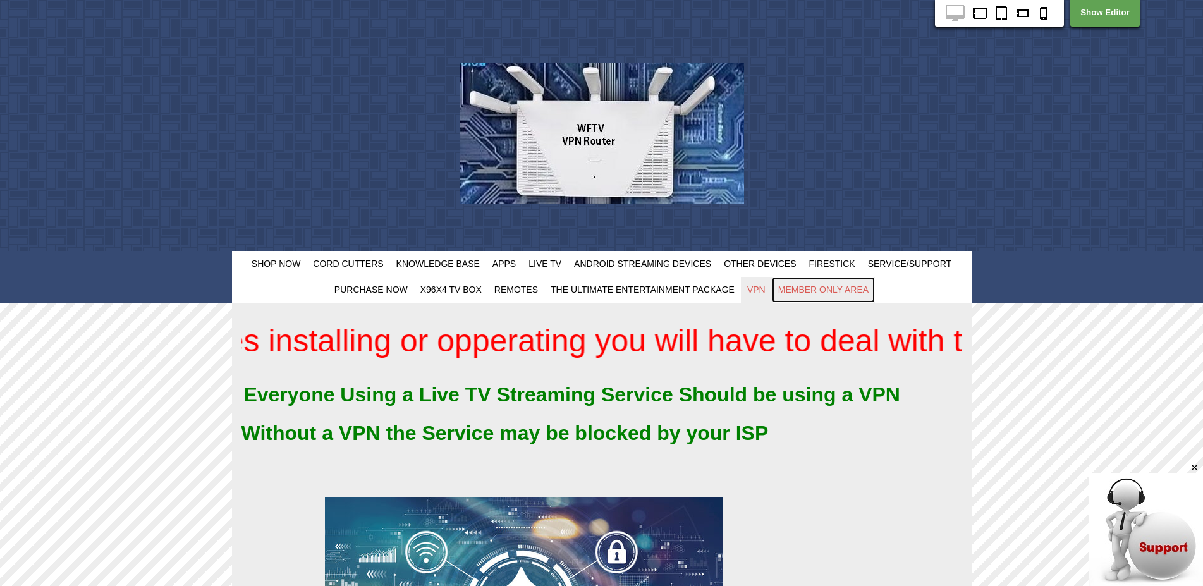
click at [832, 288] on span "Member Only Area" at bounding box center [823, 289] width 90 height 10
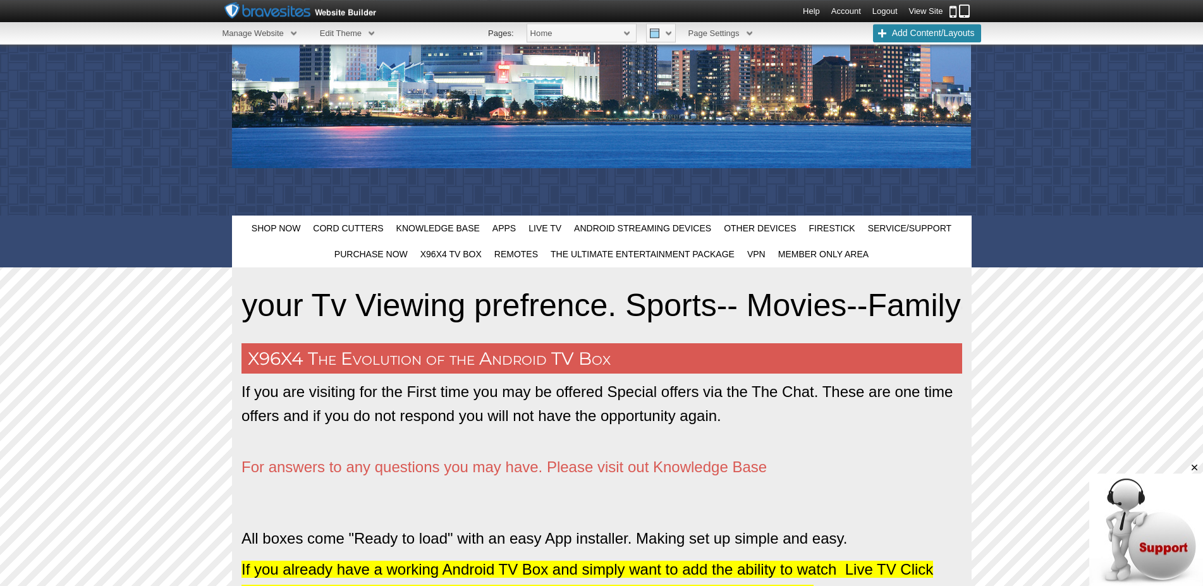
scroll to position [349, 0]
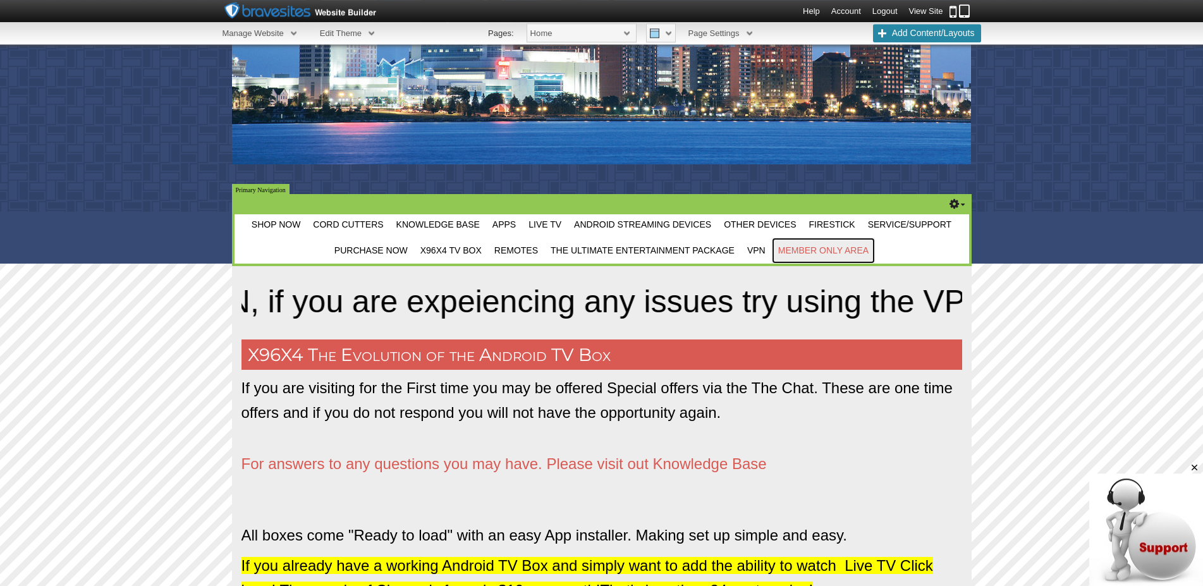
click at [829, 252] on span "Member Only Area" at bounding box center [823, 250] width 90 height 10
